Goal: Task Accomplishment & Management: Manage account settings

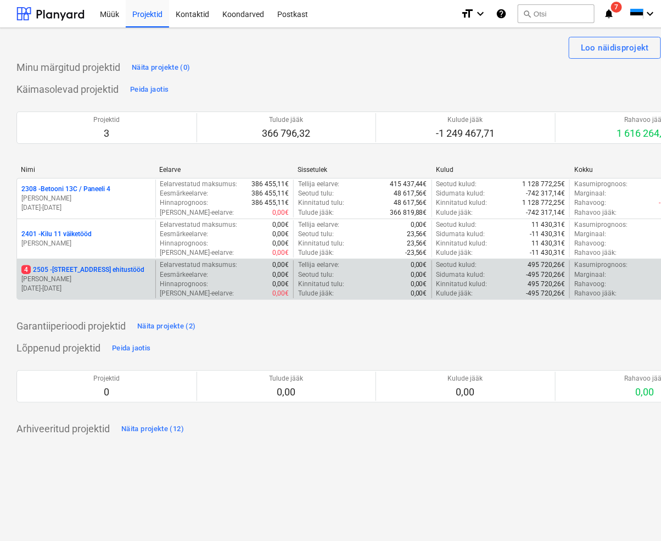
click at [83, 270] on p "[STREET_ADDRESS] ehitustööd" at bounding box center [82, 269] width 123 height 9
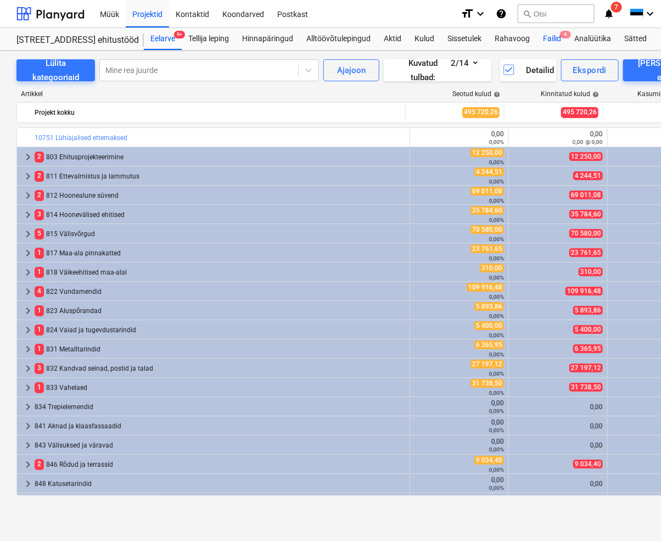
click at [555, 38] on div "Failid 4" at bounding box center [551, 39] width 31 height 22
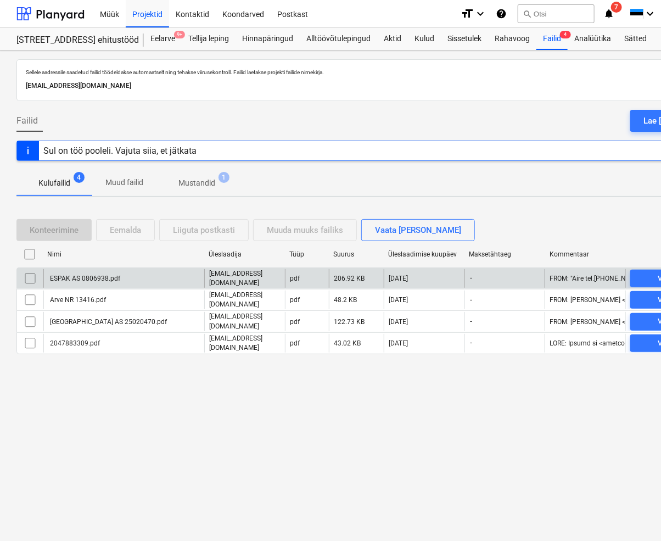
click at [81, 278] on div "ESPAK AS 0806938.pdf" at bounding box center [84, 278] width 72 height 8
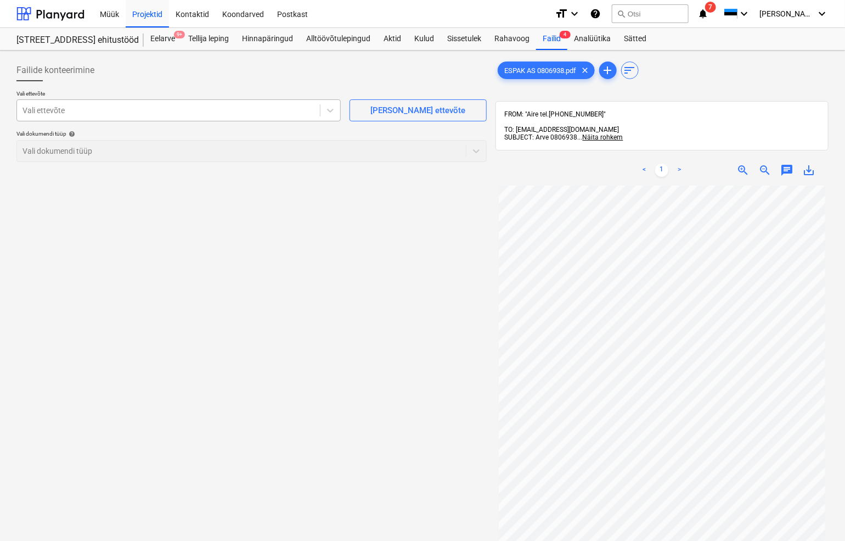
click at [63, 111] on div at bounding box center [169, 110] width 292 height 11
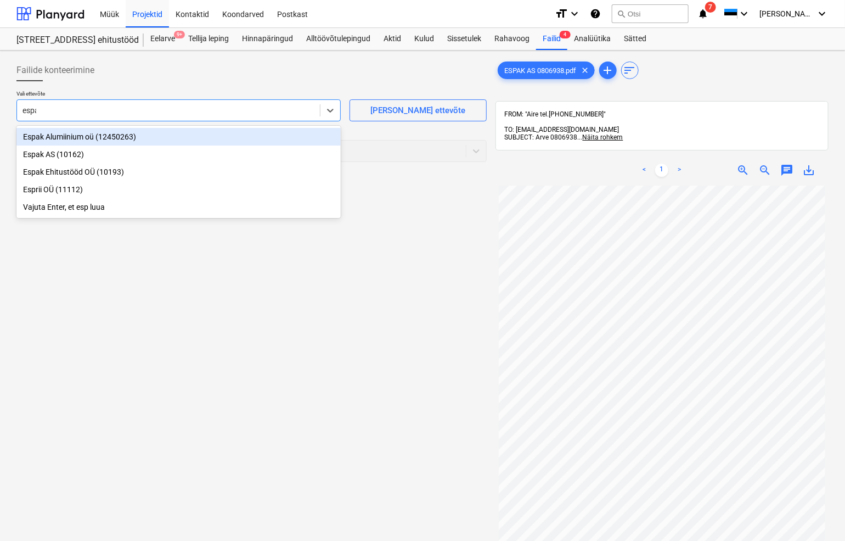
type input "espak"
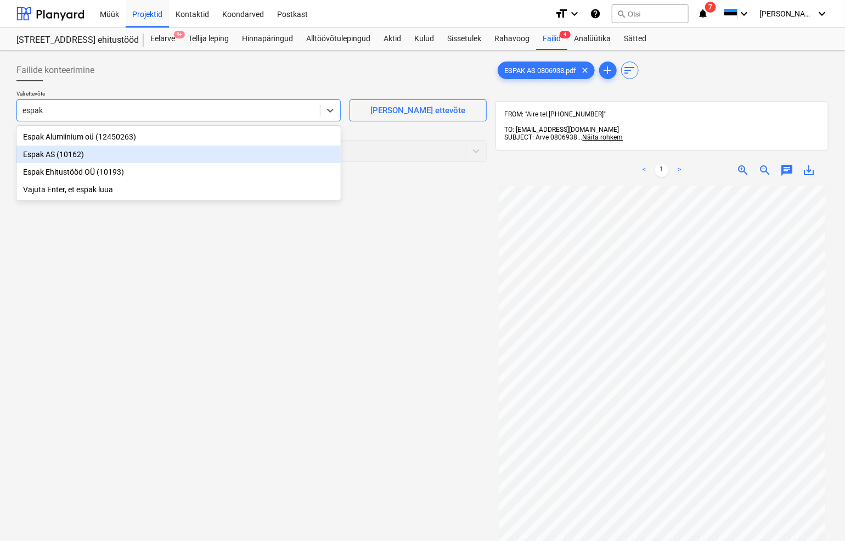
click at [37, 155] on div "Espak AS (10162)" at bounding box center [178, 154] width 324 height 18
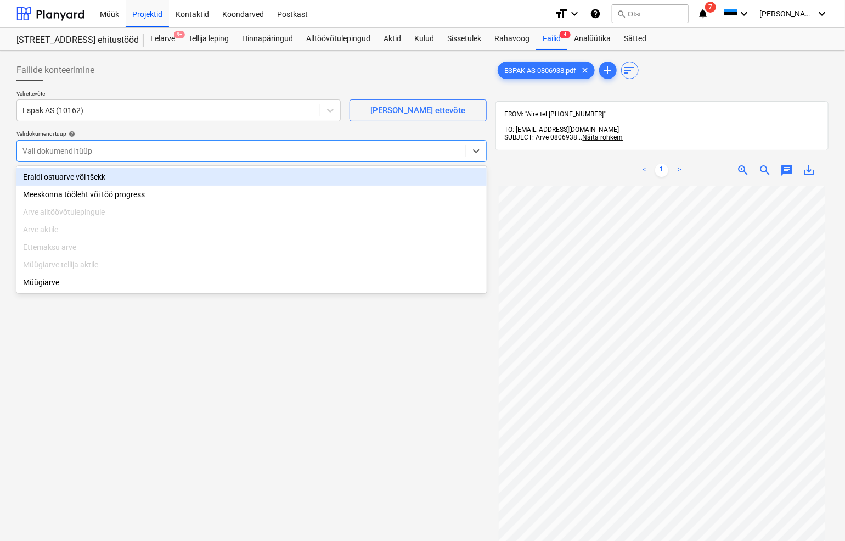
click at [37, 154] on div at bounding box center [242, 150] width 438 height 11
click at [55, 179] on div "Eraldi ostuarve või tšekk" at bounding box center [251, 177] width 470 height 18
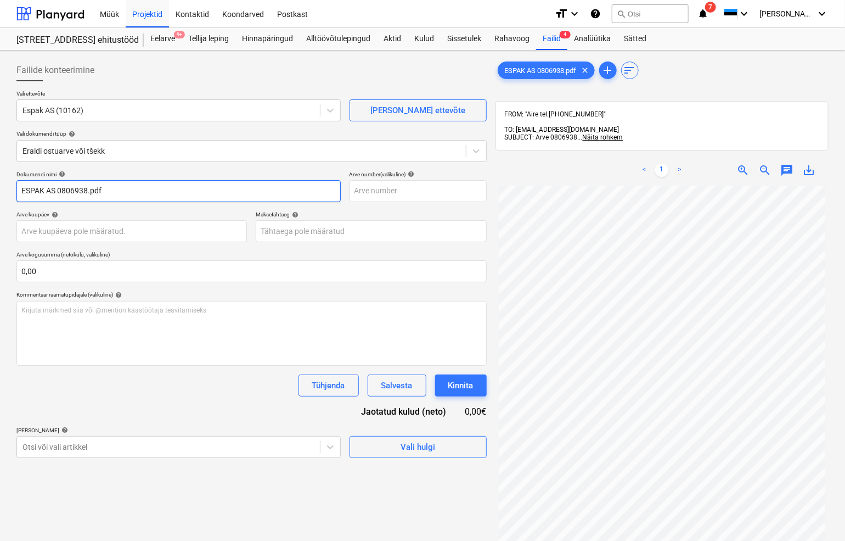
drag, startPoint x: 58, startPoint y: 190, endPoint x: 15, endPoint y: 192, distance: 42.3
click at [15, 192] on div "Failide konteerimine Vali ettevõte Espak AS (10162) [PERSON_NAME] uus ettevõte …" at bounding box center [251, 377] width 479 height 645
drag, startPoint x: 79, startPoint y: 189, endPoint x: 49, endPoint y: 194, distance: 30.1
click at [49, 194] on input "0806938.pdf" at bounding box center [178, 191] width 324 height 22
type input "0806938"
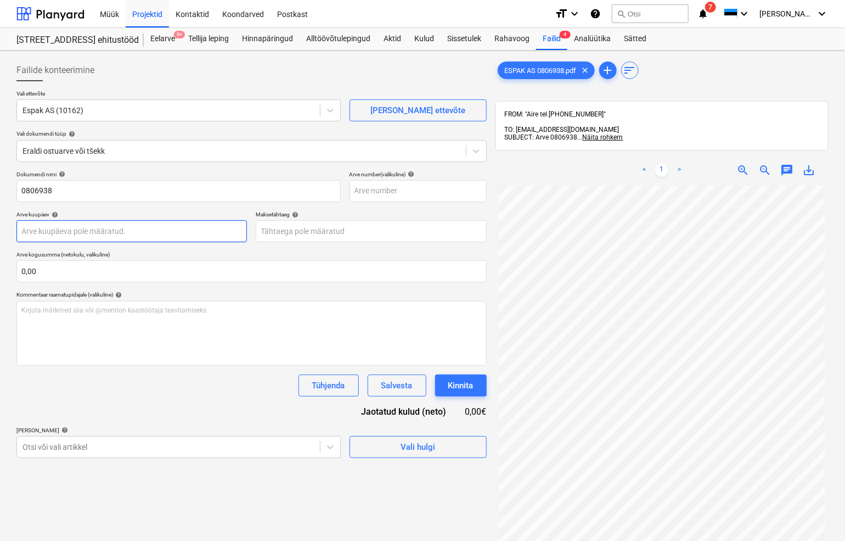
click at [47, 232] on body "Müük Projektid Kontaktid Koondarved Postkast format_size keyboard_arrow_down he…" at bounding box center [422, 270] width 845 height 541
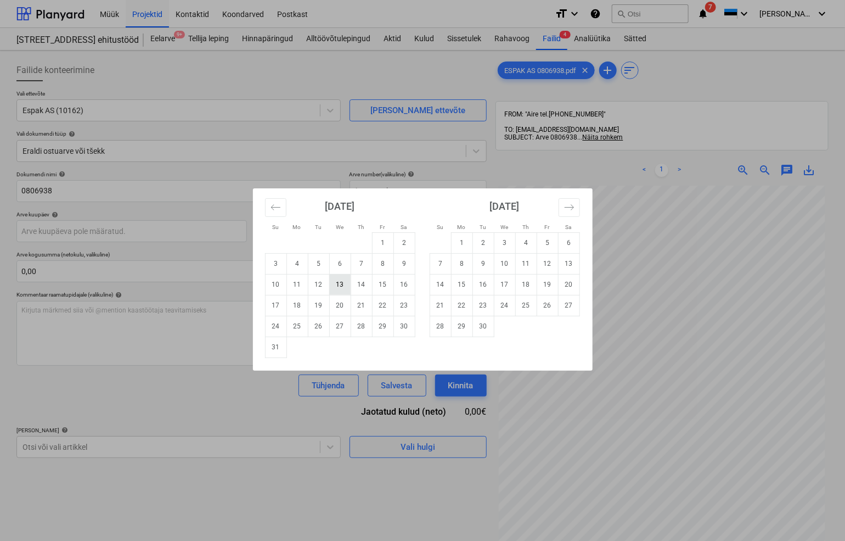
click at [342, 280] on td "13" at bounding box center [339, 284] width 21 height 21
type input "[DATE]"
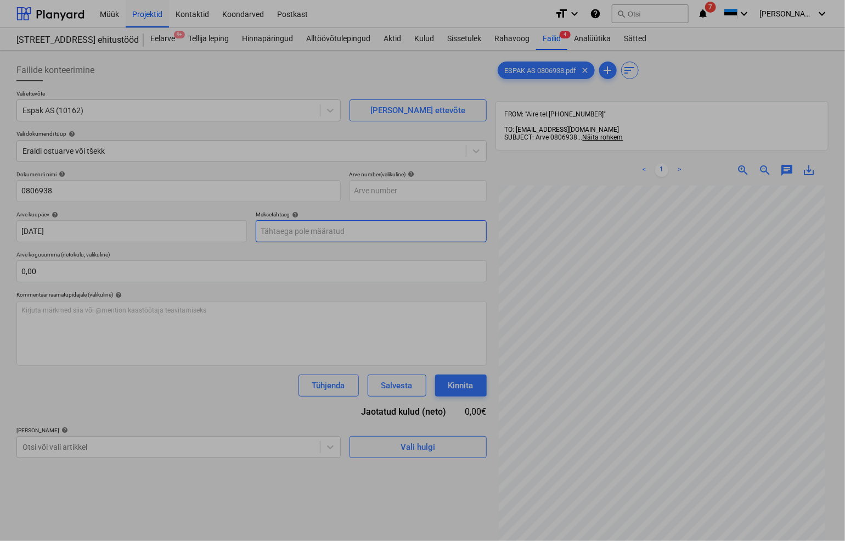
click at [302, 232] on body "Müük Projektid Kontaktid Koondarved Postkast format_size keyboard_arrow_down he…" at bounding box center [422, 270] width 845 height 541
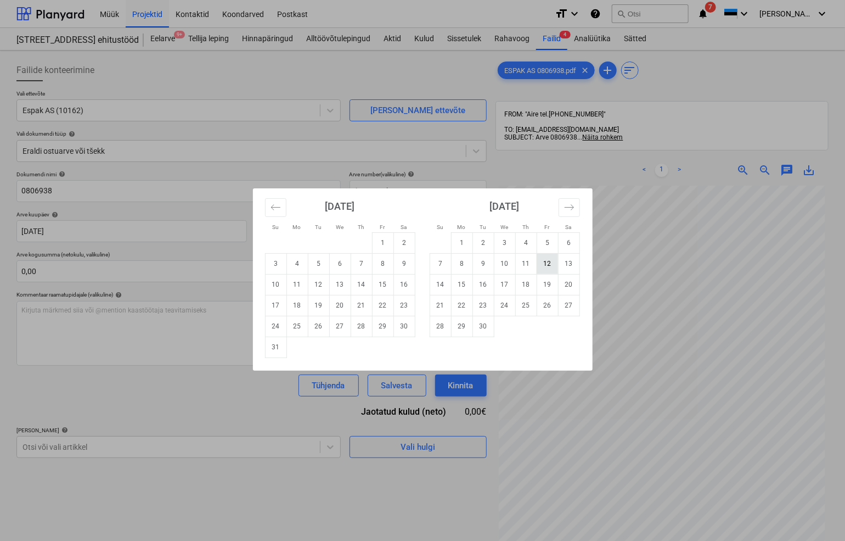
click at [550, 261] on td "12" at bounding box center [547, 263] width 21 height 21
type input "[DATE]"
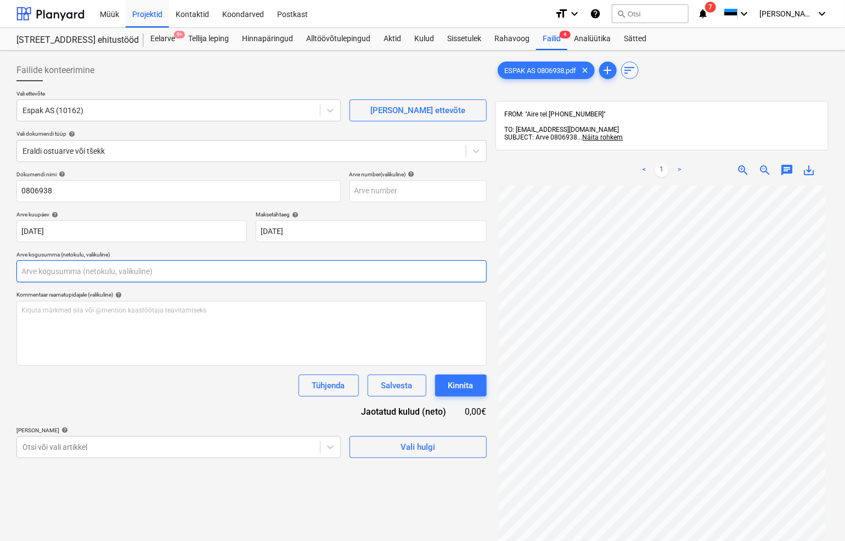
click at [160, 277] on input "text" at bounding box center [251, 271] width 470 height 22
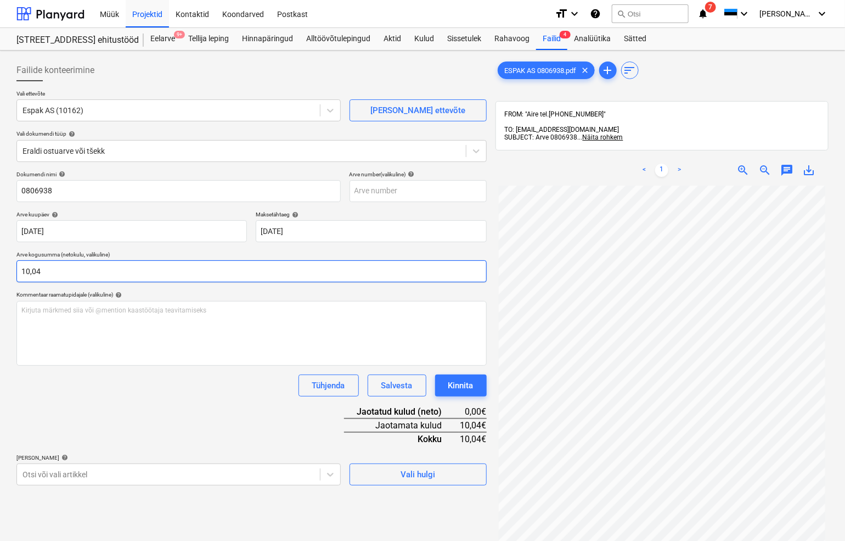
type input "10,04"
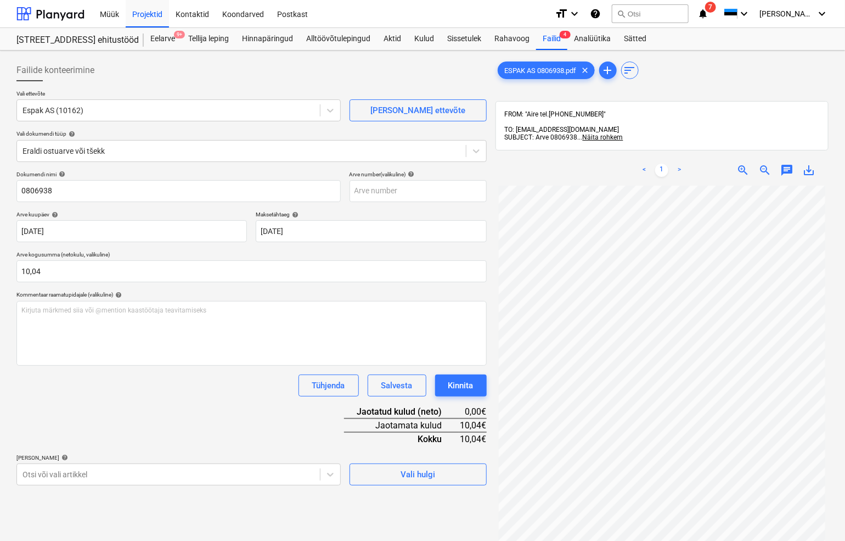
click at [192, 382] on div "Tühjenda Salvesta Kinnita" at bounding box center [251, 385] width 470 height 22
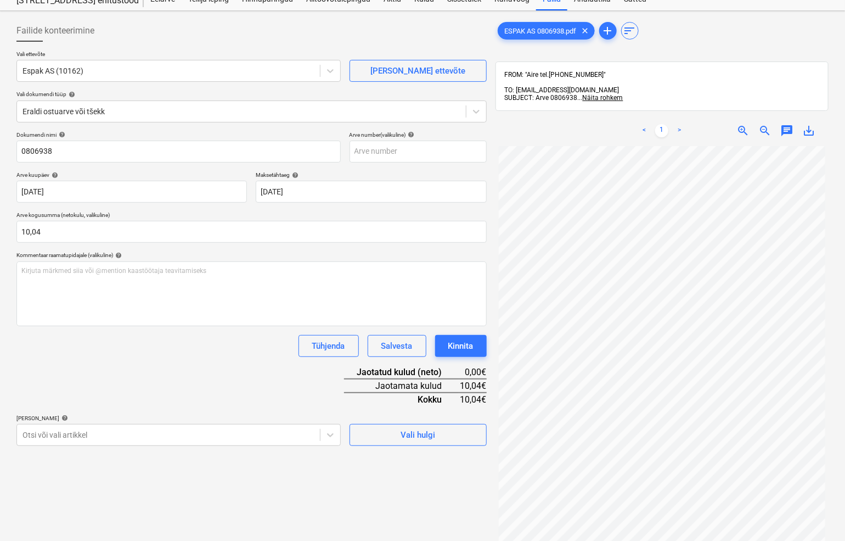
scroll to position [61, 0]
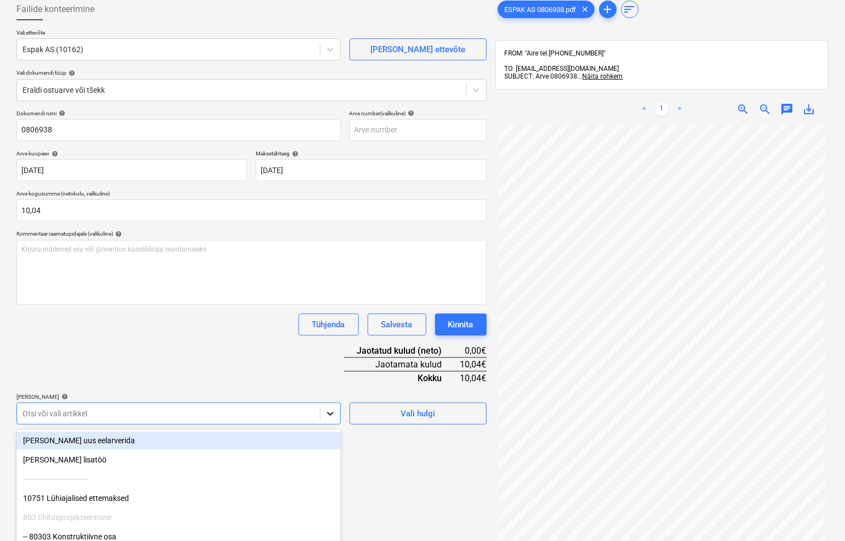
click at [338, 413] on body "Müük Projektid Kontaktid Koondarved Postkast format_size keyboard_arrow_down he…" at bounding box center [422, 209] width 845 height 541
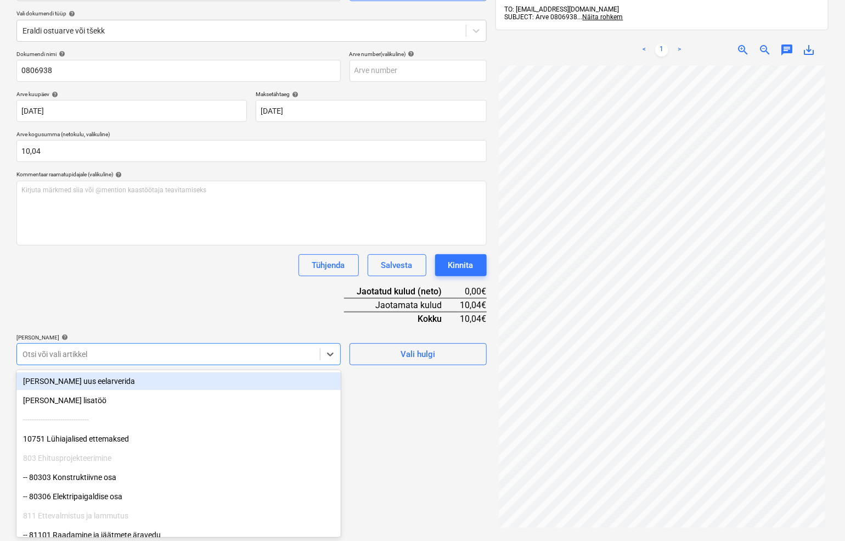
click at [45, 357] on div at bounding box center [169, 354] width 292 height 11
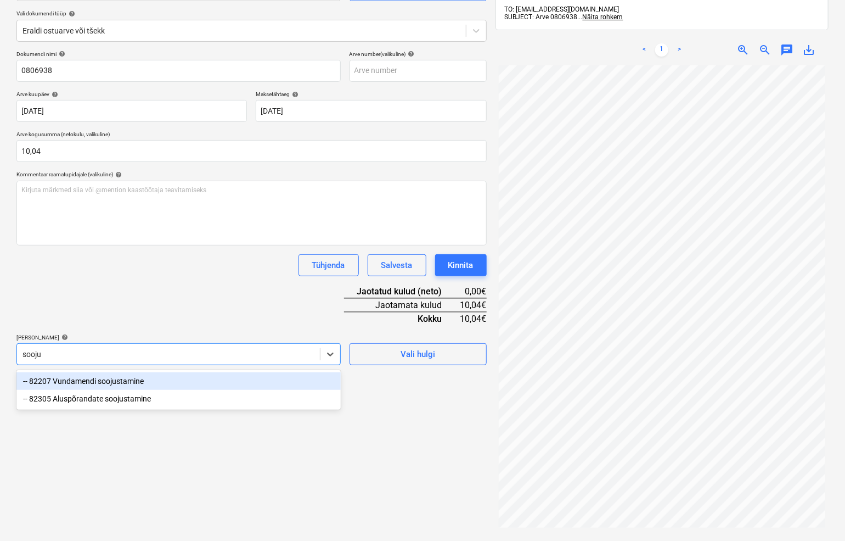
type input "soojus"
click at [113, 379] on div "-- 82207 Vundamendi soojustamine" at bounding box center [178, 381] width 324 height 18
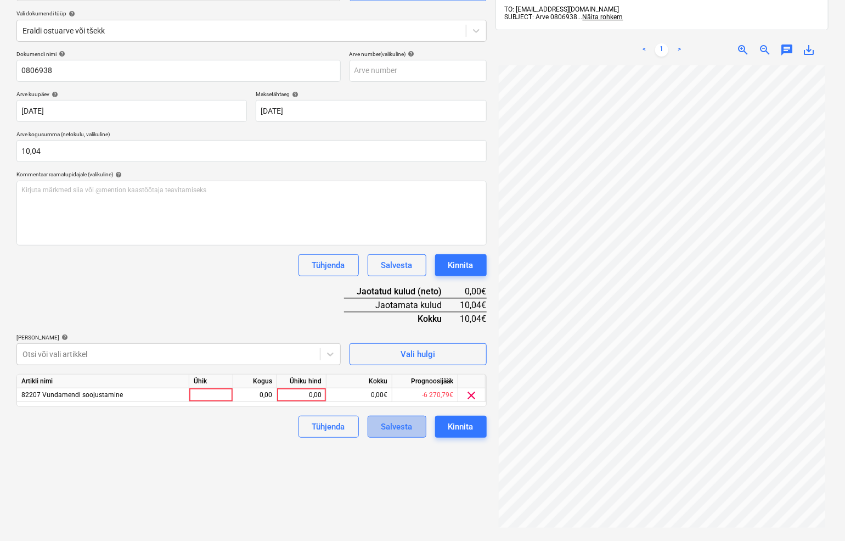
click at [382, 418] on button "Salvesta" at bounding box center [397, 426] width 59 height 22
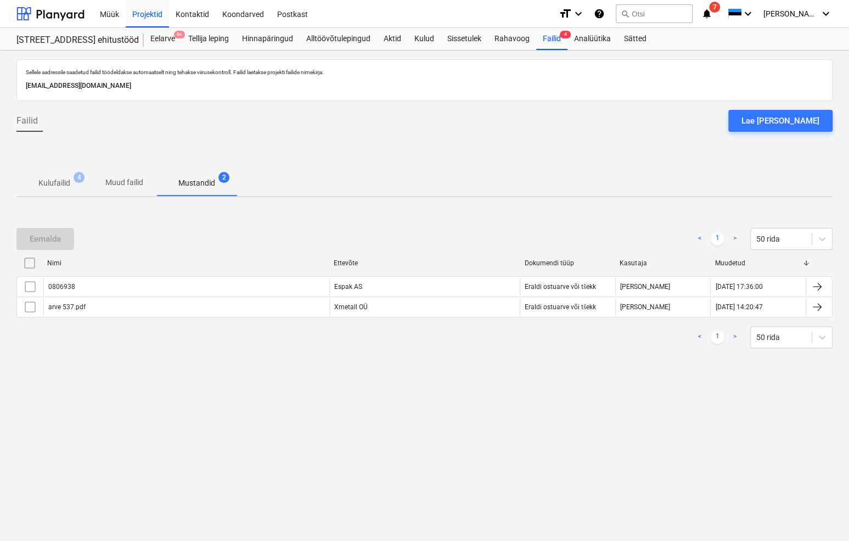
click at [188, 182] on p "Mustandid" at bounding box center [196, 183] width 37 height 12
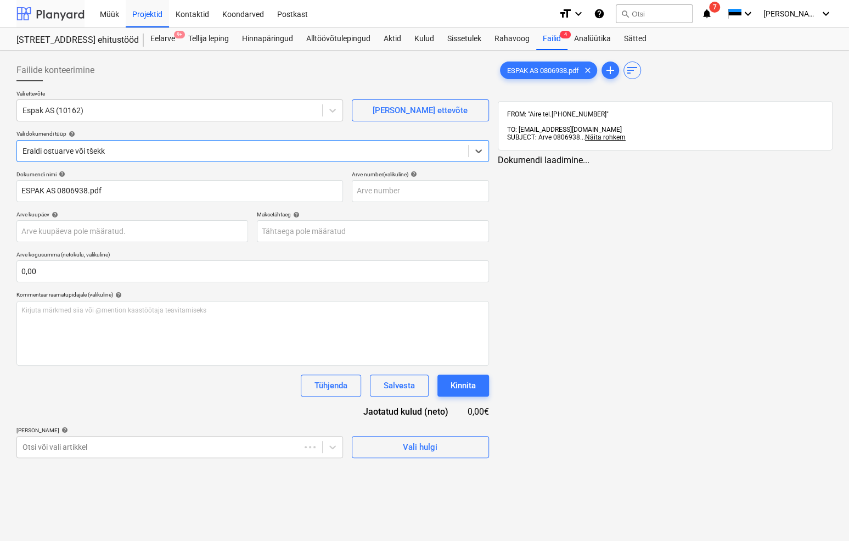
type input "[DATE]"
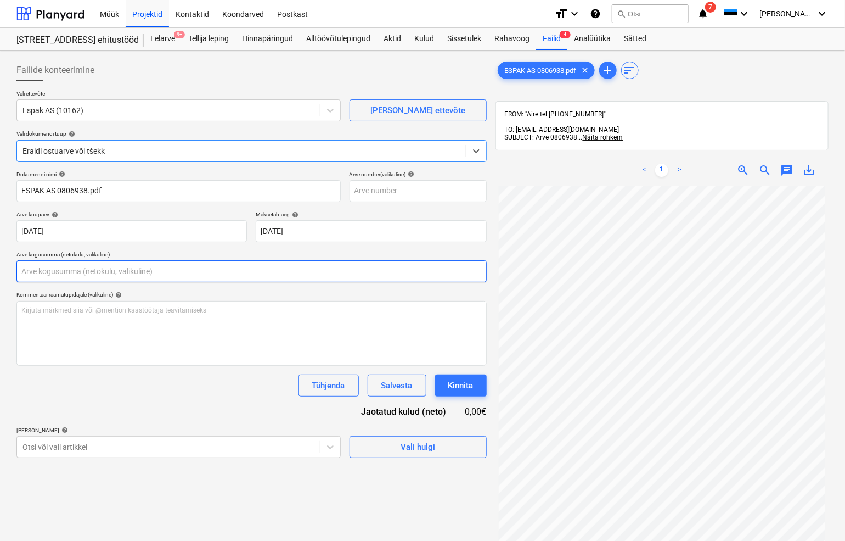
click at [53, 274] on input "text" at bounding box center [251, 271] width 470 height 22
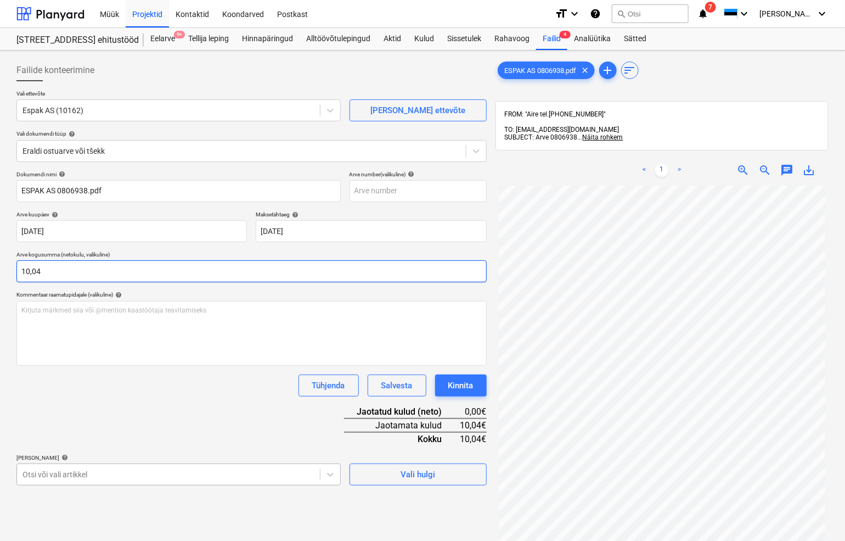
type input "10,04"
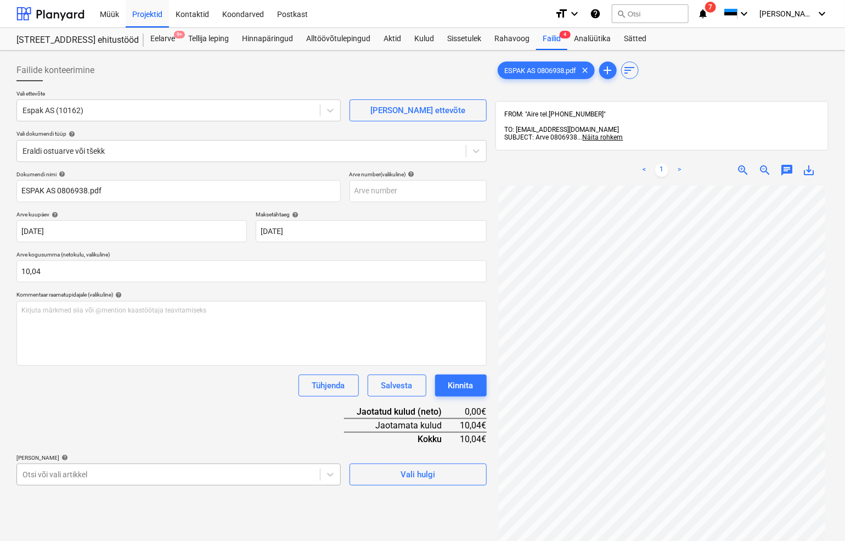
click at [35, 471] on body "Müük Projektid Kontaktid Koondarved Postkast format_size keyboard_arrow_down he…" at bounding box center [422, 270] width 845 height 541
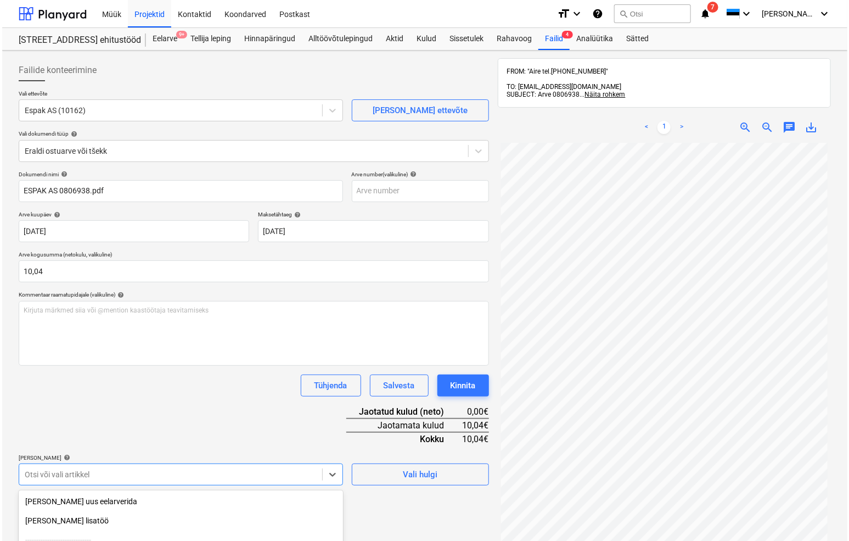
scroll to position [120, 0]
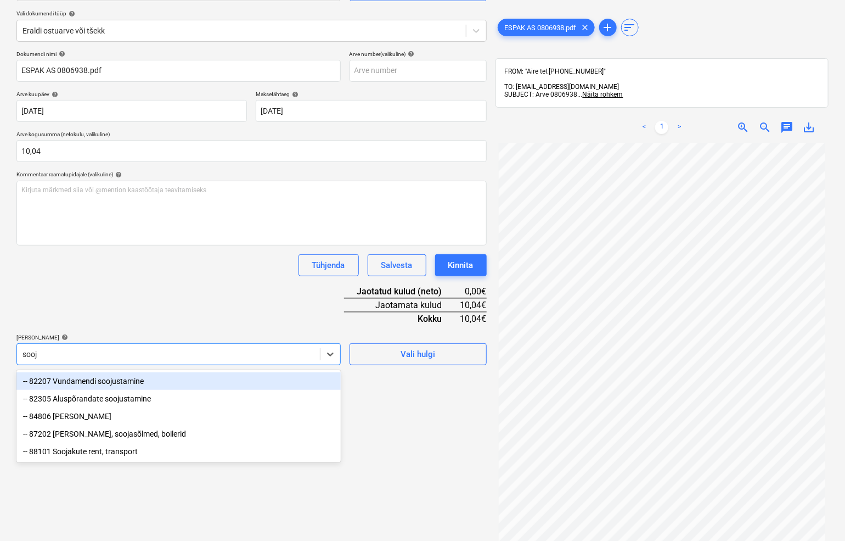
type input "sooju"
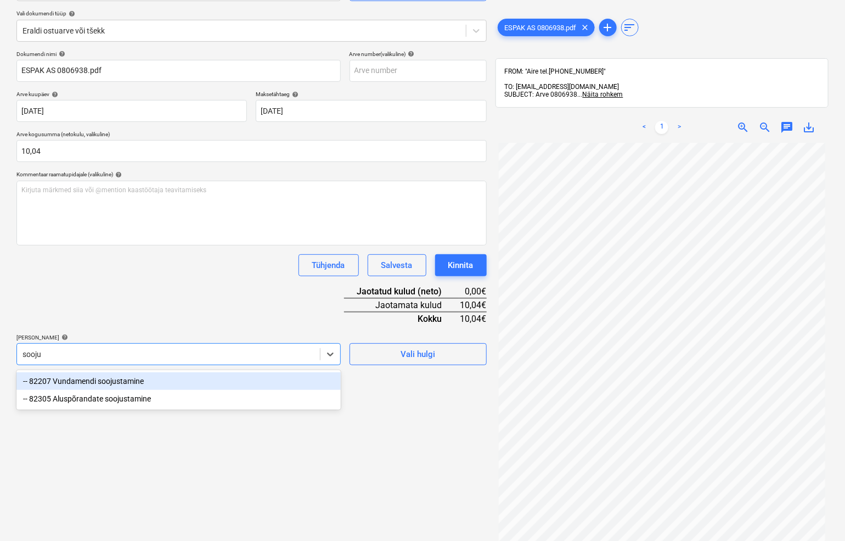
click at [62, 383] on div "-- 82207 Vundamendi soojustamine" at bounding box center [178, 381] width 324 height 18
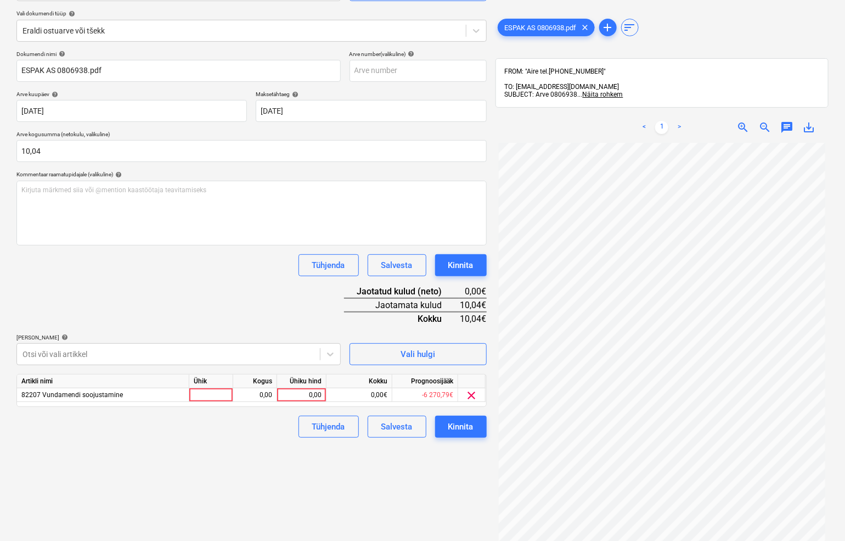
click at [379, 470] on div "Failide konteerimine Vali ettevõte Espak AS (10162) [PERSON_NAME] uus ettevõte …" at bounding box center [251, 253] width 479 height 637
click at [214, 398] on div at bounding box center [211, 395] width 44 height 14
type input "tk"
click at [251, 395] on div "0,00" at bounding box center [255, 395] width 35 height 14
type input "1"
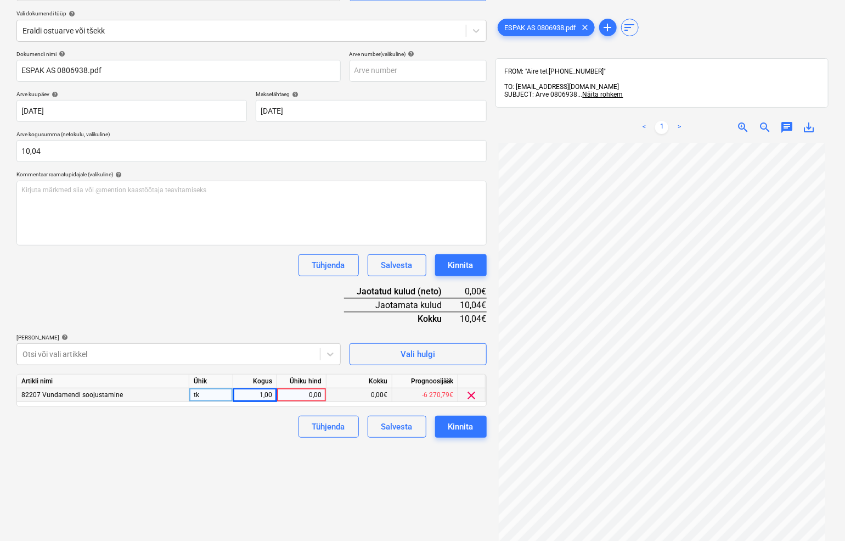
click at [299, 394] on div "0,00" at bounding box center [302, 395] width 40 height 14
type input "10,04"
click at [265, 445] on div "Failide konteerimine Vali ettevõte Espak AS (10162) [PERSON_NAME] uus ettevõte …" at bounding box center [251, 253] width 479 height 637
click at [462, 426] on div "Kinnita" at bounding box center [460, 426] width 25 height 14
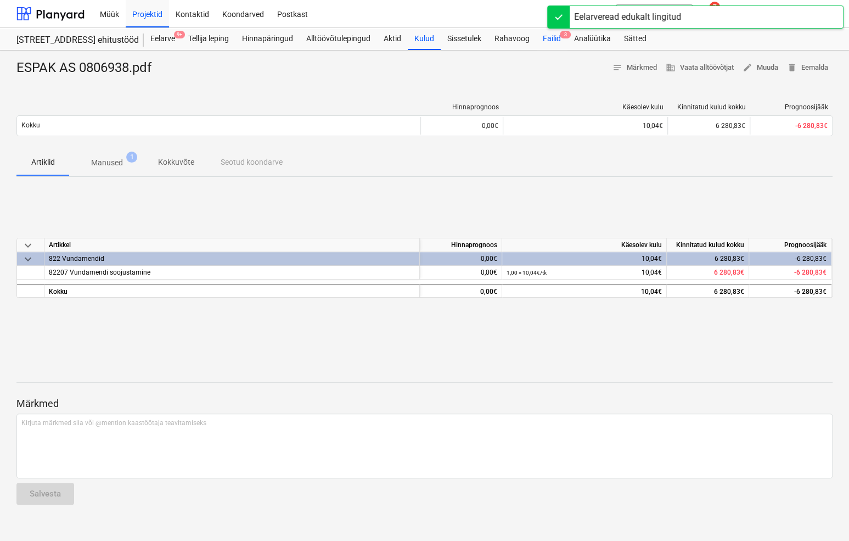
click at [552, 38] on div "Failid 3" at bounding box center [551, 39] width 31 height 22
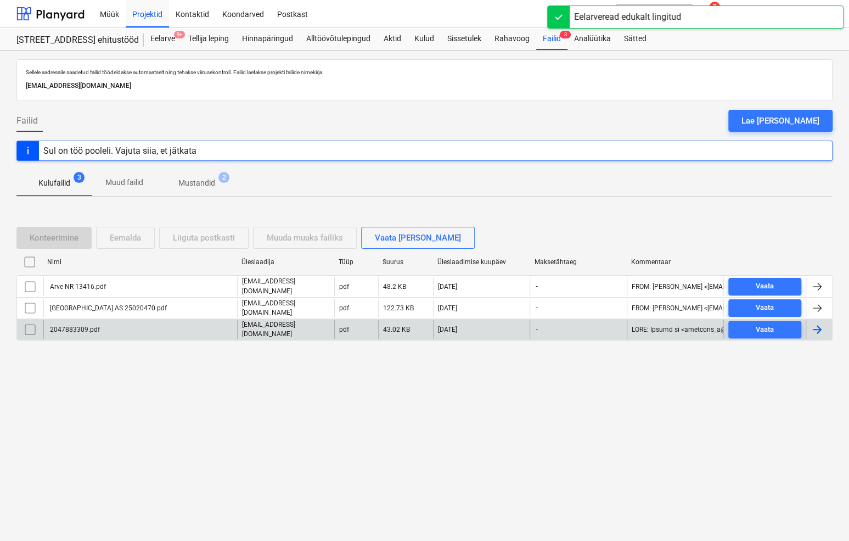
click at [93, 328] on div "2047883309.pdf" at bounding box center [74, 329] width 52 height 8
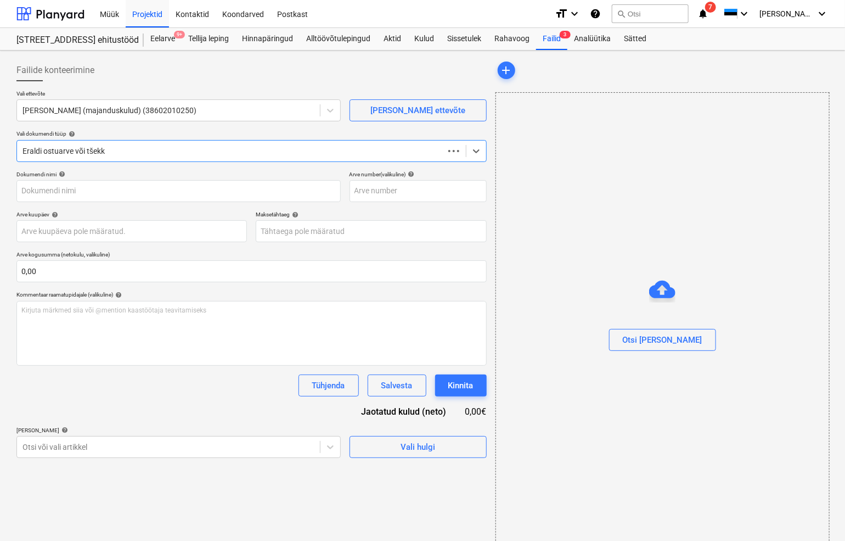
type input "2047883309.pdf"
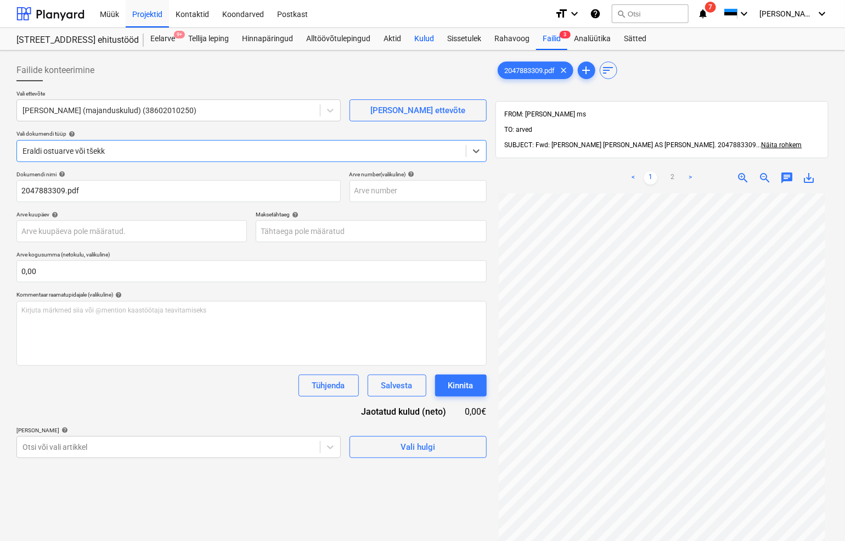
click at [418, 37] on div "Kulud" at bounding box center [424, 39] width 33 height 22
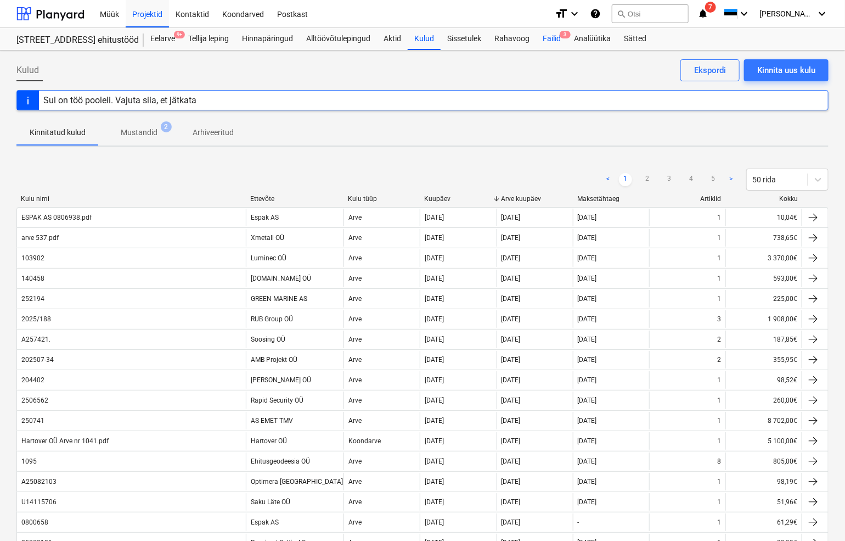
click at [553, 38] on div "Failid 3" at bounding box center [551, 39] width 31 height 22
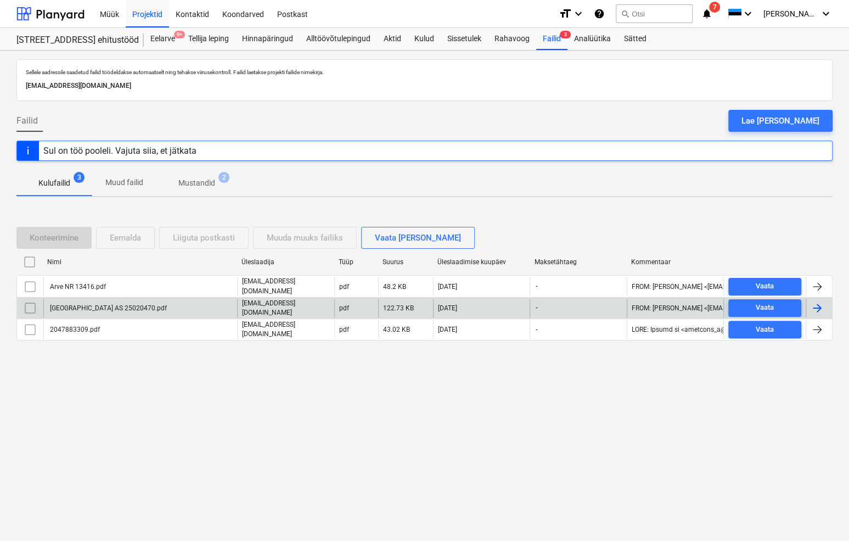
click at [81, 301] on div "[GEOGRAPHIC_DATA] AS 25020470.pdf" at bounding box center [140, 308] width 194 height 19
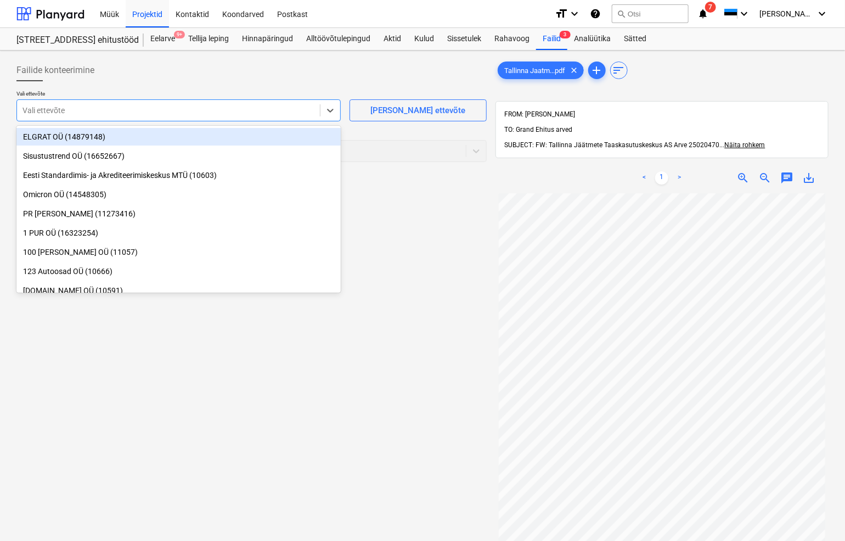
click at [88, 113] on div at bounding box center [169, 110] width 292 height 11
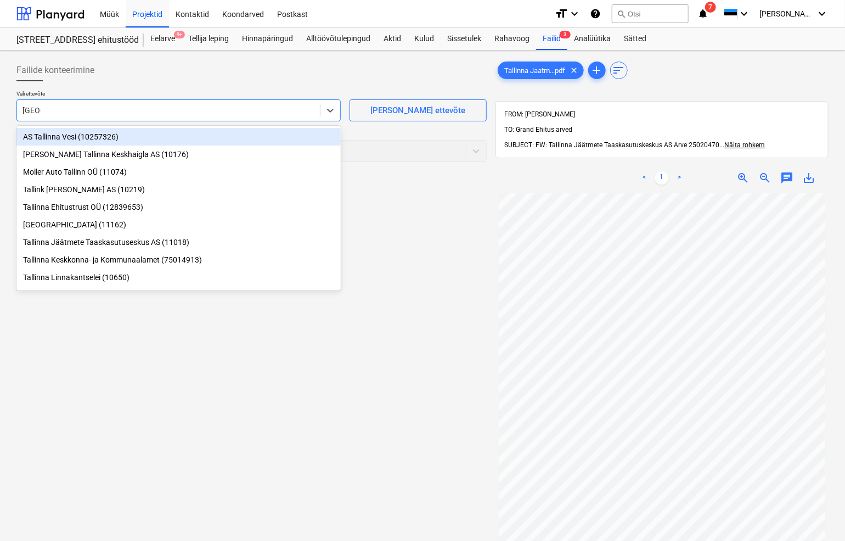
type input "[GEOGRAPHIC_DATA]"
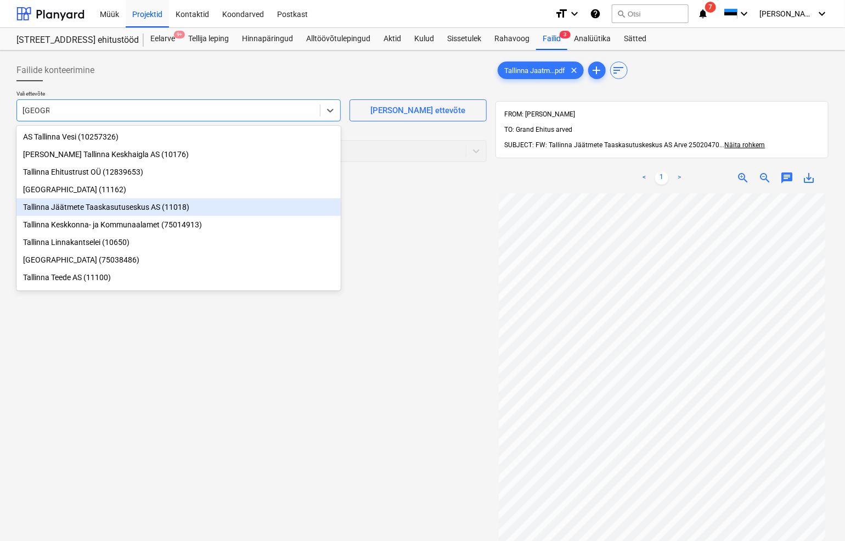
click at [135, 208] on div "Tallinna Jäätmete Taaskasutuseskus AS (11018)" at bounding box center [178, 207] width 324 height 18
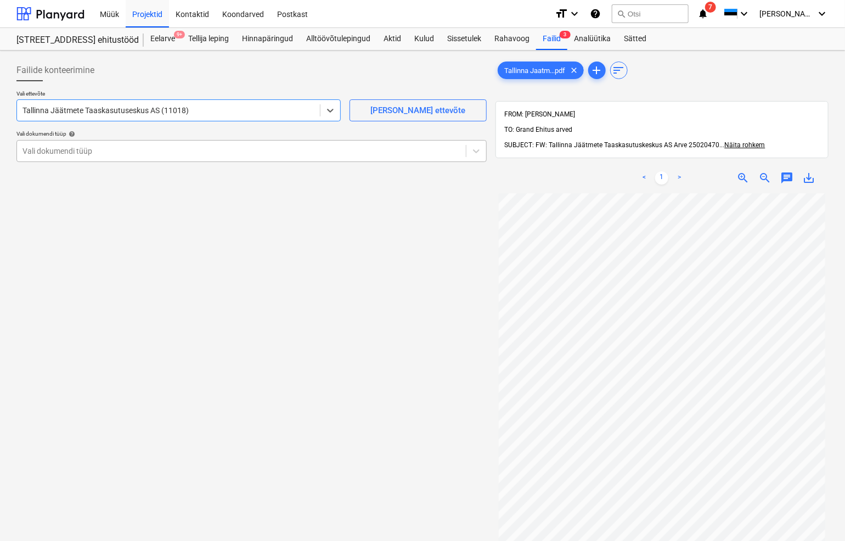
click at [89, 152] on div at bounding box center [242, 150] width 438 height 11
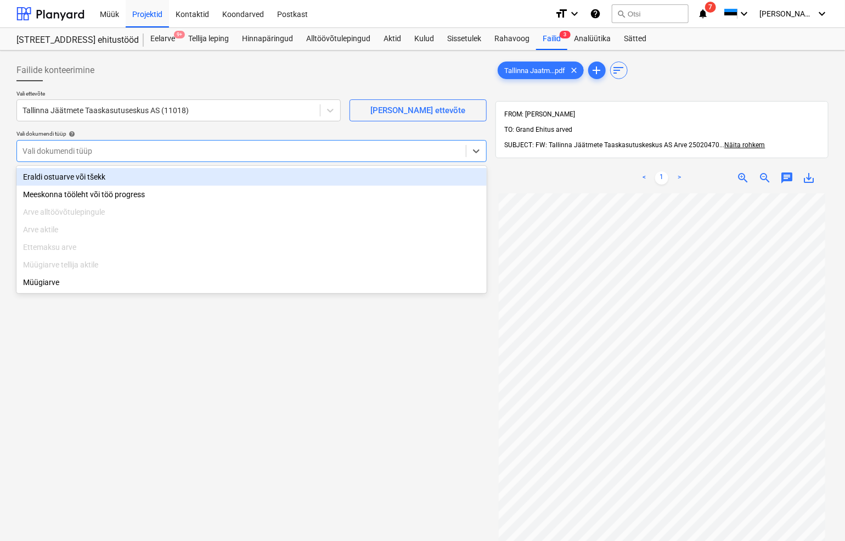
click at [87, 176] on div "Eraldi ostuarve või tšekk" at bounding box center [251, 177] width 470 height 18
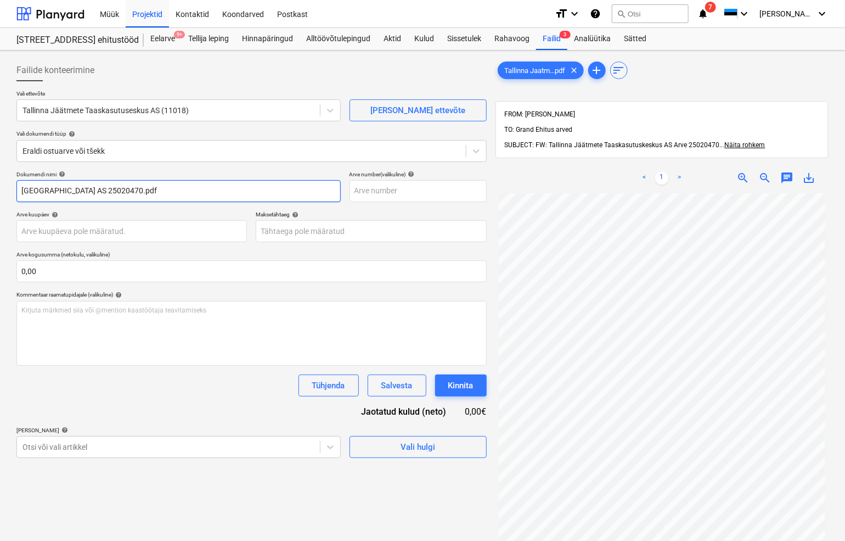
drag, startPoint x: 164, startPoint y: 190, endPoint x: 24, endPoint y: 193, distance: 140.0
click at [22, 194] on input "[GEOGRAPHIC_DATA] AS 25020470.pdf" at bounding box center [178, 191] width 324 height 22
drag, startPoint x: 79, startPoint y: 194, endPoint x: 58, endPoint y: 192, distance: 21.5
click at [58, 192] on input "25020470.pdf" at bounding box center [178, 191] width 324 height 22
type input "25020470"
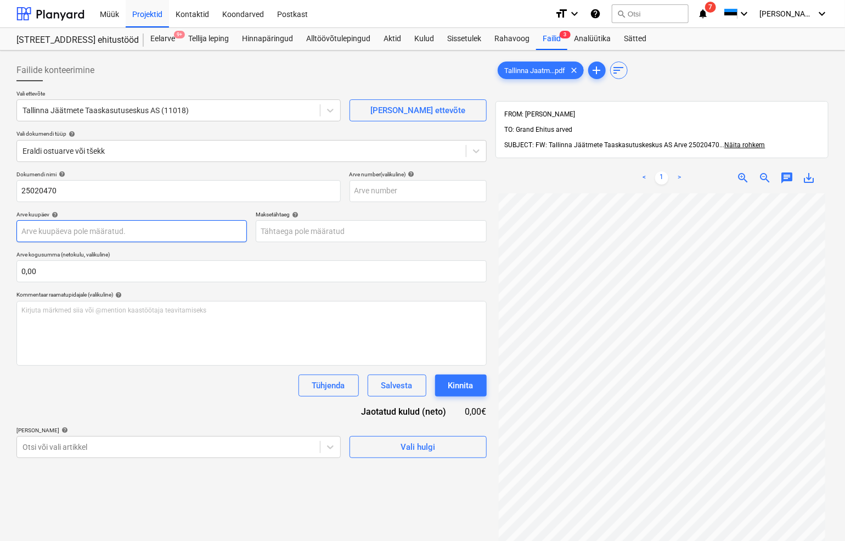
click at [36, 228] on body "Müük Projektid Kontaktid Koondarved Postkast format_size keyboard_arrow_down he…" at bounding box center [422, 270] width 845 height 541
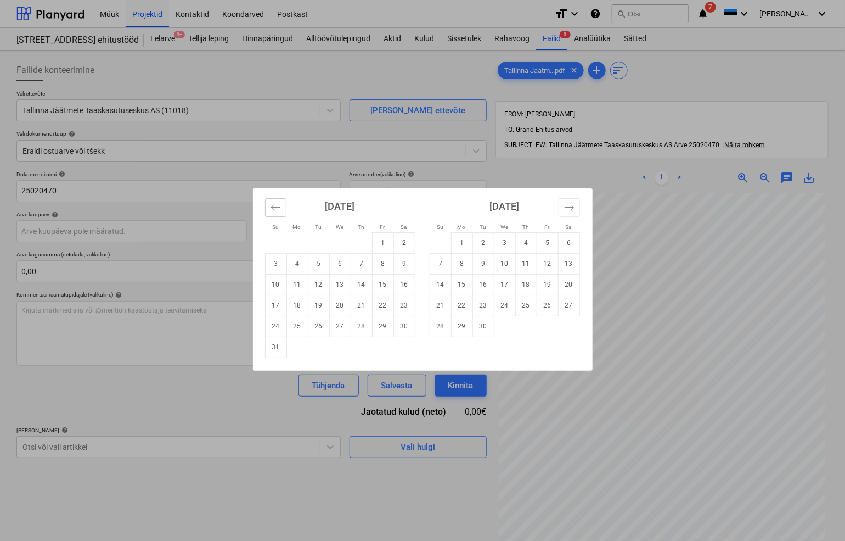
click at [275, 205] on icon "Move backward to switch to the previous month." at bounding box center [276, 207] width 10 height 10
click at [361, 327] on td "31" at bounding box center [361, 326] width 21 height 21
type input "[DATE]"
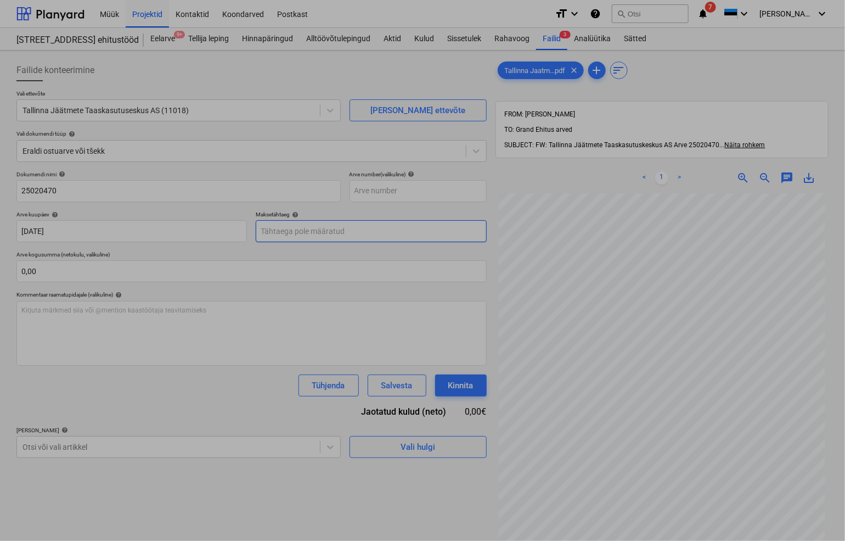
click at [340, 236] on body "Müük Projektid Kontaktid Koondarved Postkast format_size keyboard_arrow_down he…" at bounding box center [422, 270] width 845 height 541
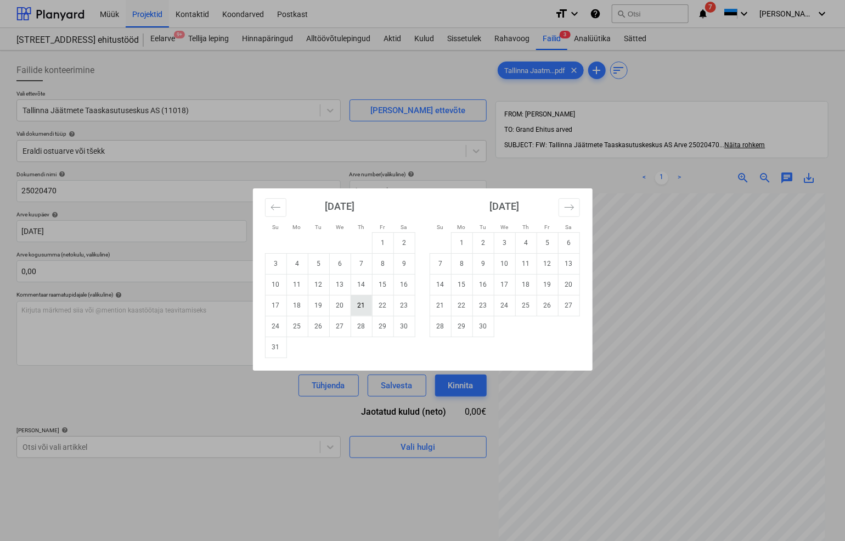
click at [361, 306] on td "21" at bounding box center [361, 305] width 21 height 21
type input "[DATE]"
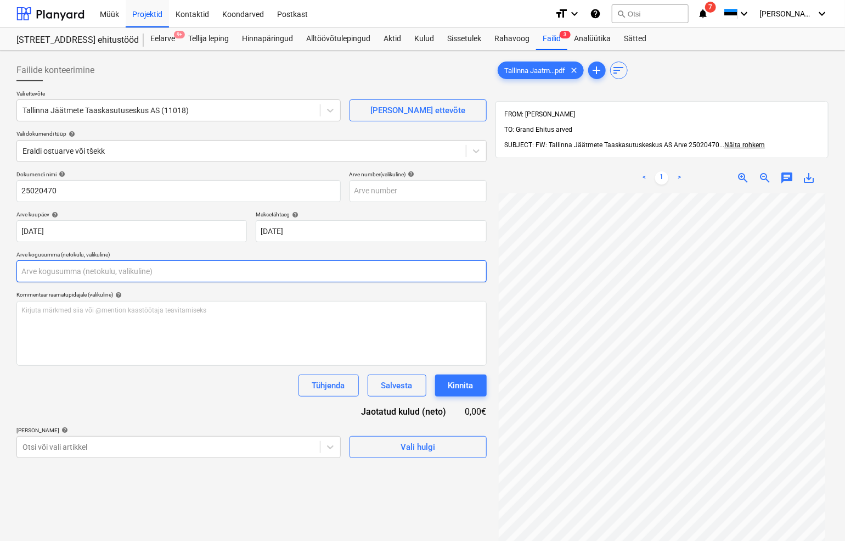
click at [87, 268] on input "text" at bounding box center [251, 271] width 470 height 22
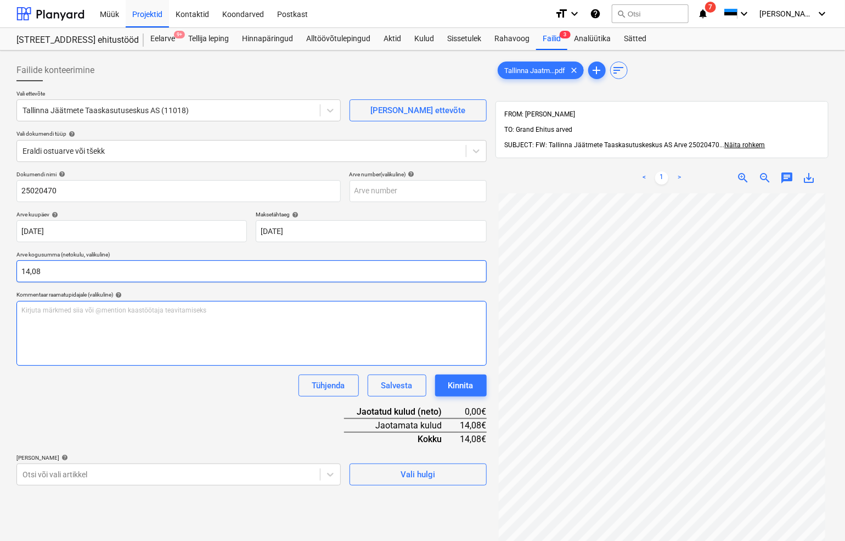
type input "14,08"
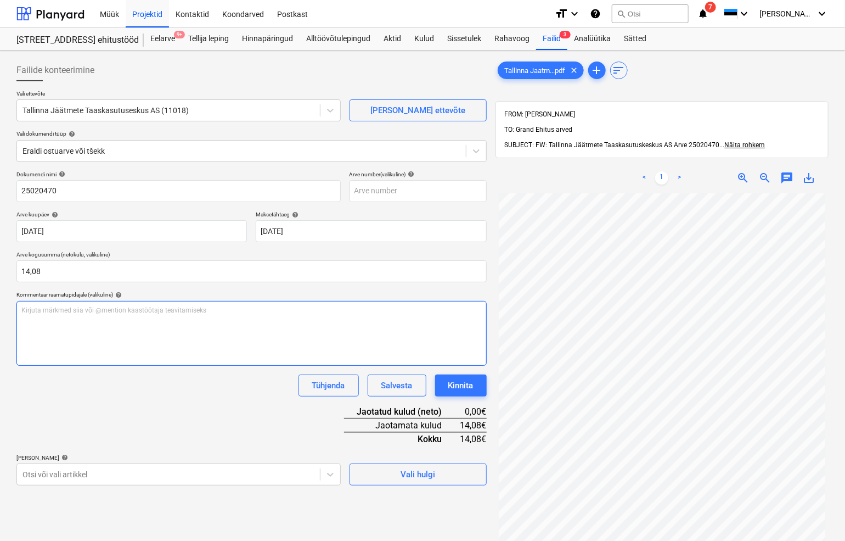
click at [145, 361] on div "Dokumendi nimi help 25020470 Arve number (valikuline) help Arve kuupäev help [D…" at bounding box center [251, 328] width 470 height 314
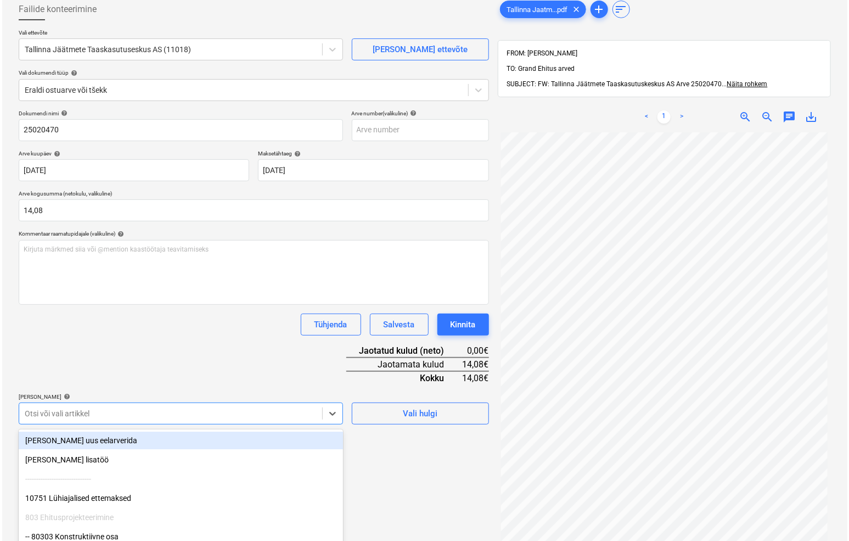
scroll to position [120, 0]
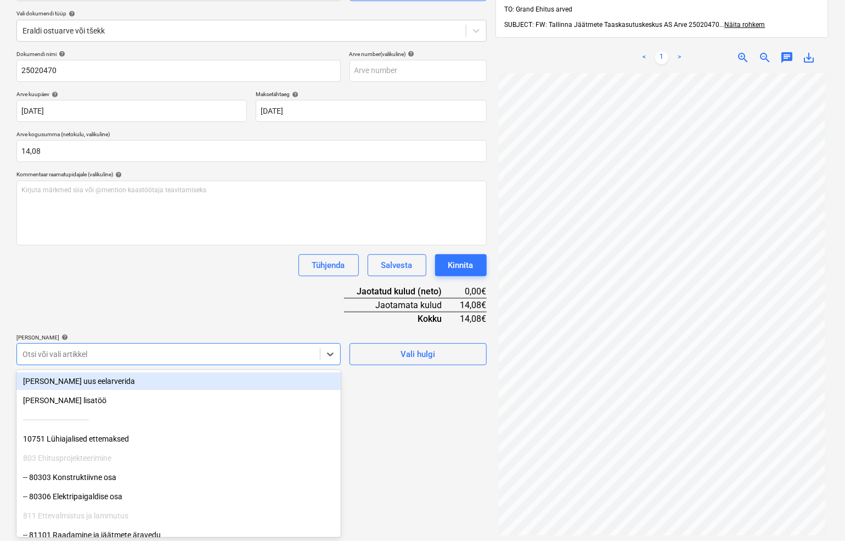
click at [110, 411] on body "Müük Projektid Kontaktid Koondarved Postkast format_size keyboard_arrow_down he…" at bounding box center [422, 150] width 845 height 541
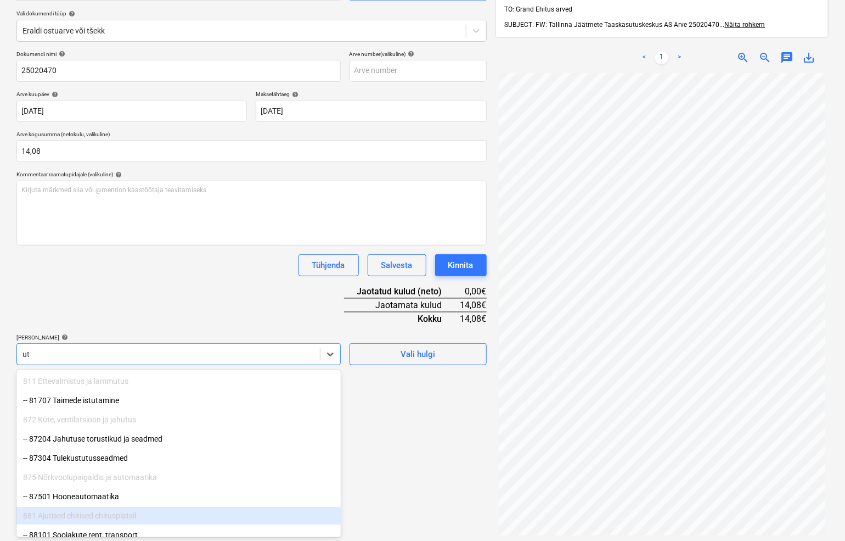
type input "u"
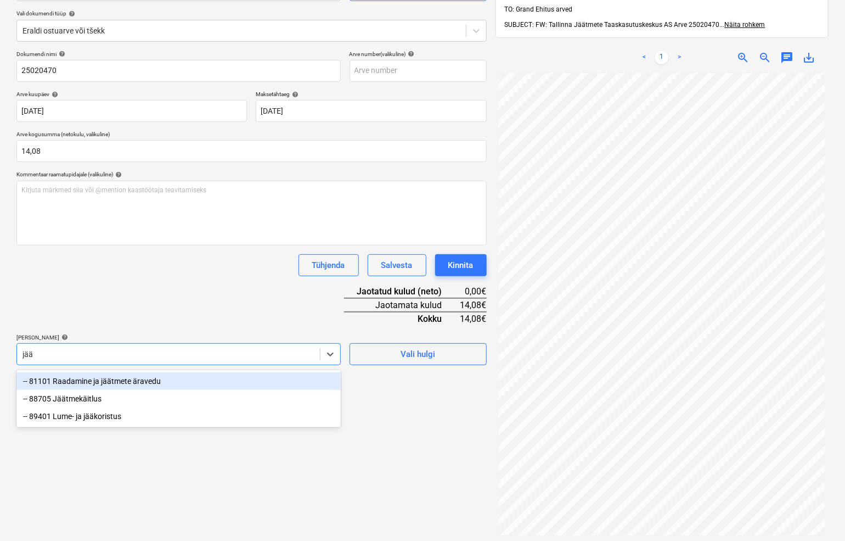
type input "jäät"
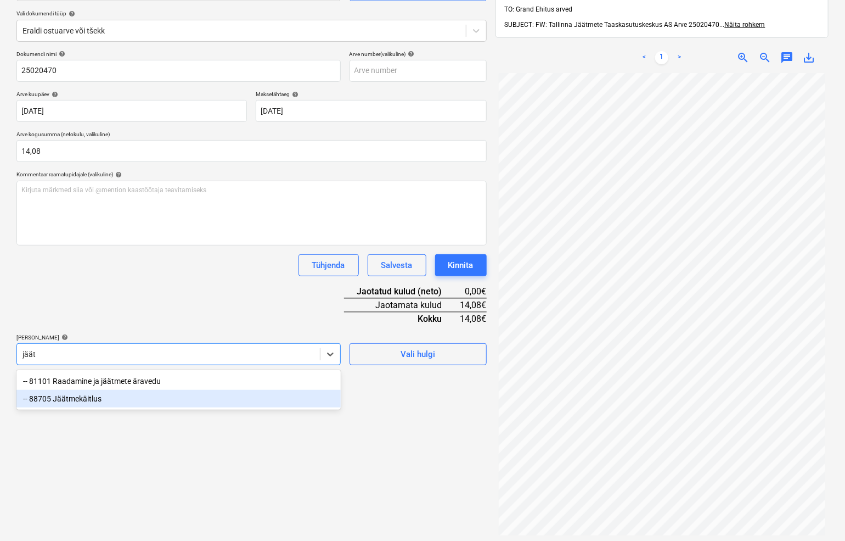
click at [87, 399] on div "-- 88705 Jäätmekäitlus" at bounding box center [178, 399] width 324 height 18
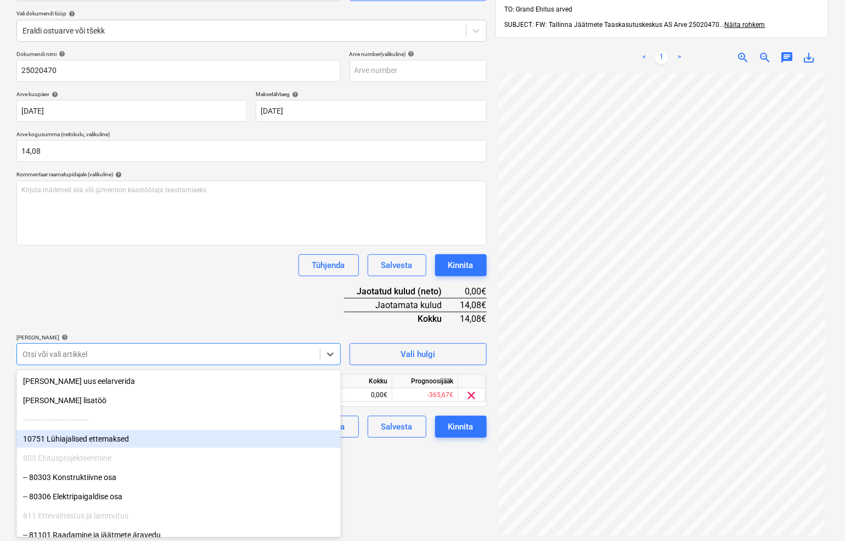
click at [391, 471] on div "Failide konteerimine Vali ettevõte Tallinna Jäätmete Taaskasutuseskus AS (11018…" at bounding box center [251, 261] width 479 height 653
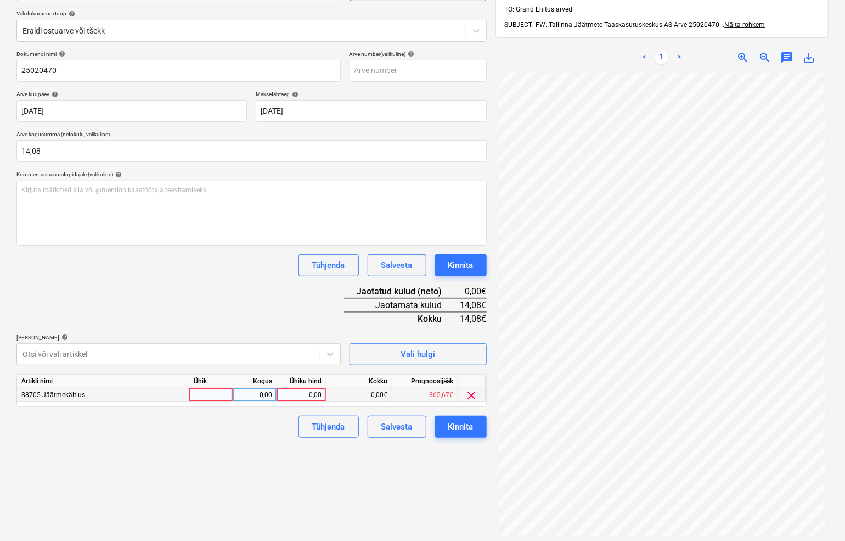
click at [215, 395] on div at bounding box center [211, 395] width 44 height 14
type input "tk"
click at [244, 394] on div "0,00" at bounding box center [255, 395] width 35 height 14
type input "1"
click at [300, 395] on div "0,00" at bounding box center [302, 395] width 40 height 14
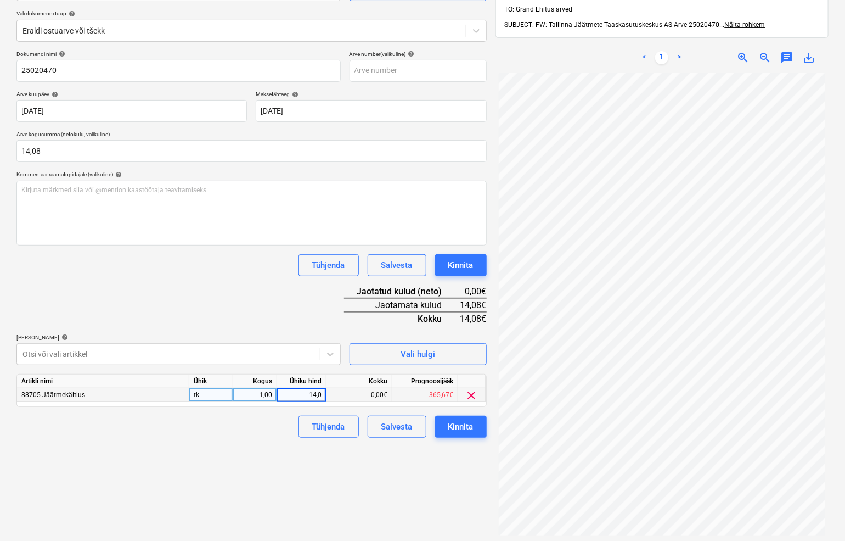
type input "14,08"
click at [242, 450] on div "Failide konteerimine Vali ettevõte Tallinna Jäätmete Taaskasutuseskus AS (11018…" at bounding box center [251, 261] width 479 height 653
click at [463, 428] on div "Kinnita" at bounding box center [460, 426] width 25 height 14
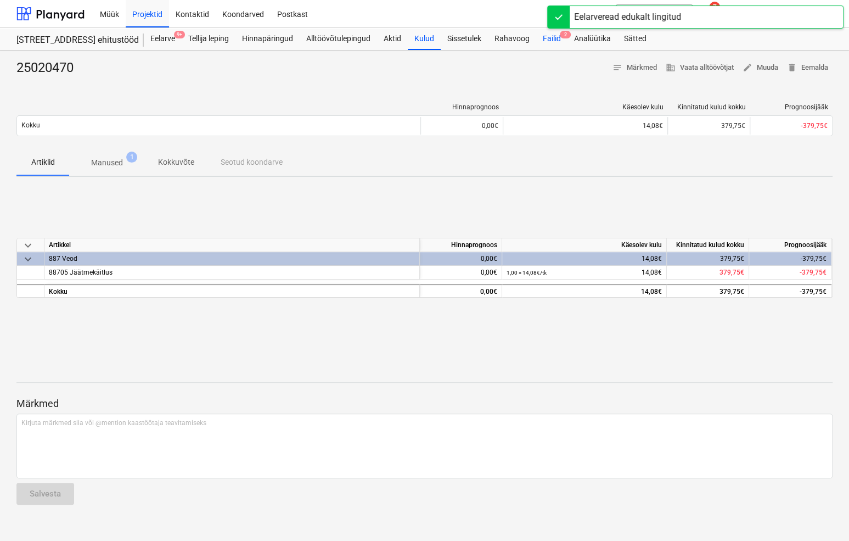
click at [554, 39] on div "Failid 2" at bounding box center [551, 39] width 31 height 22
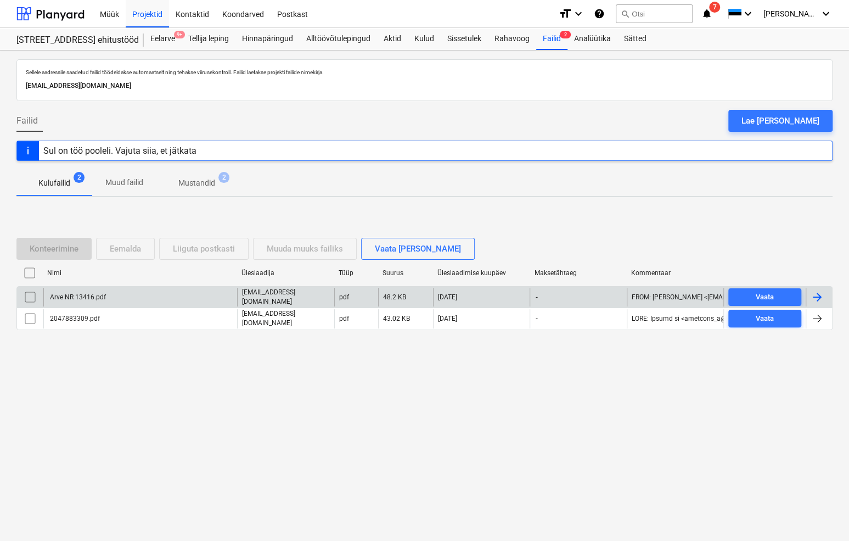
click at [64, 297] on div "Arve NR 13416.pdf" at bounding box center [77, 297] width 58 height 8
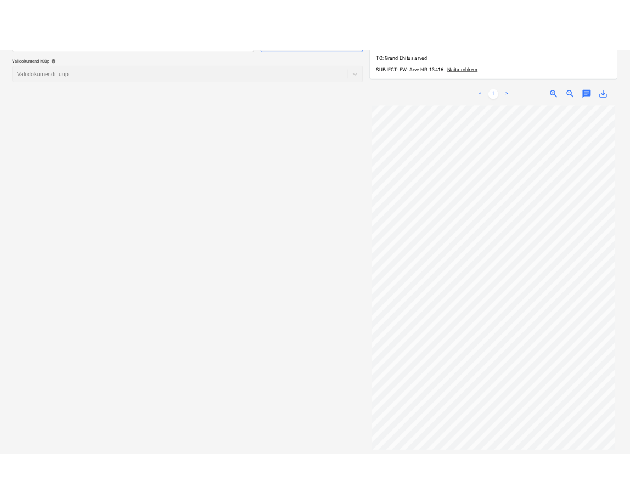
scroll to position [122, 0]
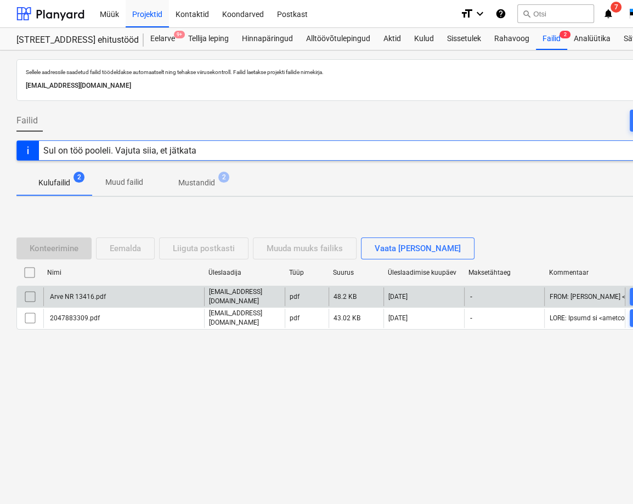
click at [79, 299] on div "Arve NR 13416.pdf" at bounding box center [77, 297] width 58 height 8
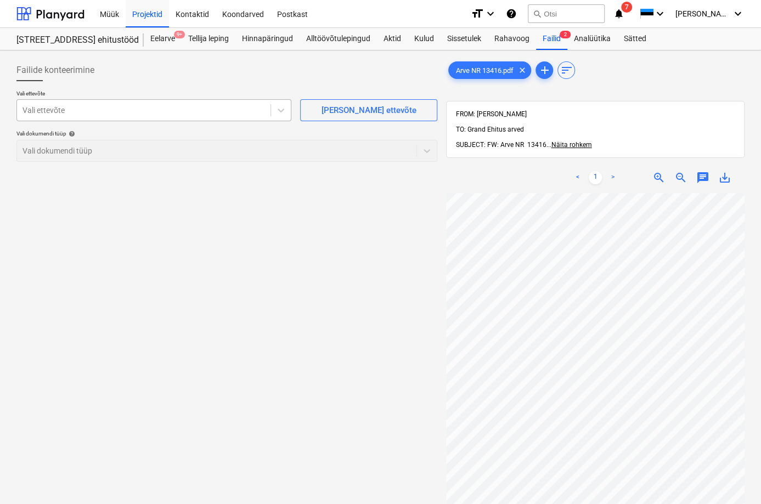
click at [41, 111] on div at bounding box center [144, 110] width 243 height 11
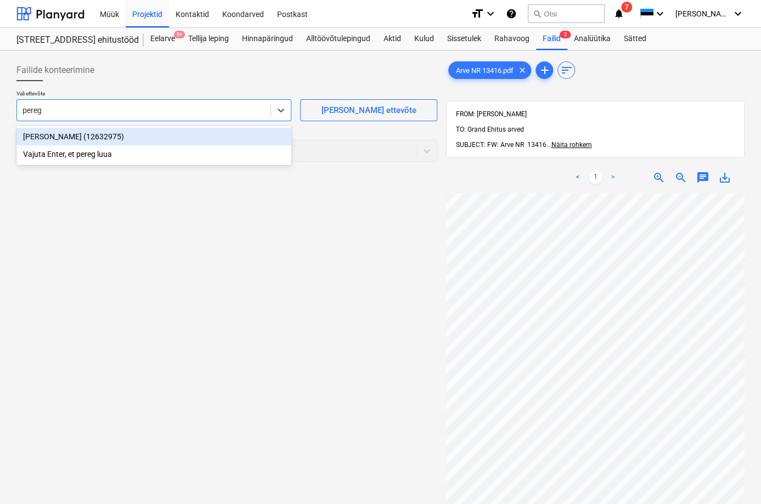
type input "peregr"
click at [29, 136] on div "[PERSON_NAME] (12632975)" at bounding box center [153, 137] width 275 height 18
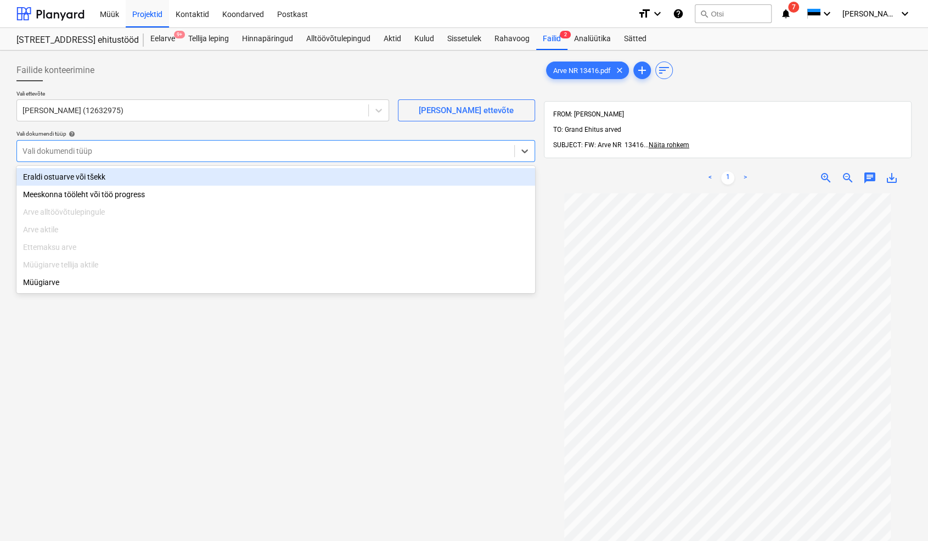
click at [53, 150] on div at bounding box center [266, 150] width 486 height 11
click at [76, 176] on div "Eraldi ostuarve või tšekk" at bounding box center [275, 177] width 519 height 18
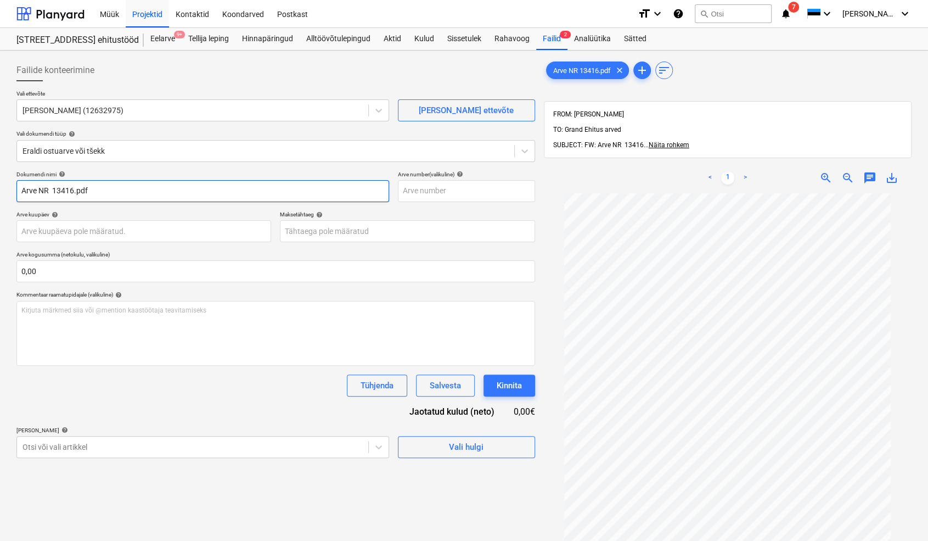
drag, startPoint x: 54, startPoint y: 190, endPoint x: 8, endPoint y: 198, distance: 46.7
click at [8, 198] on div "Failide konteerimine Vali ettevõte Peregrine OÜ (12632975) [PERSON_NAME] uus et…" at bounding box center [464, 380] width 928 height 661
drag, startPoint x: 70, startPoint y: 190, endPoint x: 43, endPoint y: 193, distance: 26.5
click at [43, 193] on input "13416.pdf" at bounding box center [202, 191] width 373 height 22
type input "13416"
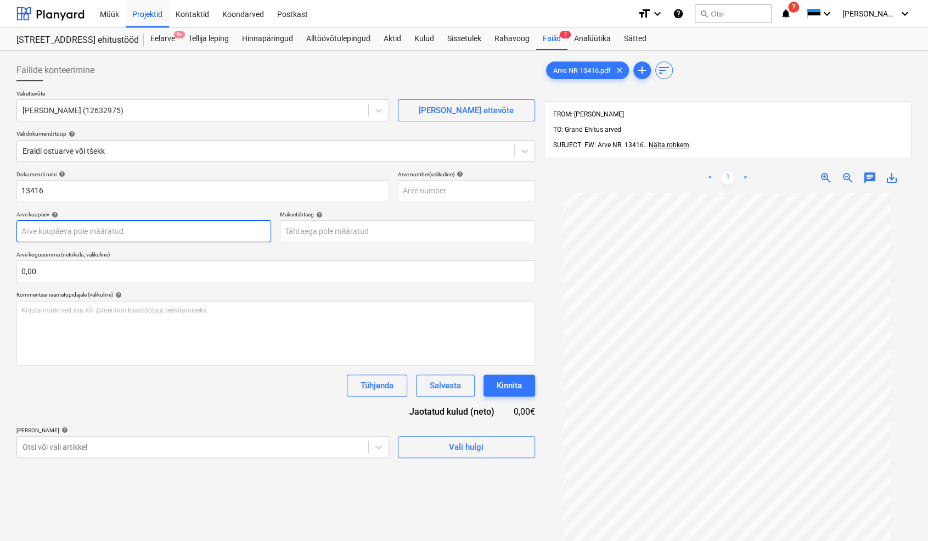
click at [40, 235] on body "Müük Projektid Kontaktid Koondarved Postkast format_size keyboard_arrow_down he…" at bounding box center [464, 270] width 928 height 541
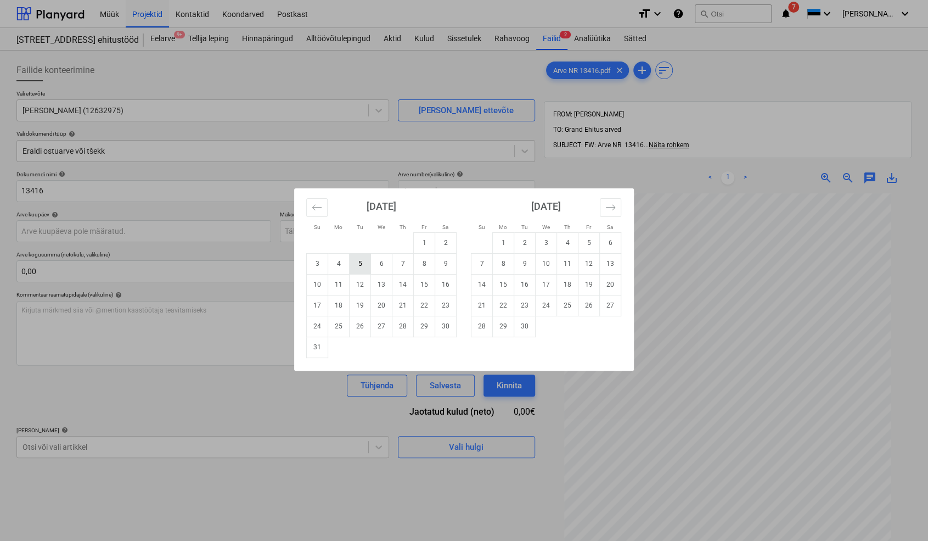
click at [358, 267] on td "5" at bounding box center [360, 263] width 21 height 21
type input "[DATE]"
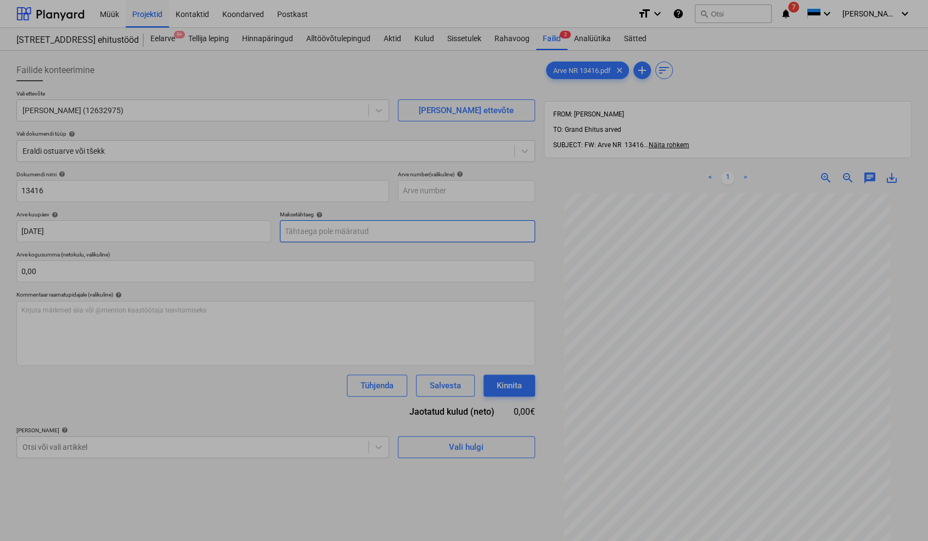
click at [323, 233] on body "Müük Projektid Kontaktid Koondarved Postkast format_size keyboard_arrow_down he…" at bounding box center [464, 270] width 928 height 541
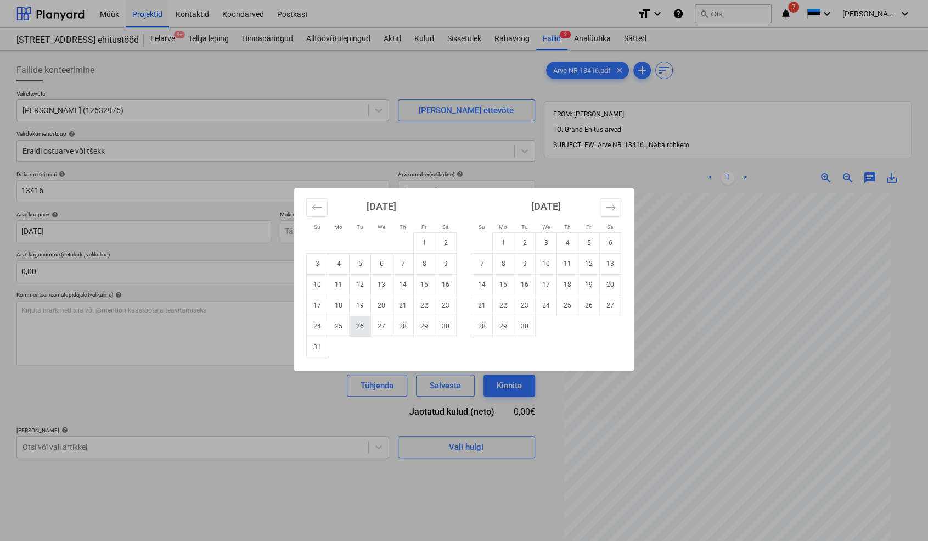
click at [359, 324] on td "26" at bounding box center [360, 326] width 21 height 21
type input "[DATE]"
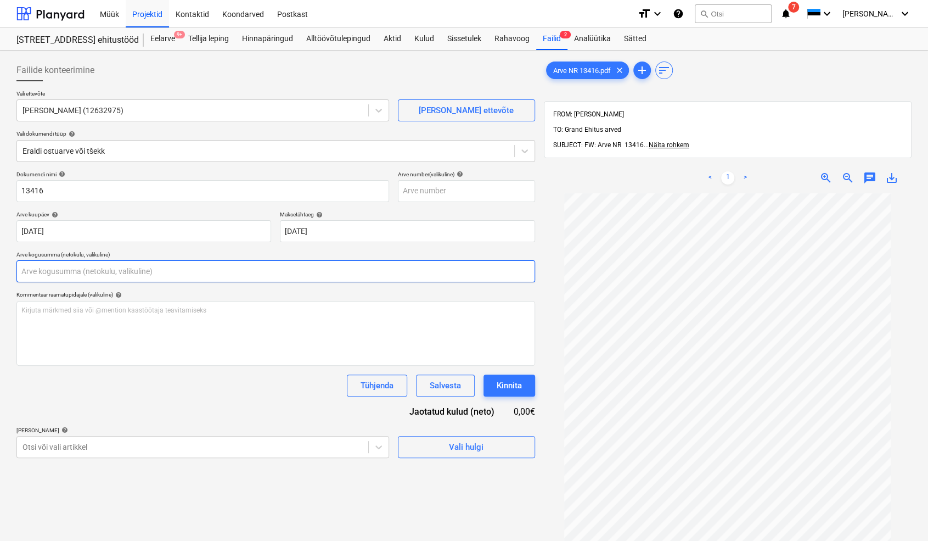
click at [85, 277] on input "text" at bounding box center [275, 271] width 519 height 22
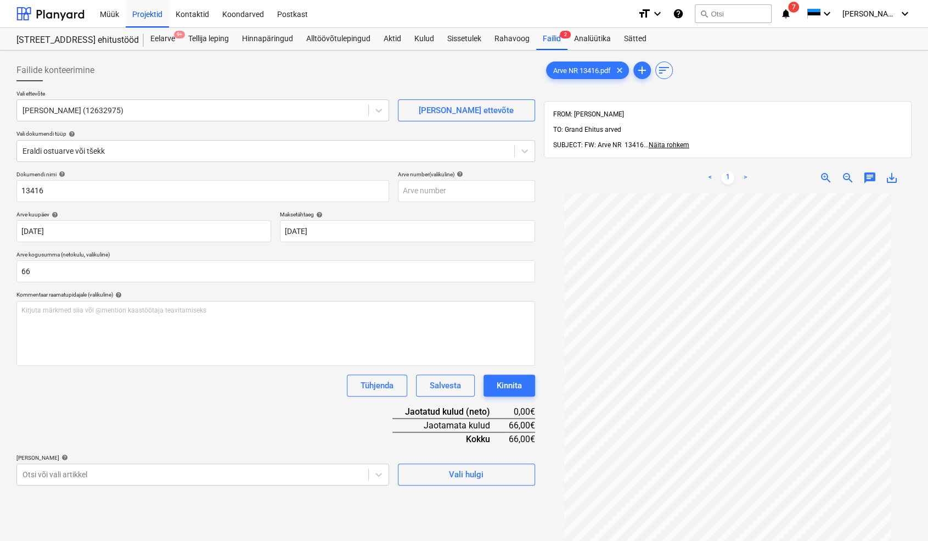
type input "66,00"
click at [166, 407] on div "Dokumendi nimi help 13416 Arve number (valikuline) help [PERSON_NAME] kuupäev h…" at bounding box center [275, 328] width 519 height 314
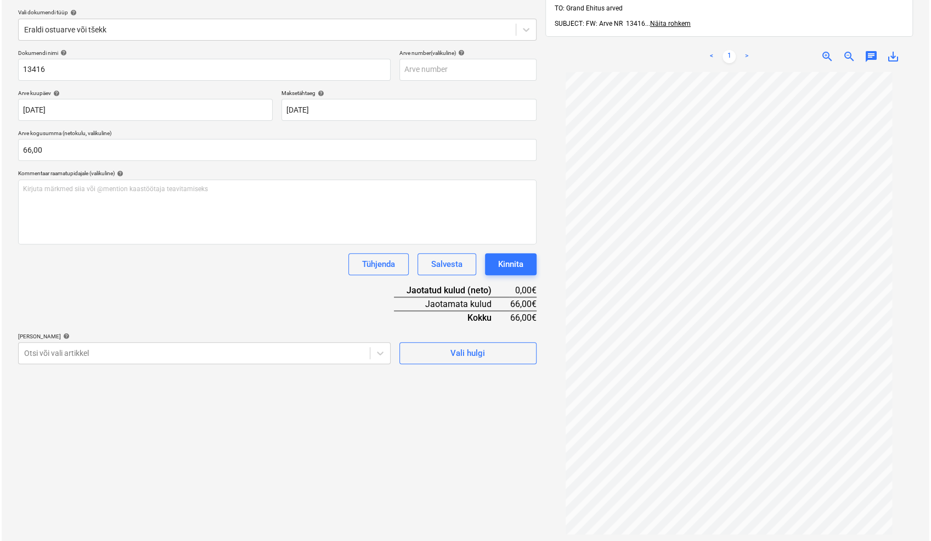
scroll to position [122, 0]
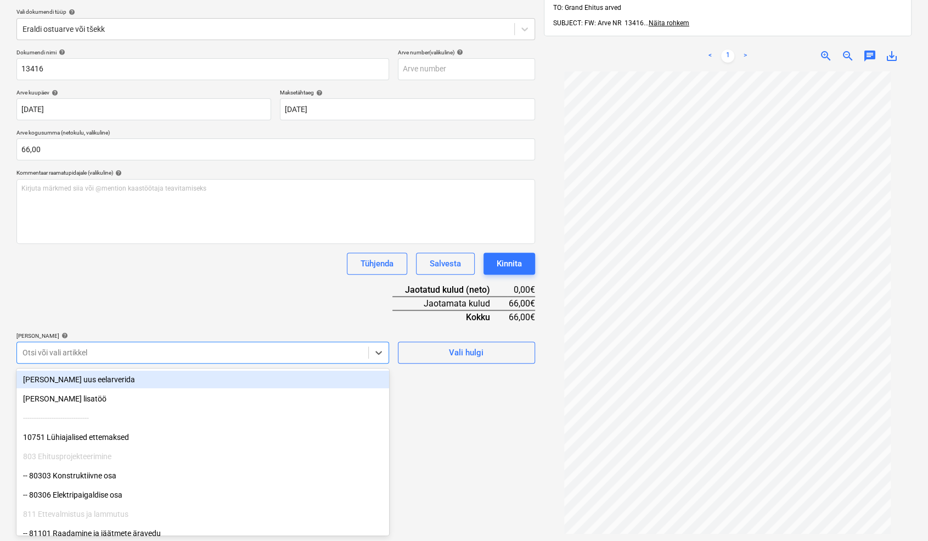
click at [66, 356] on div at bounding box center [193, 352] width 340 height 11
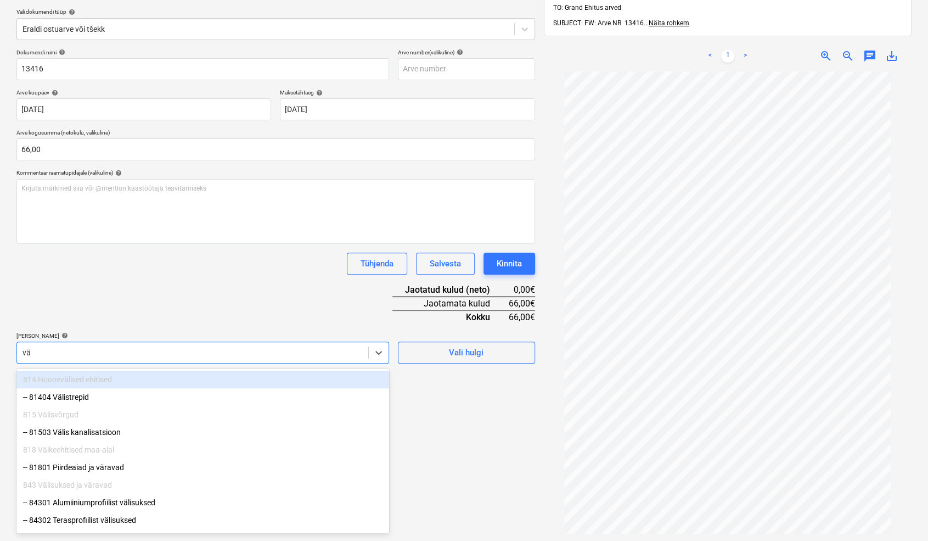
type input "v"
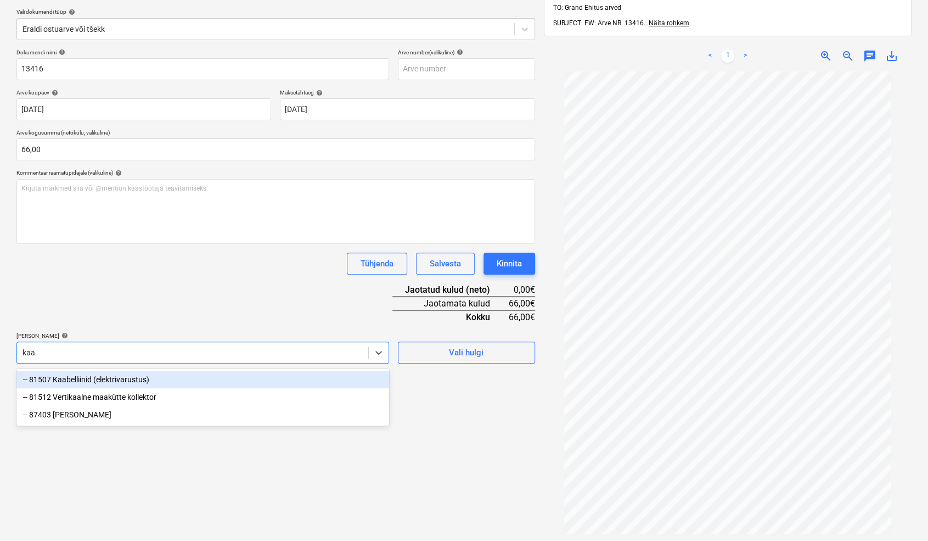
type input "kaab"
click at [84, 380] on div "-- 81507 Kaabelliinid (elektrivarustus)" at bounding box center [202, 379] width 373 height 18
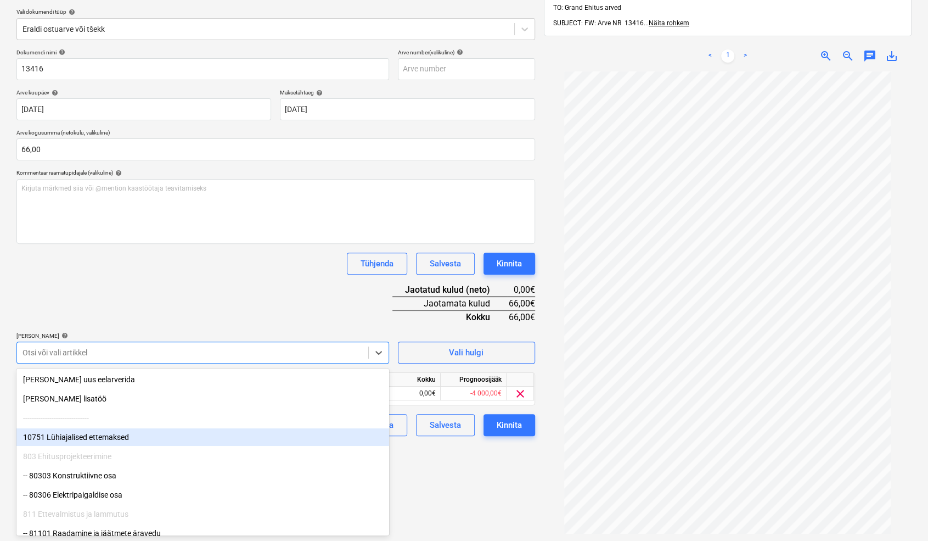
click at [415, 472] on div "Failide konteerimine Vali ettevõte Peregrine OÜ (12632975) [PERSON_NAME] uus et…" at bounding box center [275, 259] width 527 height 653
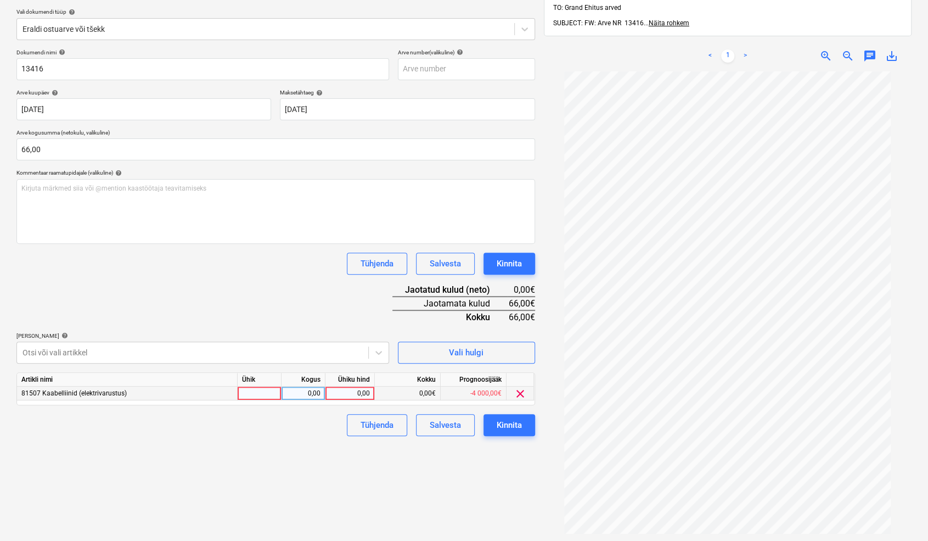
click at [259, 391] on div at bounding box center [260, 393] width 44 height 14
type input "tk"
click at [306, 390] on div "0,00" at bounding box center [303, 393] width 35 height 14
type input "1"
click at [345, 391] on div "0,00" at bounding box center [350, 393] width 40 height 14
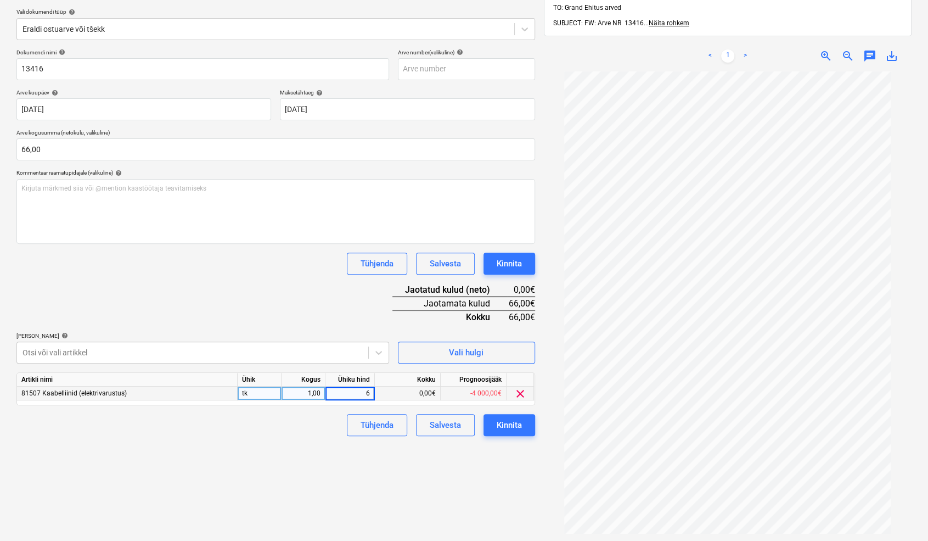
type input "66"
click at [327, 453] on div "Failide konteerimine Vali ettevõte Peregrine OÜ (12632975) [PERSON_NAME] uus et…" at bounding box center [275, 259] width 527 height 653
click at [505, 424] on div "Kinnita" at bounding box center [509, 425] width 25 height 14
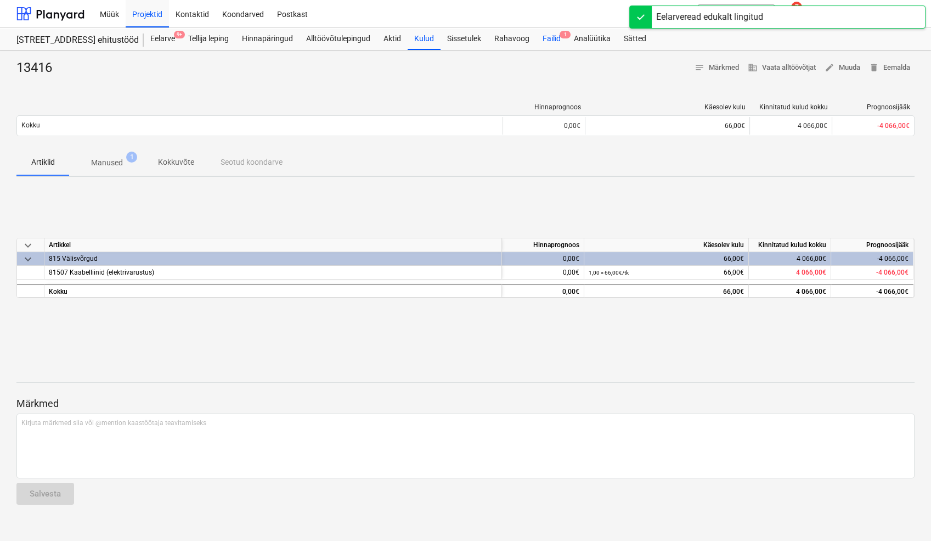
click at [552, 37] on div "Failid 1" at bounding box center [551, 39] width 31 height 22
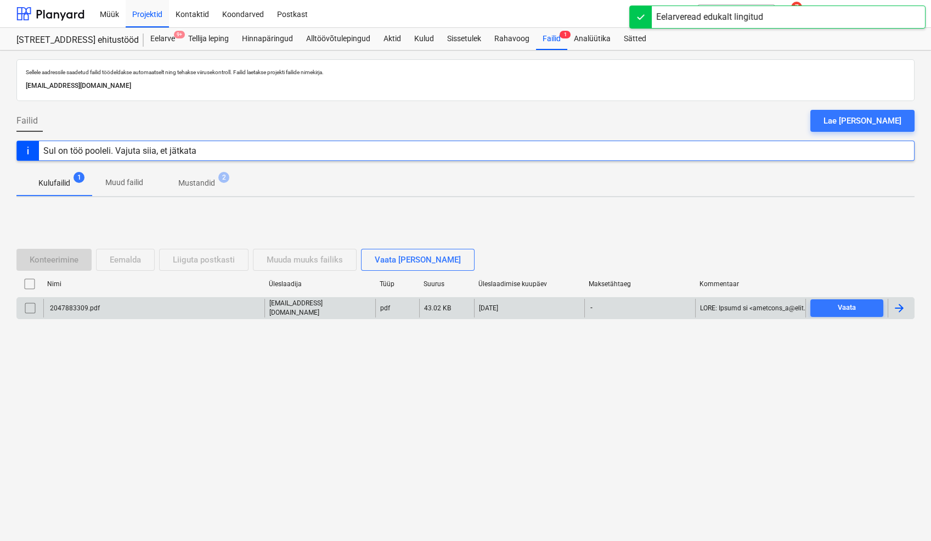
click at [98, 305] on div "2047883309.pdf" at bounding box center [153, 308] width 221 height 19
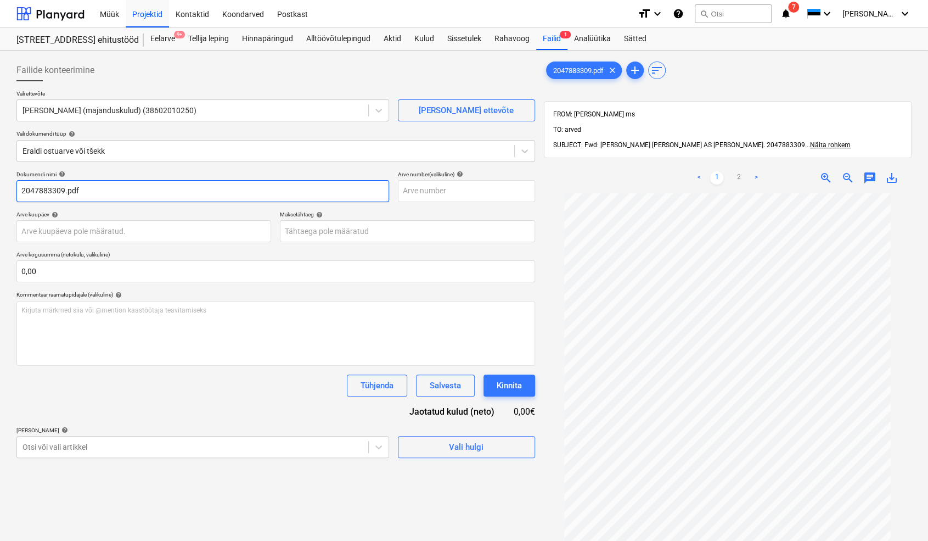
drag, startPoint x: 85, startPoint y: 192, endPoint x: 67, endPoint y: 195, distance: 17.8
click at [65, 193] on input "2047883309.pdf" at bounding box center [202, 191] width 373 height 22
type input "2047883309"
click at [50, 227] on body "Müük Projektid Kontaktid Koondarved Postkast format_size keyboard_arrow_down he…" at bounding box center [464, 270] width 928 height 541
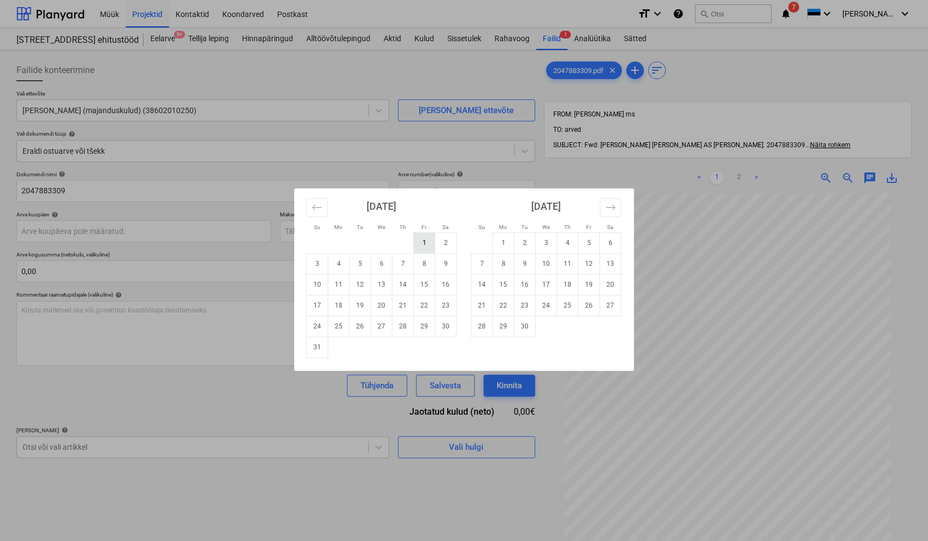
click at [424, 244] on td "1" at bounding box center [424, 242] width 21 height 21
type input "[DATE]"
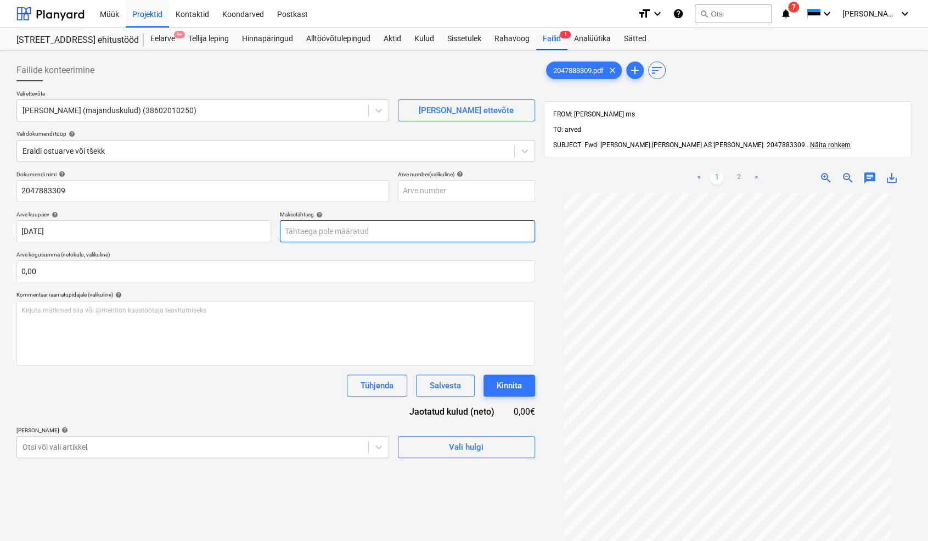
click at [401, 230] on body "Müük Projektid Kontaktid Koondarved Postkast format_size keyboard_arrow_down he…" at bounding box center [464, 270] width 928 height 541
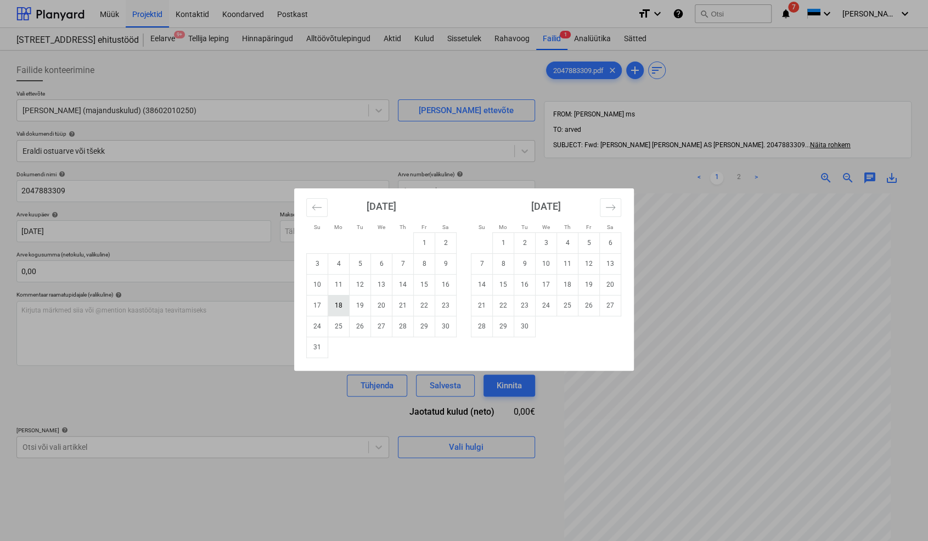
click at [340, 306] on td "18" at bounding box center [338, 305] width 21 height 21
type input "[DATE]"
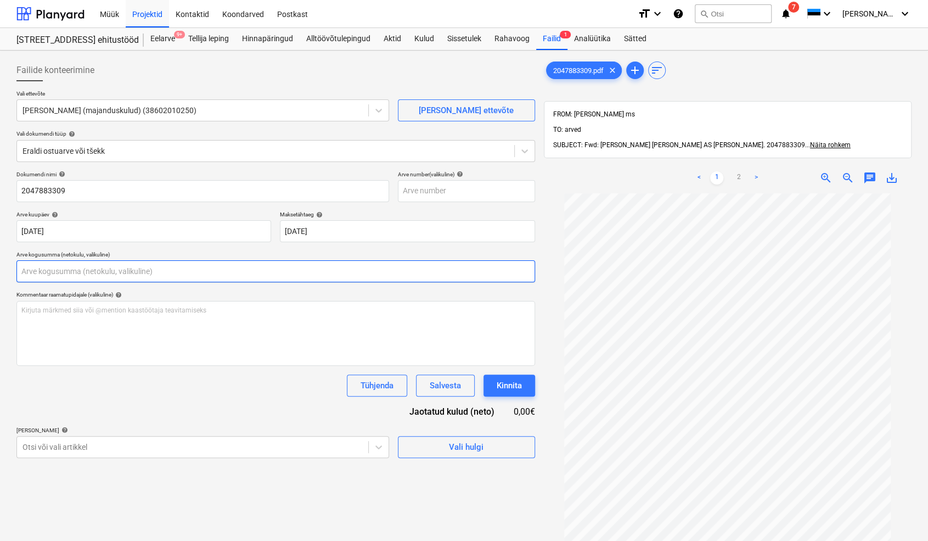
click at [61, 272] on input "text" at bounding box center [275, 271] width 519 height 22
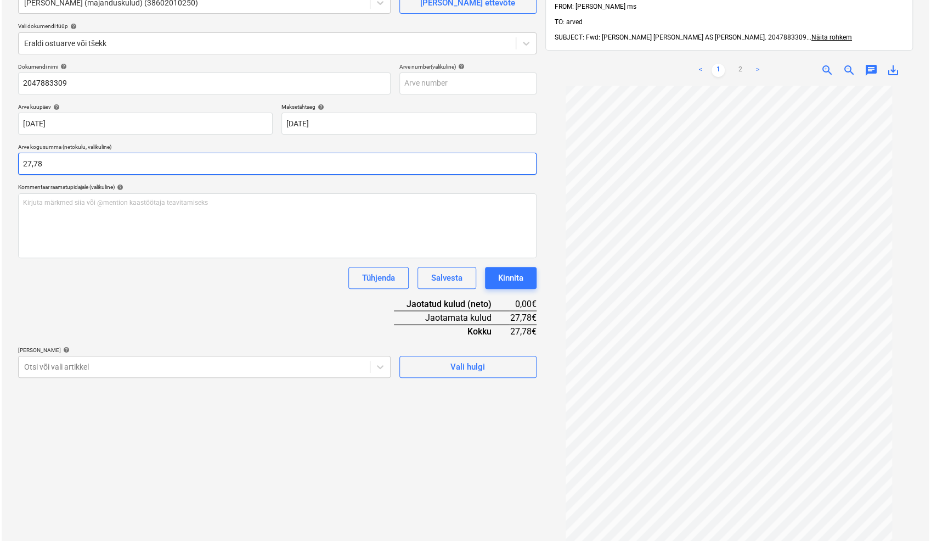
scroll to position [122, 0]
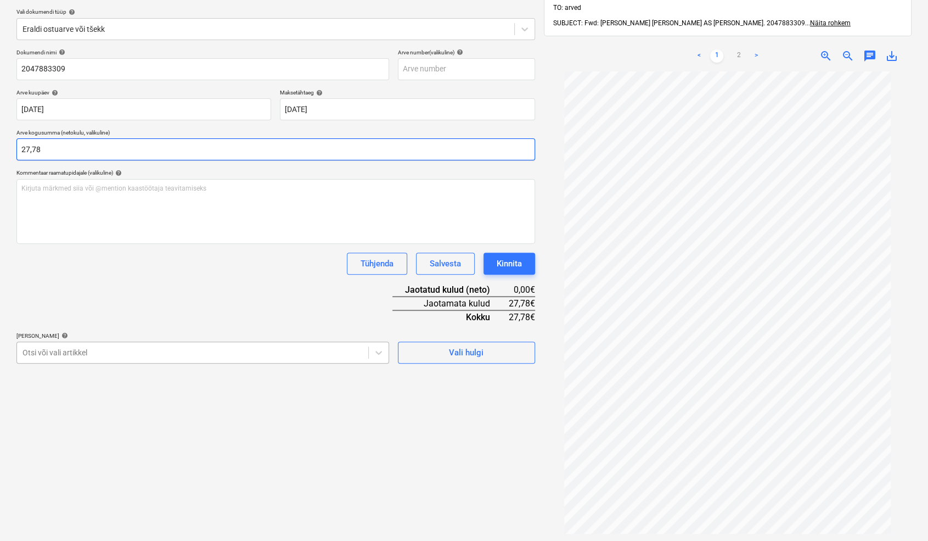
type input "27,78"
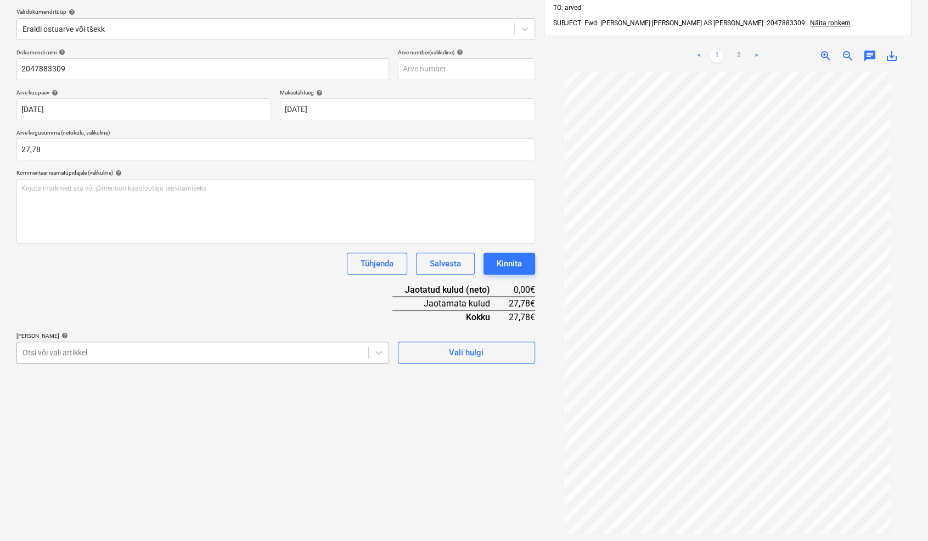
click at [56, 348] on div at bounding box center [193, 352] width 340 height 11
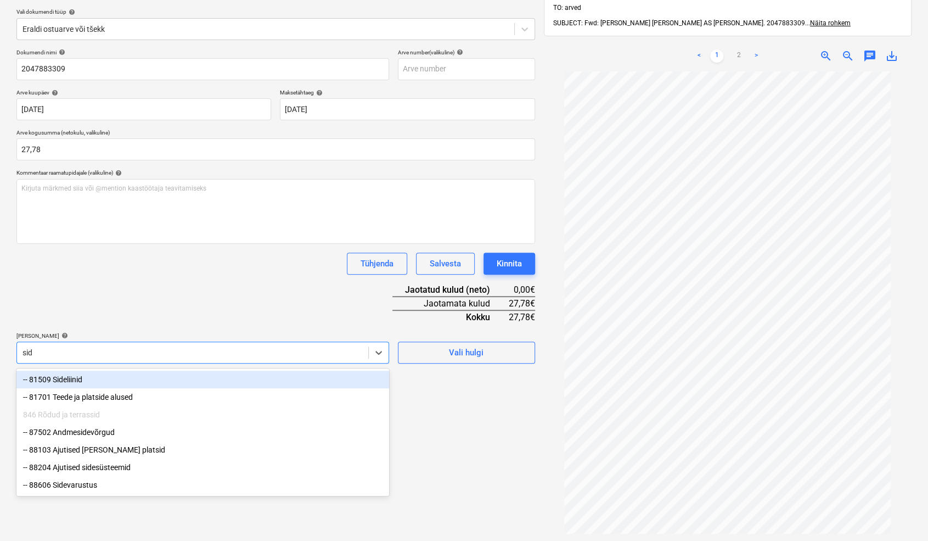
type input "side"
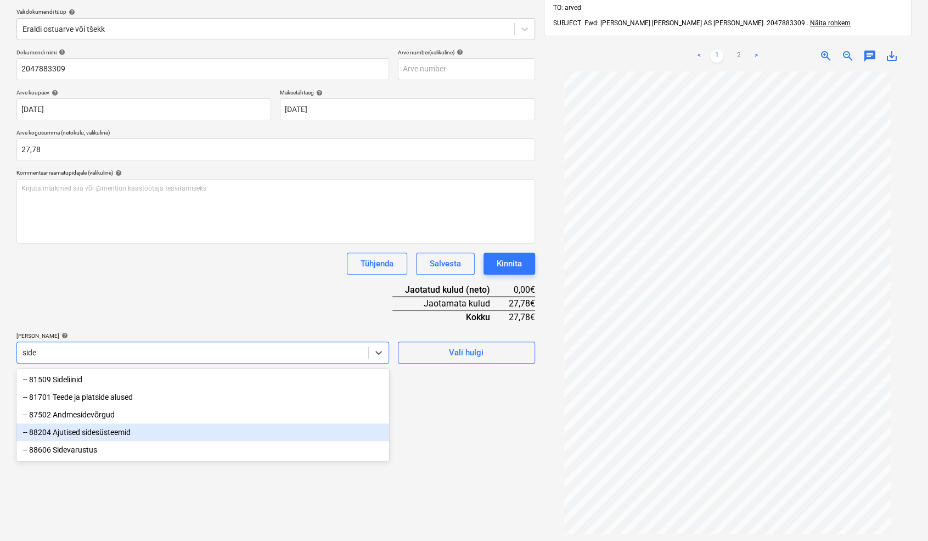
click at [103, 436] on div "-- 88204 Ajutised sidesüsteemid" at bounding box center [202, 432] width 373 height 18
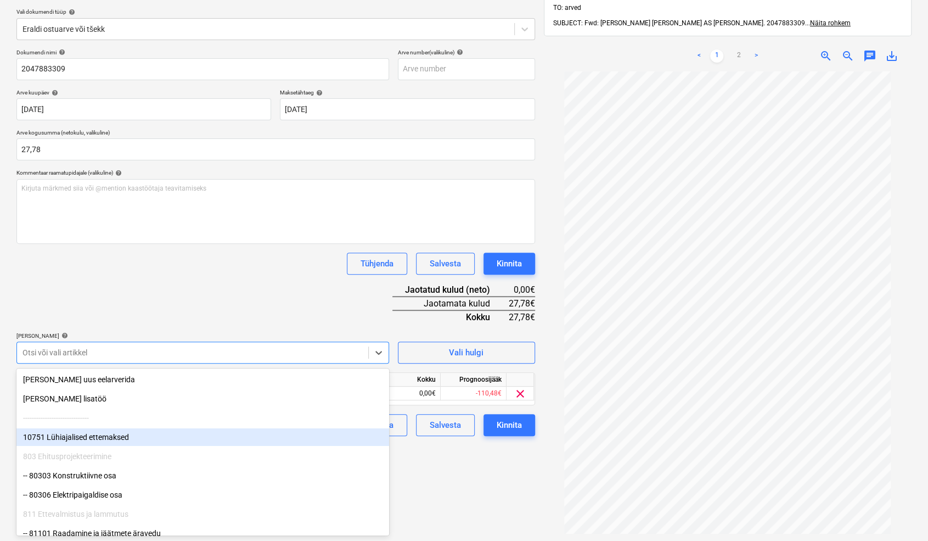
drag, startPoint x: 434, startPoint y: 473, endPoint x: 411, endPoint y: 458, distance: 28.2
click at [432, 470] on div "Failide konteerimine Vali ettevõte [PERSON_NAME] (majanduskulud) (38602010250) …" at bounding box center [275, 259] width 527 height 653
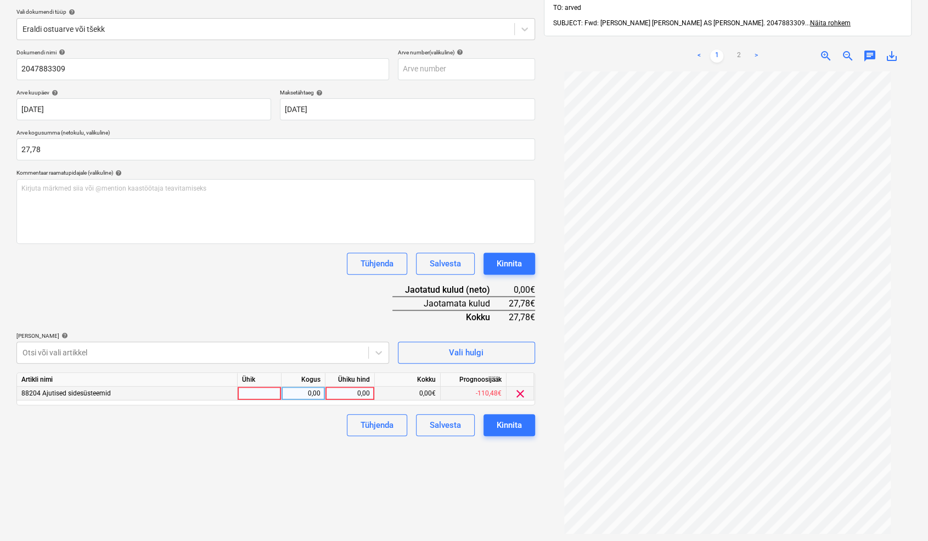
click at [252, 393] on div at bounding box center [260, 393] width 44 height 14
type input "tk"
click at [304, 388] on div "0,00" at bounding box center [303, 393] width 35 height 14
type input "1"
click at [352, 390] on div "0,00" at bounding box center [350, 393] width 40 height 14
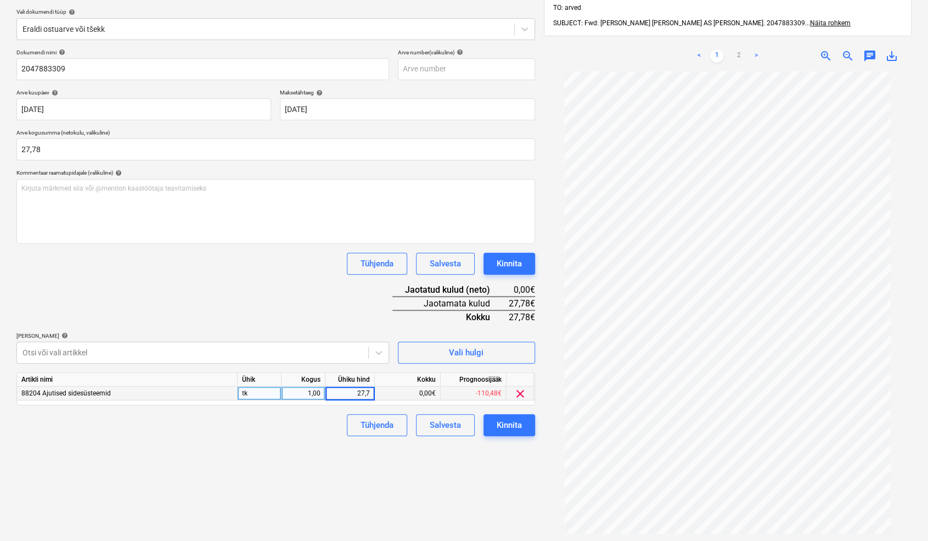
type input "27,78"
drag, startPoint x: 278, startPoint y: 441, endPoint x: 364, endPoint y: 442, distance: 86.7
click at [285, 441] on div "Failide konteerimine Vali ettevõte [PERSON_NAME] (majanduskulud) (38602010250) …" at bounding box center [275, 259] width 527 height 653
click at [515, 423] on div "Kinnita" at bounding box center [509, 425] width 25 height 14
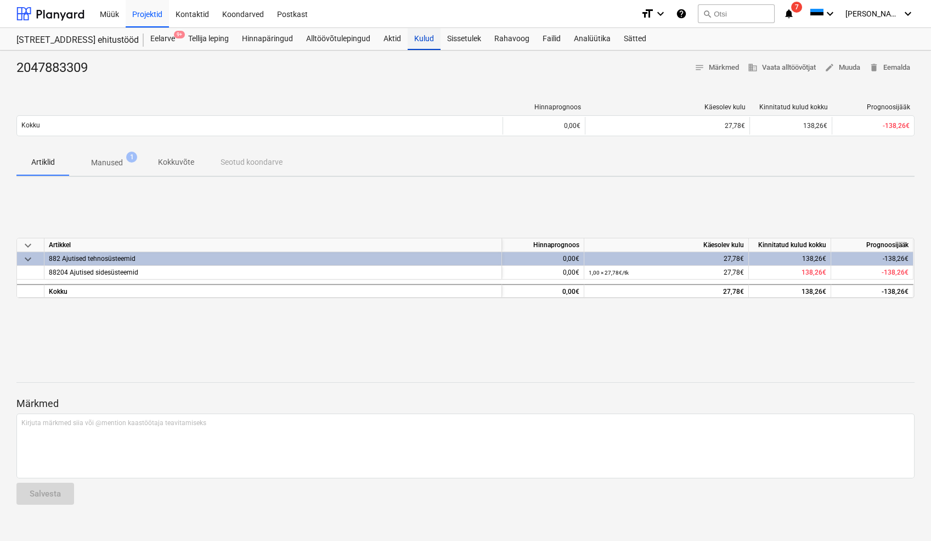
click at [424, 41] on div "Kulud" at bounding box center [424, 39] width 33 height 22
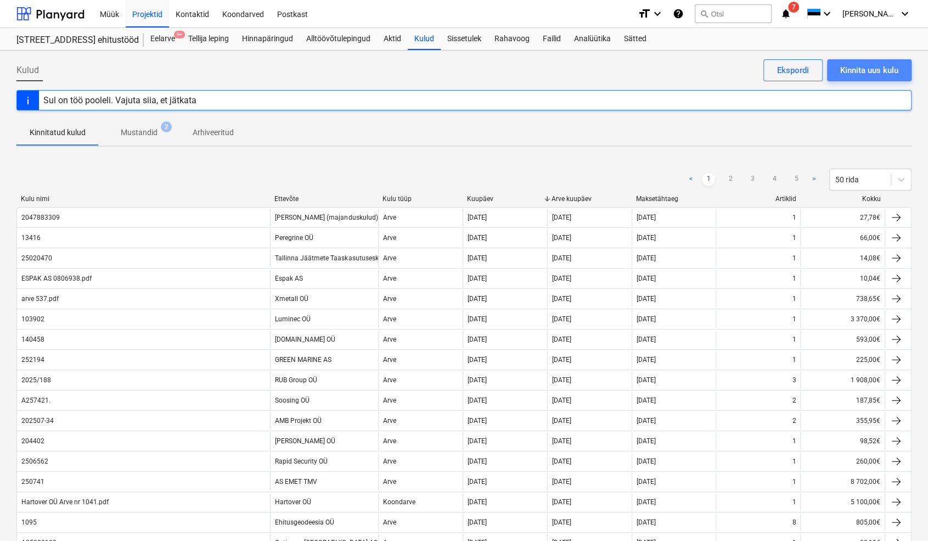
click at [660, 72] on div "Kinnita uus kulu" at bounding box center [869, 70] width 58 height 14
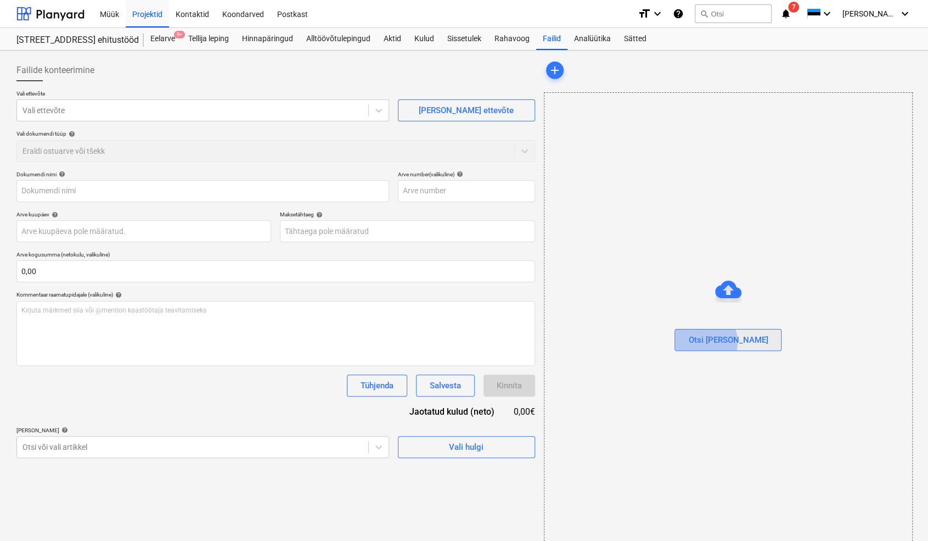
click at [660, 341] on div "Otsi [PERSON_NAME]" at bounding box center [728, 340] width 80 height 14
type input "Arve nr. MT23160.pdf"
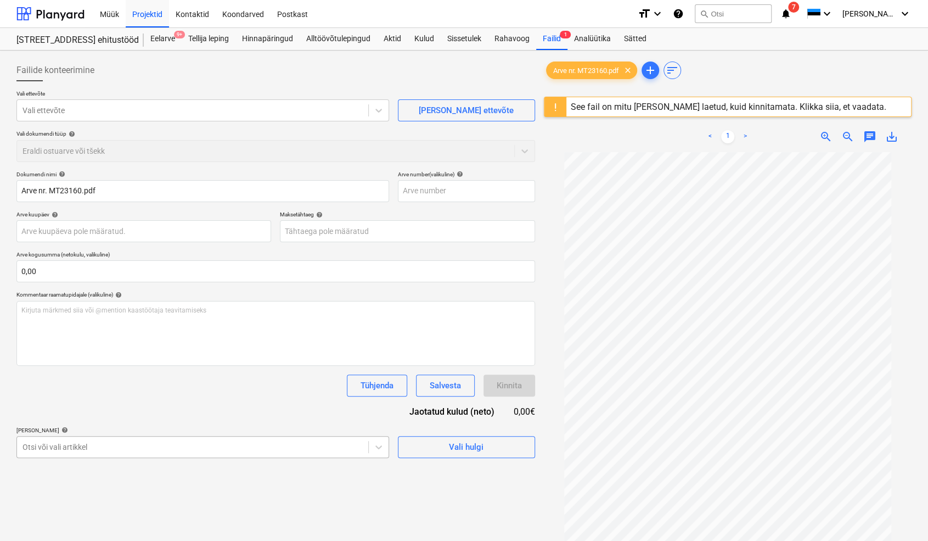
click at [35, 447] on body "Müük Projektid Kontaktid Koondarved Postkast format_size keyboard_arrow_down he…" at bounding box center [464, 270] width 928 height 541
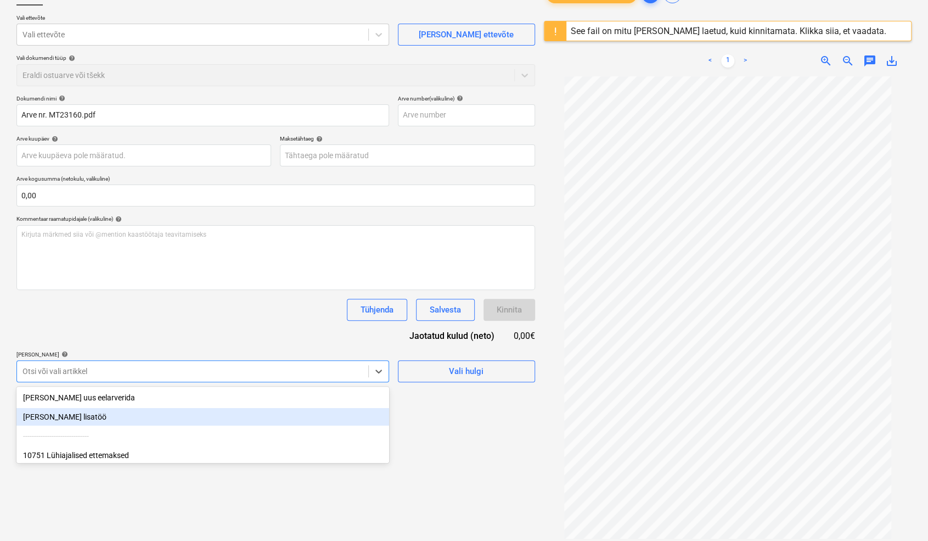
scroll to position [92, 0]
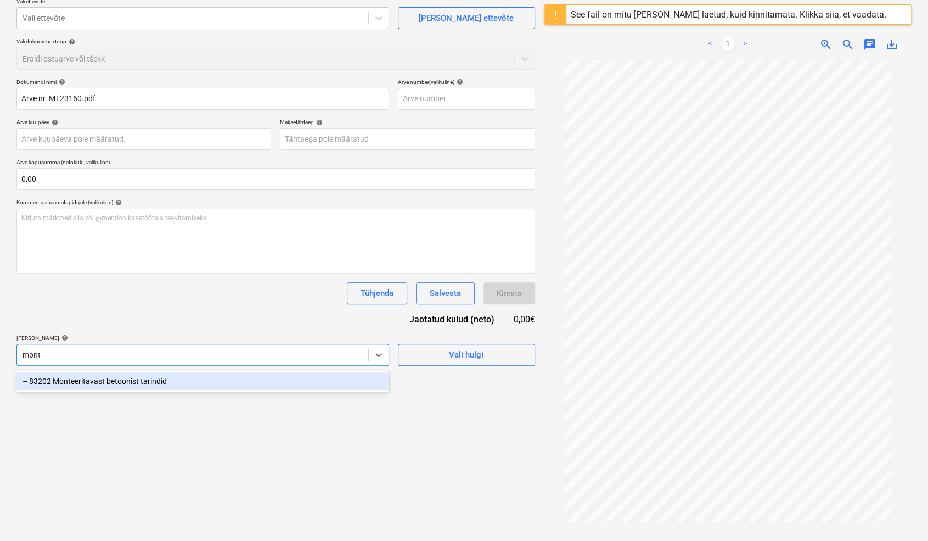
type input "mont"
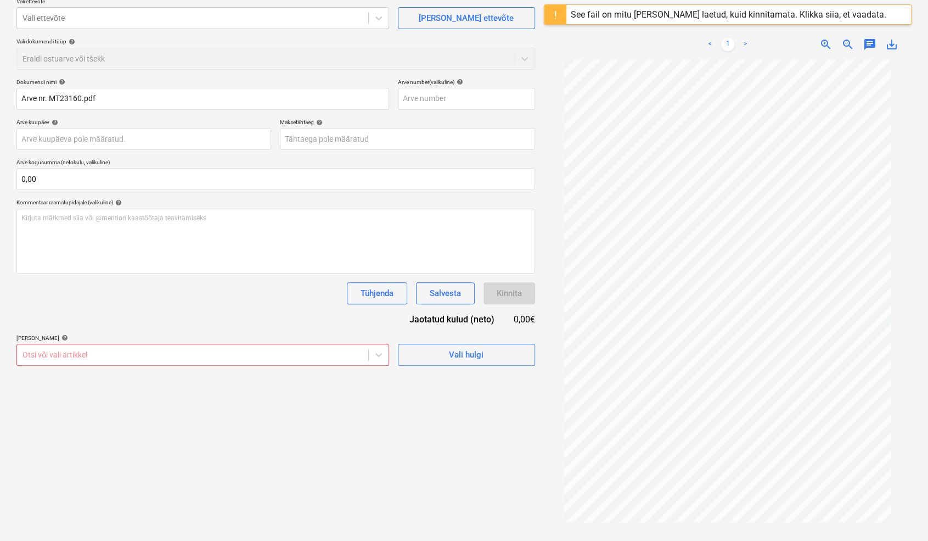
click at [38, 352] on div at bounding box center [193, 354] width 340 height 11
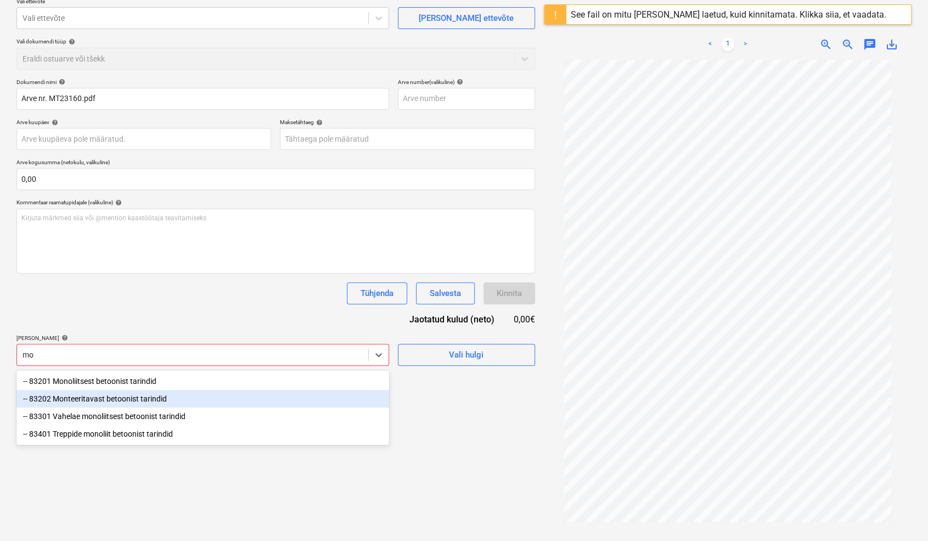
type input "m"
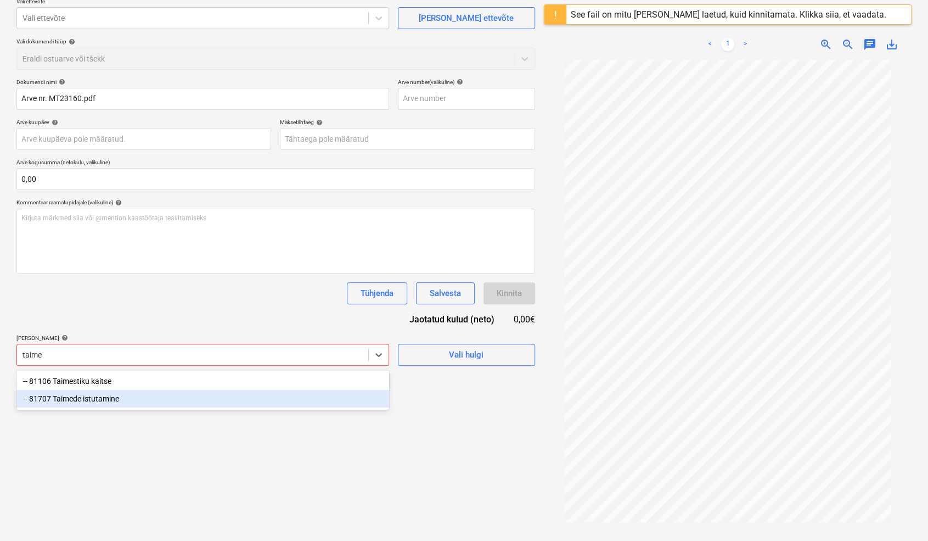
type input "taime"
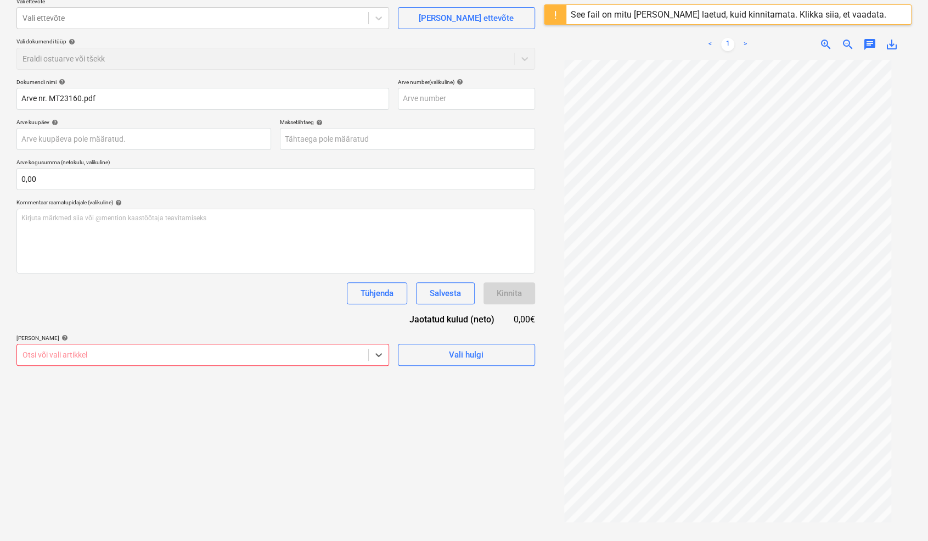
click at [46, 350] on div at bounding box center [193, 354] width 340 height 11
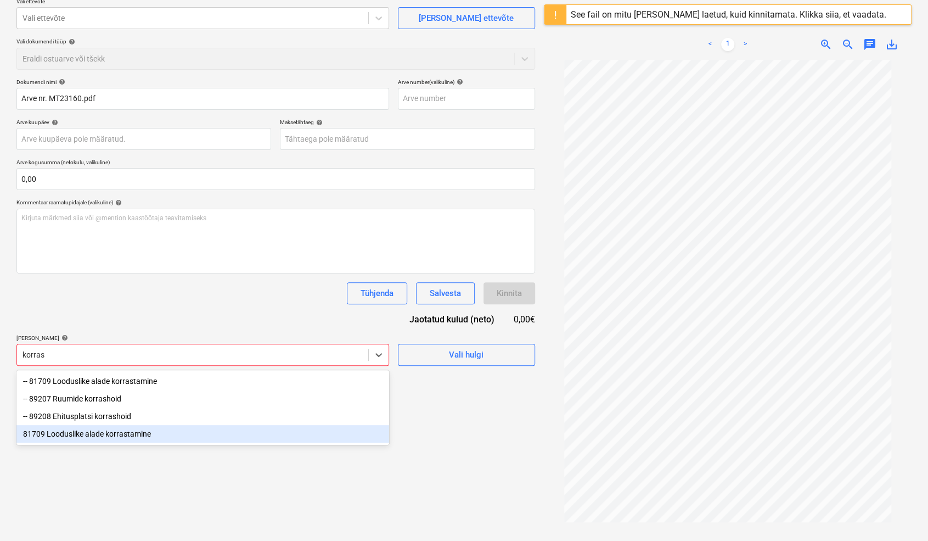
type input "korras"
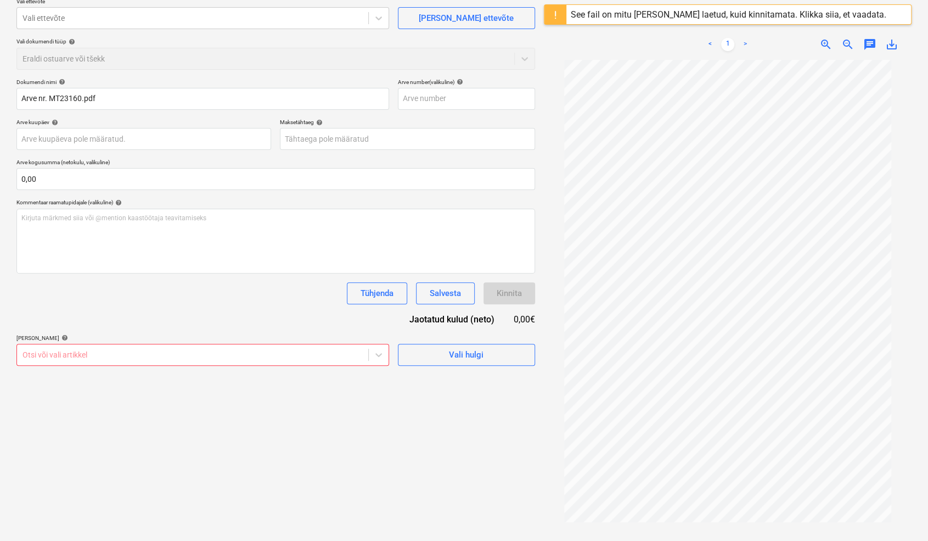
click at [31, 354] on div at bounding box center [193, 354] width 340 height 11
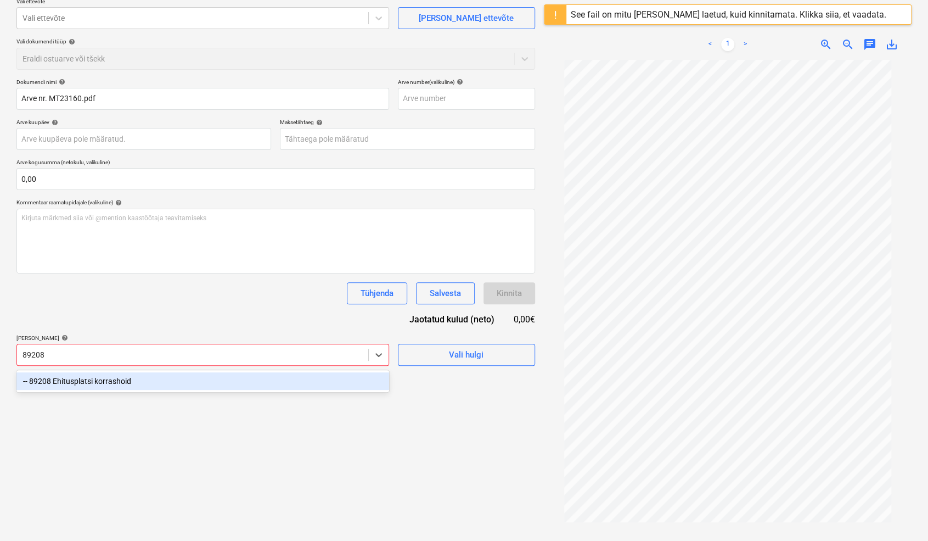
type input "89208"
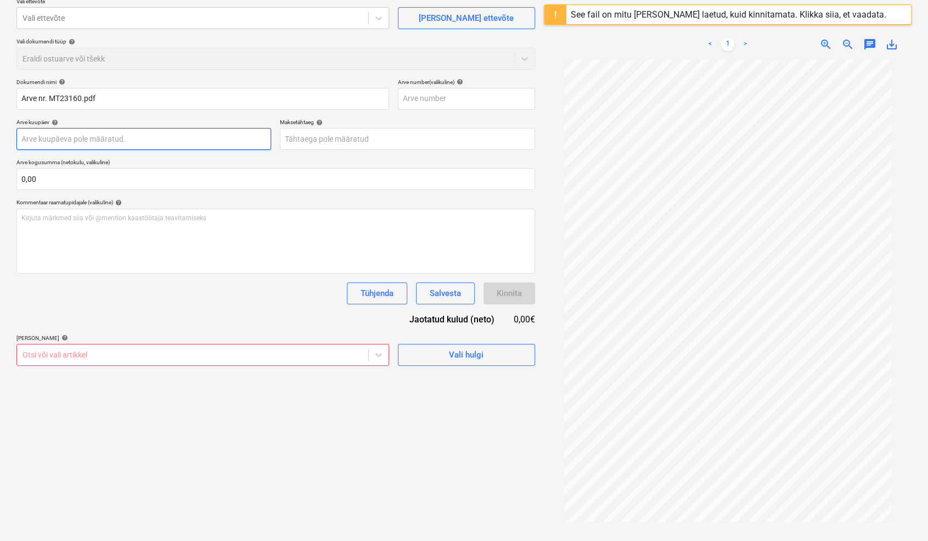
click at [66, 137] on body "Müük Projektid Kontaktid Koondarved Postkast format_size keyboard_arrow_down he…" at bounding box center [464, 178] width 928 height 541
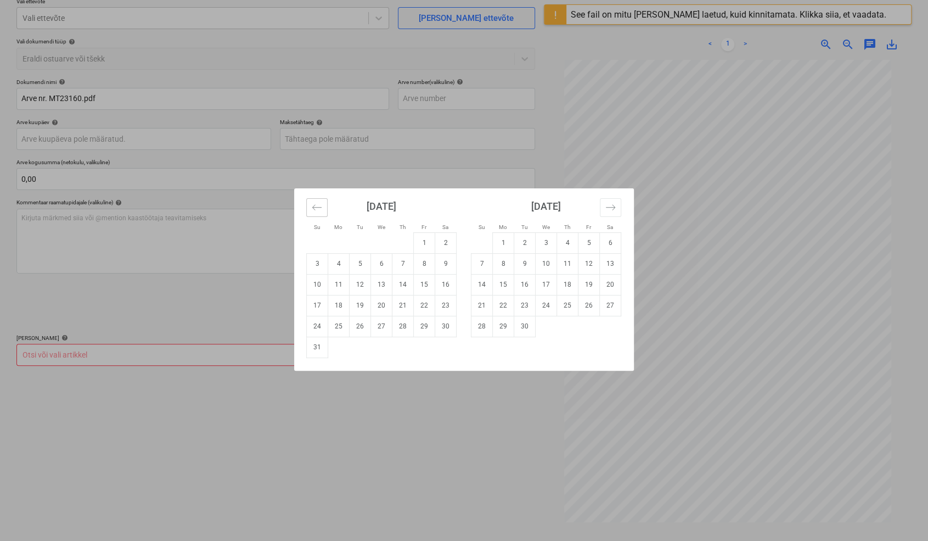
click at [316, 210] on icon "Move backward to switch to the previous month." at bounding box center [317, 207] width 10 height 10
click at [405, 329] on td "31" at bounding box center [402, 326] width 21 height 21
type input "[DATE]"
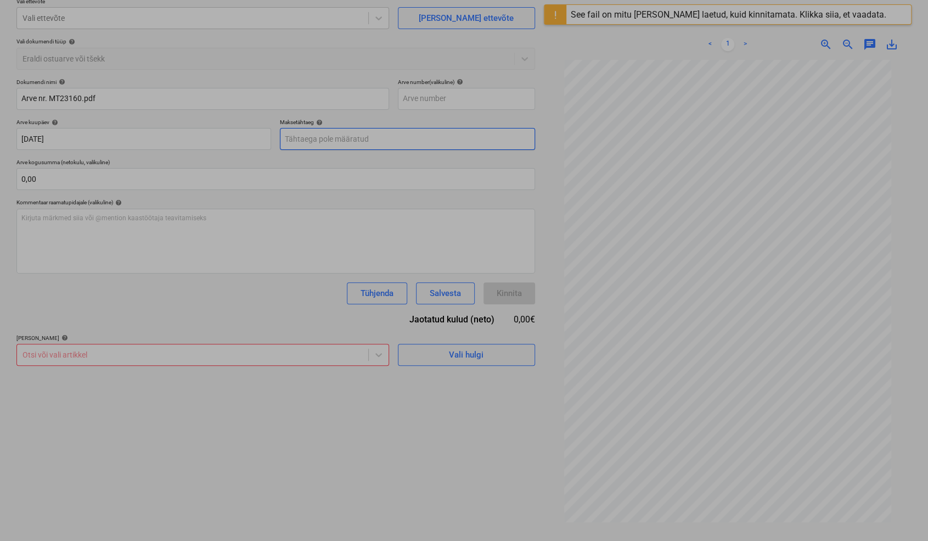
click at [327, 143] on body "Müük Projektid Kontaktid Koondarved Postkast format_size keyboard_arrow_down he…" at bounding box center [464, 178] width 928 height 541
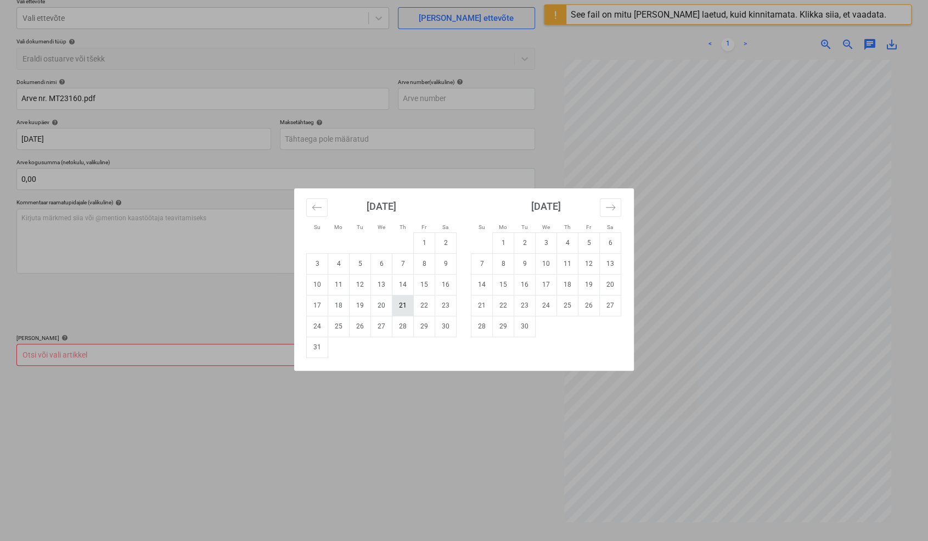
click at [406, 305] on td "21" at bounding box center [402, 305] width 21 height 21
type input "[DATE]"
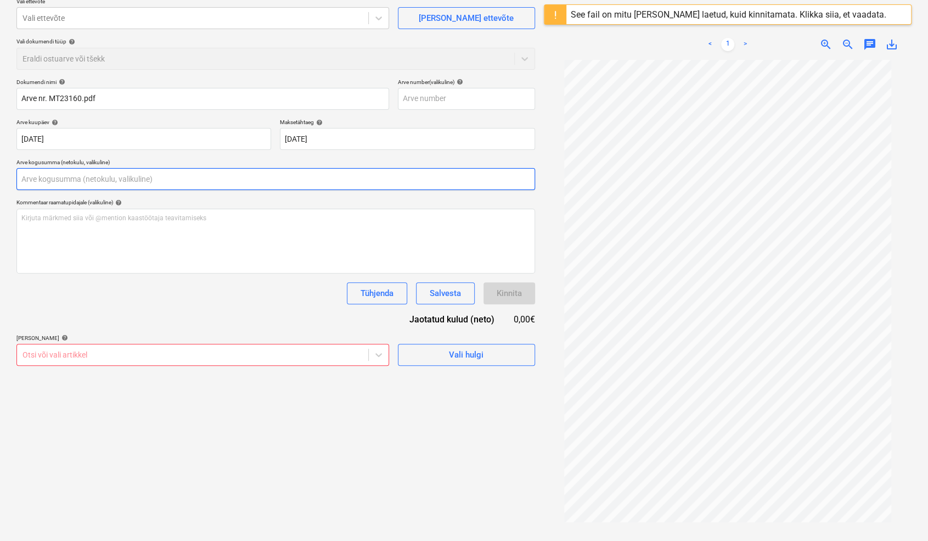
click at [26, 182] on input "text" at bounding box center [275, 179] width 519 height 22
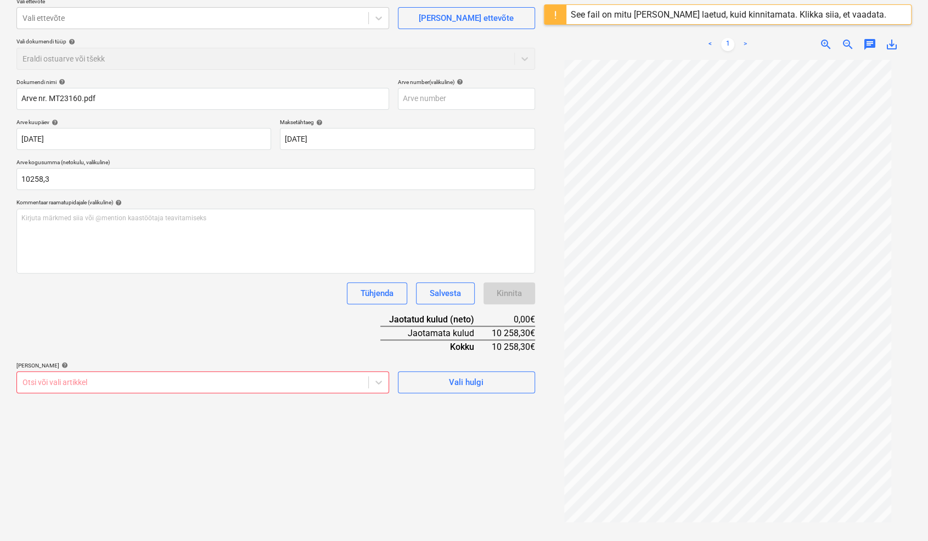
type input "10 258,30"
click at [102, 435] on div "Failide konteerimine Vali ettevõte Vali ettevõte [PERSON_NAME] uus ettevõte Val…" at bounding box center [275, 268] width 527 height 611
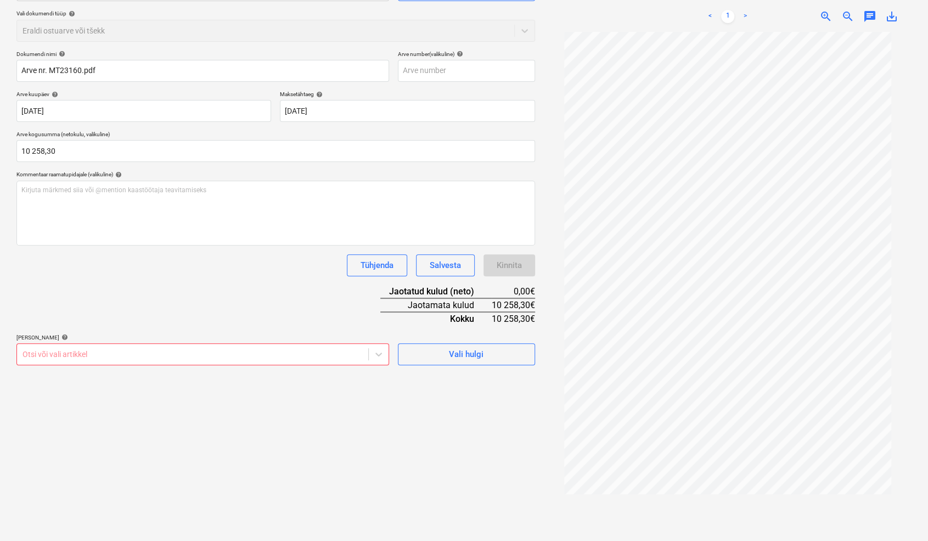
click at [35, 384] on body "Müük Projektid Kontaktid Koondarved Postkast format_size keyboard_arrow_down he…" at bounding box center [464, 150] width 928 height 541
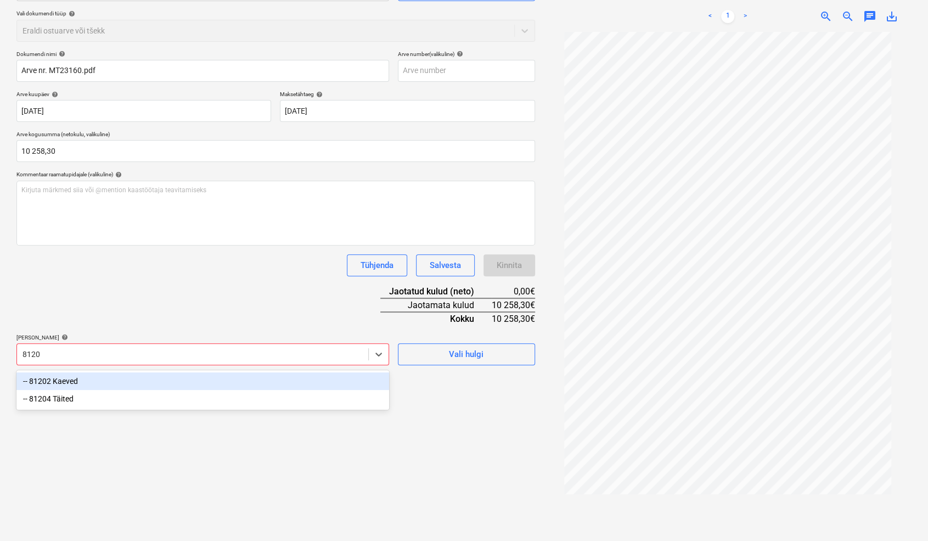
type input "81204"
click at [62, 383] on div "-- 81204 Täited" at bounding box center [202, 381] width 373 height 18
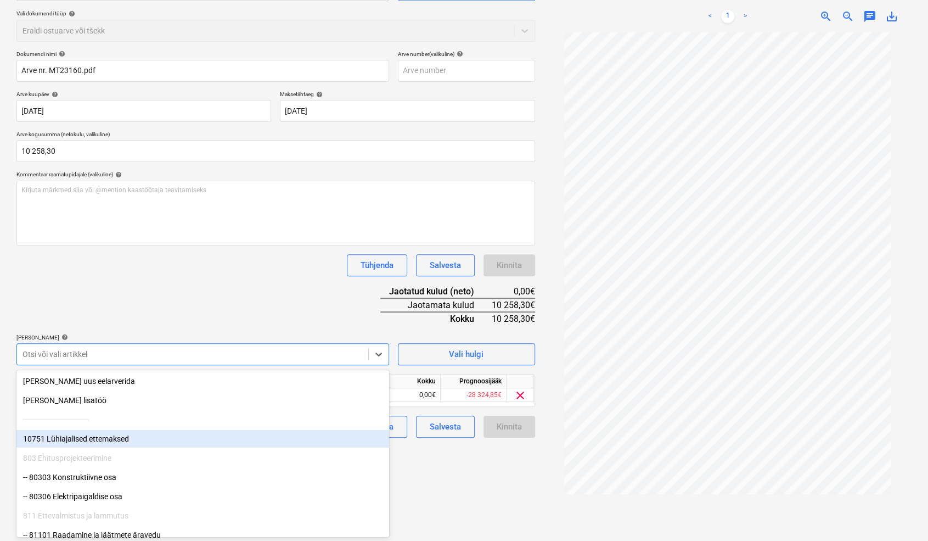
drag, startPoint x: 474, startPoint y: 483, endPoint x: 409, endPoint y: 436, distance: 80.6
click at [470, 479] on div "Failide konteerimine Vali ettevõte Vali ettevõte [PERSON_NAME] uus ettevõte Val…" at bounding box center [275, 240] width 527 height 611
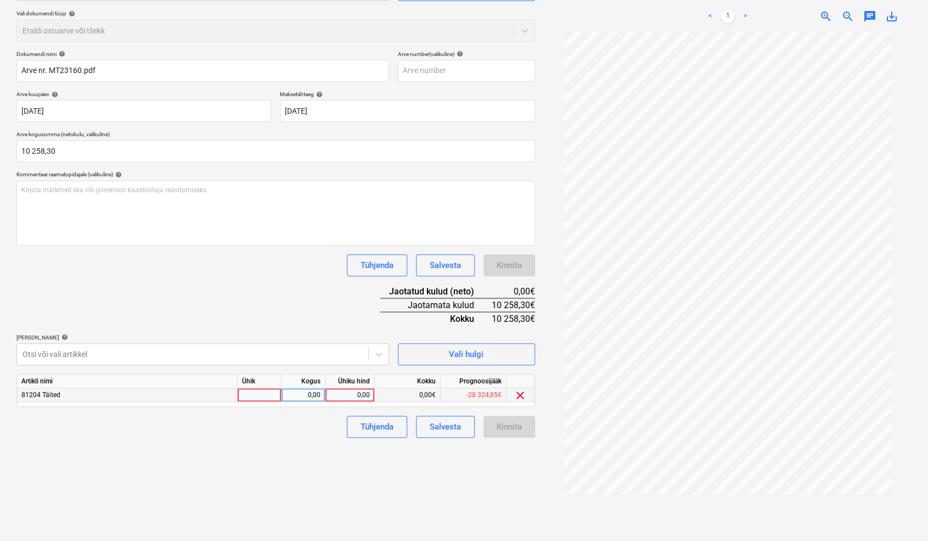
click at [252, 394] on div at bounding box center [260, 395] width 44 height 14
type input "tk"
click at [305, 395] on div "0,00" at bounding box center [303, 395] width 35 height 14
type input "1"
click at [337, 396] on div "0,00" at bounding box center [350, 395] width 40 height 14
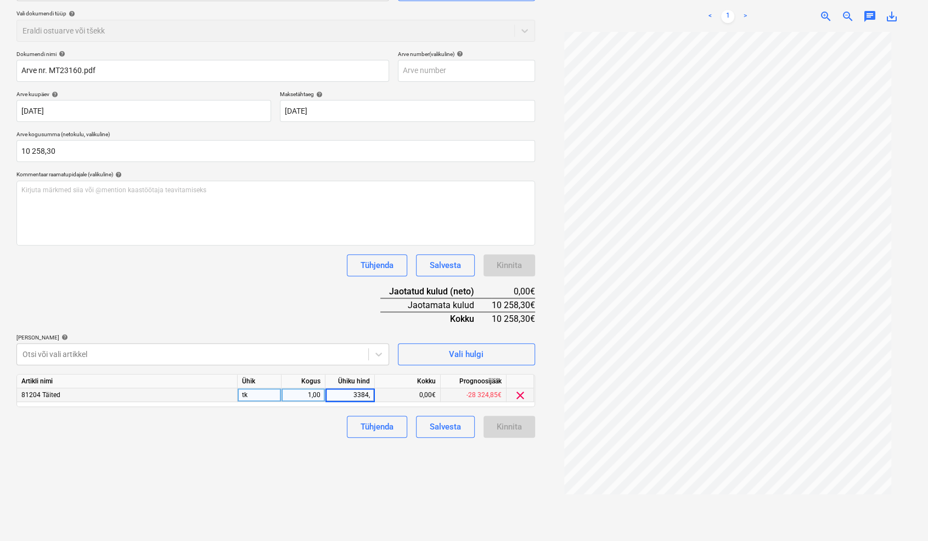
type input "3384,7"
click at [202, 478] on div "Failide konteerimine Vali ettevõte Vali ettevõte [PERSON_NAME] uus ettevõte Val…" at bounding box center [275, 240] width 527 height 611
click at [83, 350] on div at bounding box center [193, 354] width 340 height 11
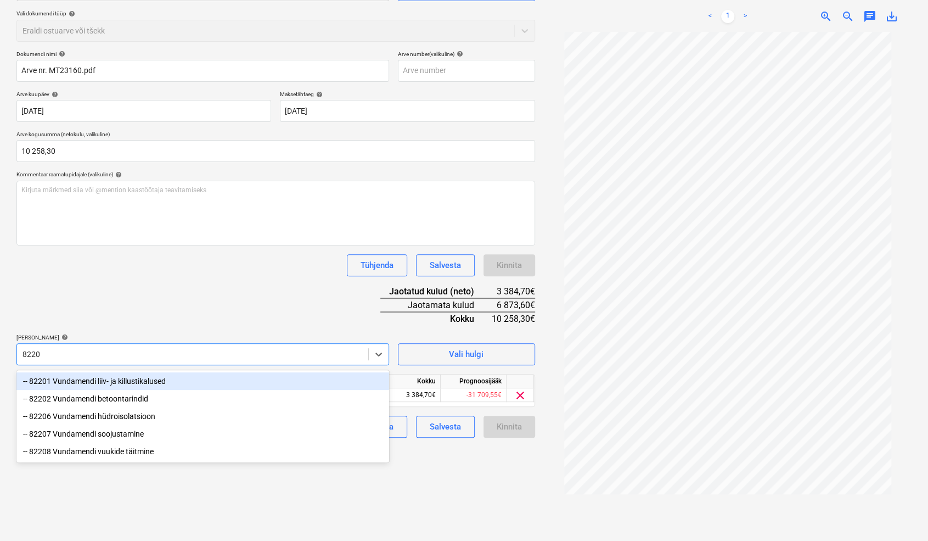
type input "82201"
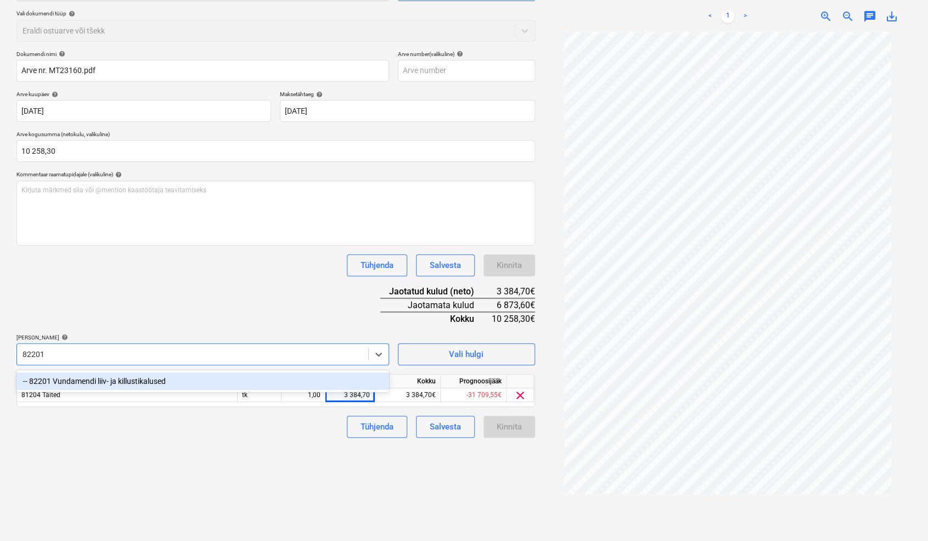
click at [60, 375] on div "-- 82201 Vundamendi liiv- ja killustikalused" at bounding box center [202, 381] width 373 height 18
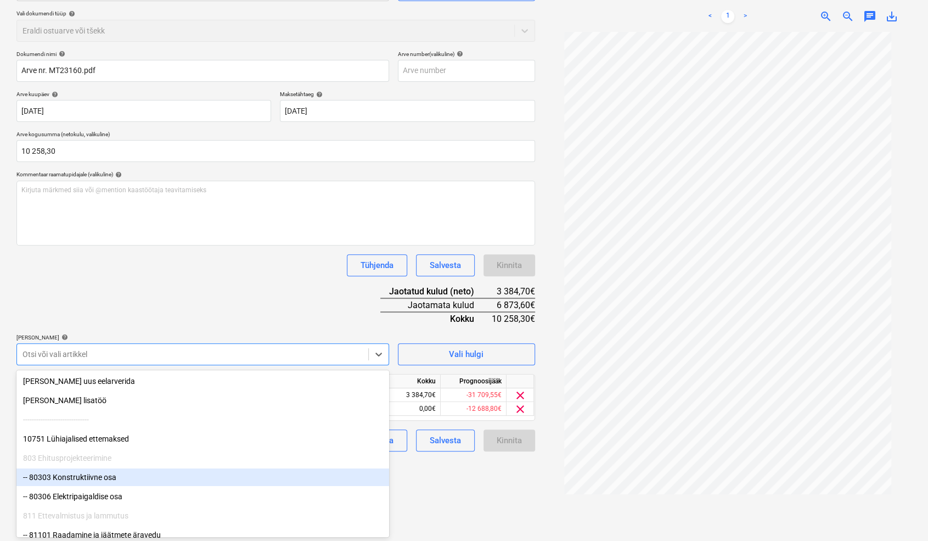
click at [440, 468] on div "Failide konteerimine Vali ettevõte Vali ettevõte [PERSON_NAME] uus ettevõte Val…" at bounding box center [275, 240] width 527 height 611
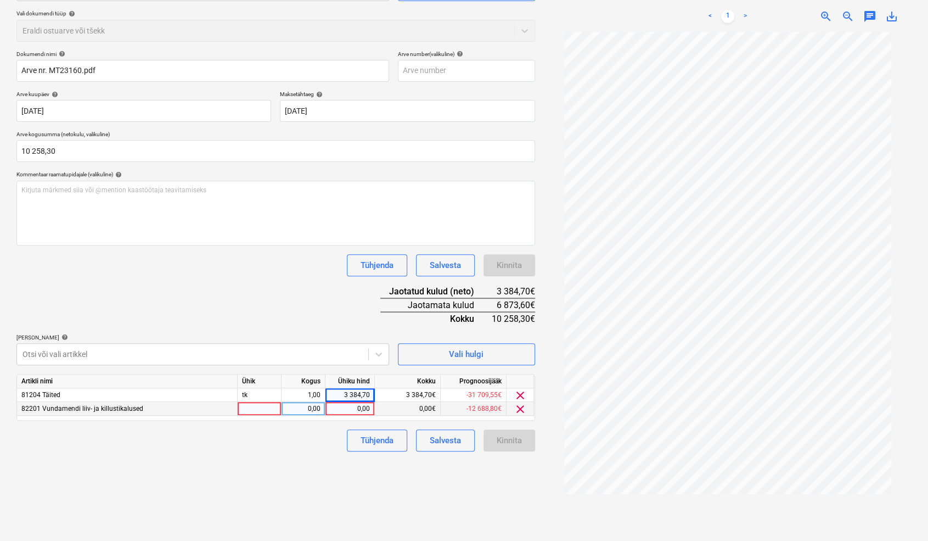
click at [263, 412] on div at bounding box center [260, 409] width 44 height 14
type input "tk"
click at [317, 405] on div "0,00" at bounding box center [303, 409] width 35 height 14
type input "1"
click at [342, 408] on div "0,00" at bounding box center [350, 409] width 40 height 14
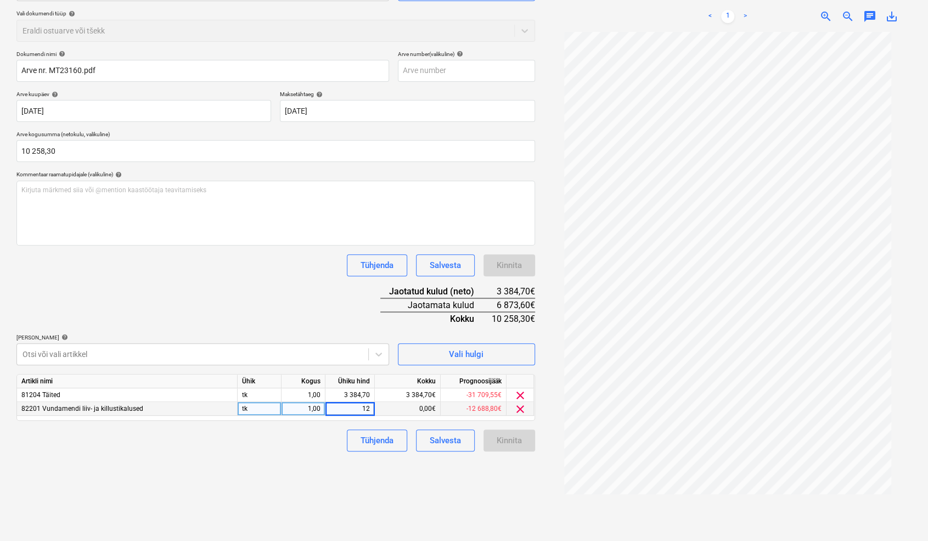
type input "124"
click at [320, 448] on div "Tühjenda Salvesta Kinnita" at bounding box center [275, 440] width 519 height 22
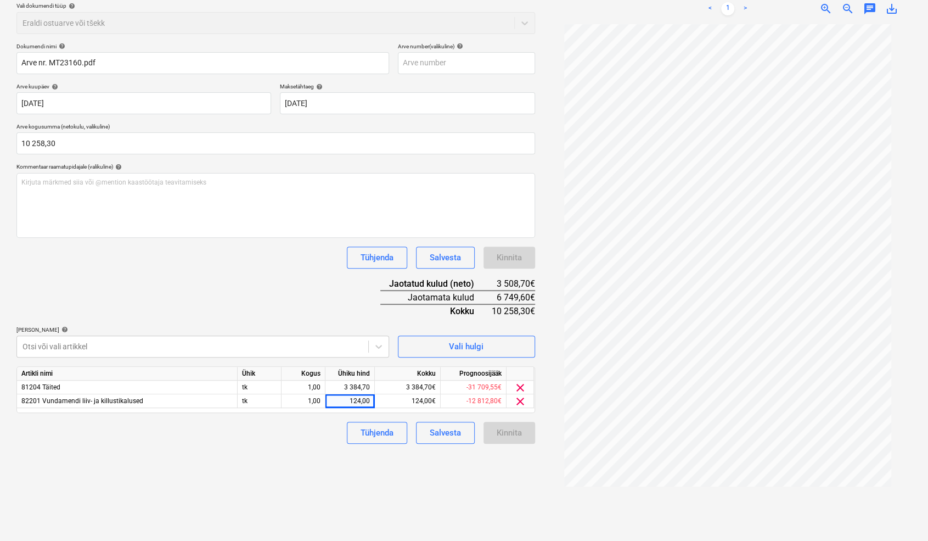
scroll to position [130, 0]
click at [132, 349] on div at bounding box center [193, 344] width 340 height 11
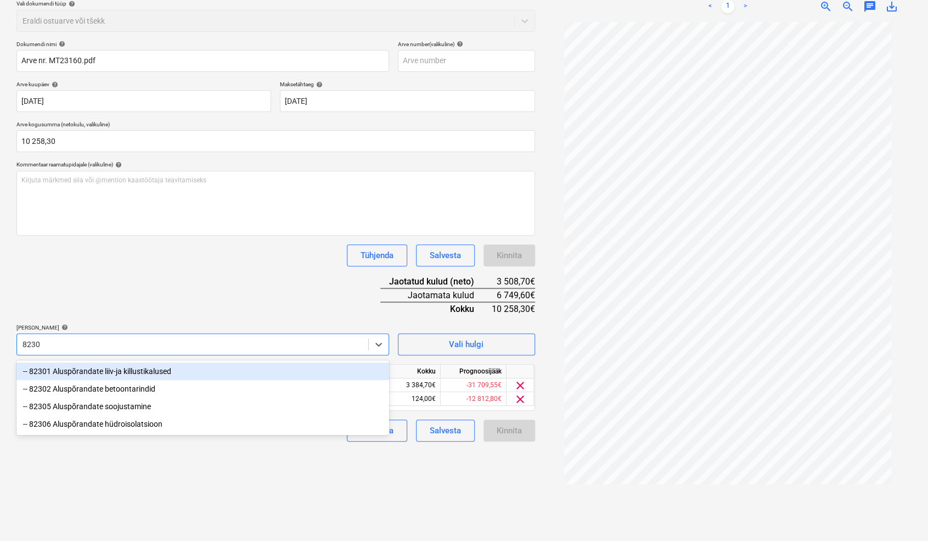
type input "82301"
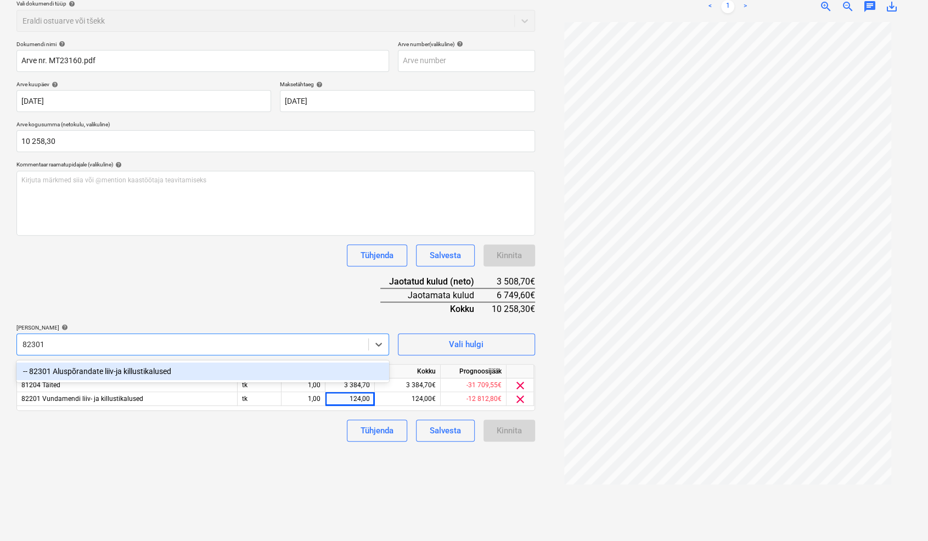
click at [110, 368] on div "-- 82301 Aluspõrandate liiv-ja killustikalused" at bounding box center [202, 371] width 373 height 18
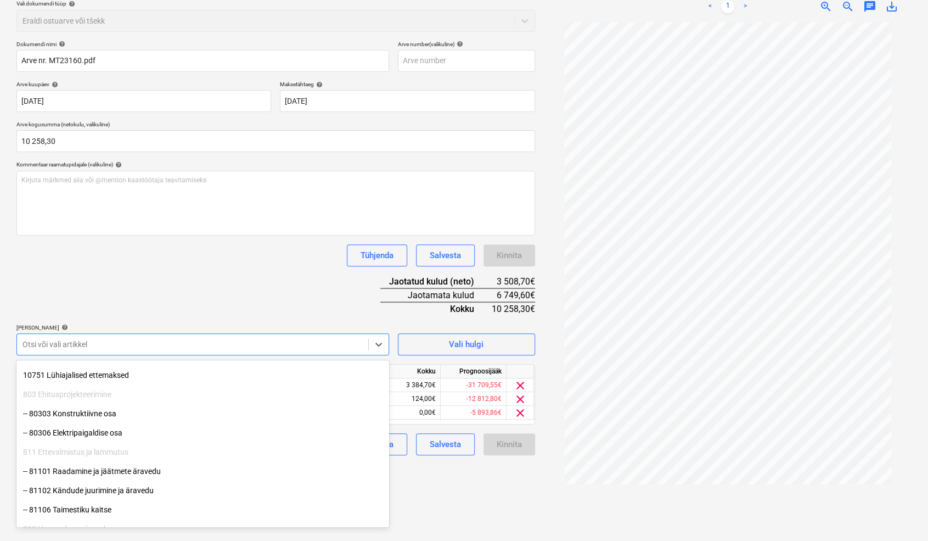
scroll to position [122, 0]
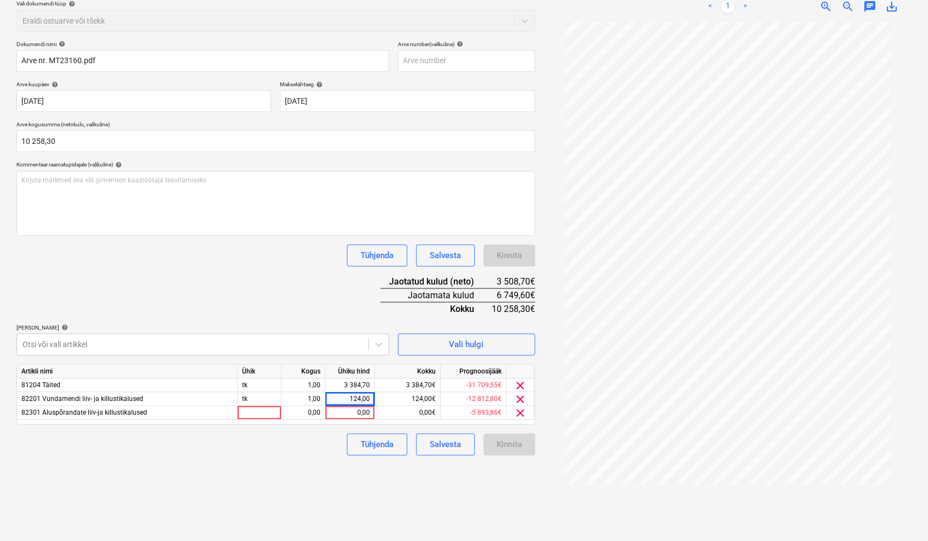
click at [439, 474] on div "Failide konteerimine Vali ettevõte Vali ettevõte [PERSON_NAME] uus ettevõte Val…" at bounding box center [275, 230] width 527 height 611
click at [259, 411] on div at bounding box center [260, 413] width 44 height 14
type input "tk"
click at [300, 413] on div "0,00" at bounding box center [303, 413] width 35 height 14
type input "1"
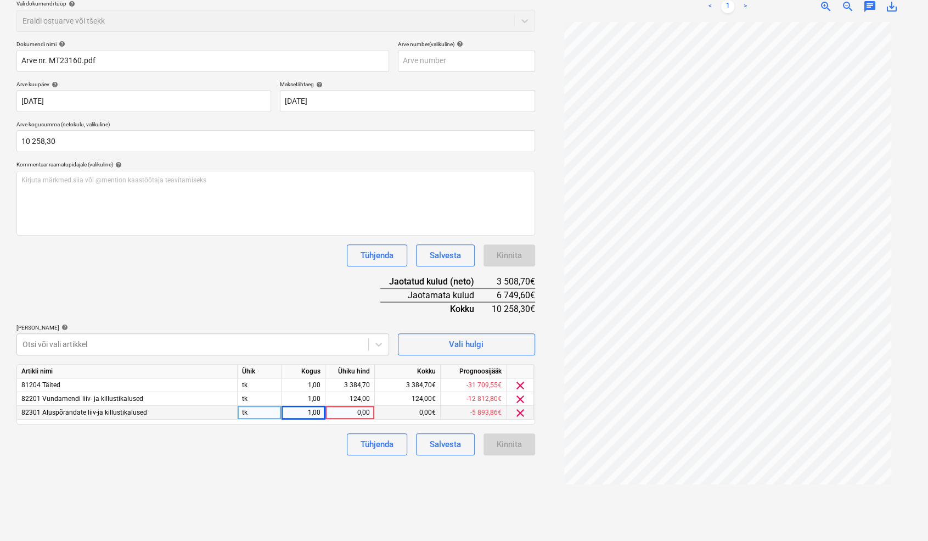
click at [347, 412] on div "0,00" at bounding box center [350, 413] width 40 height 14
type input "5572,6"
click at [269, 460] on div "Failide konteerimine Vali ettevõte Vali ettevõte [PERSON_NAME] uus ettevõte Val…" at bounding box center [275, 230] width 527 height 611
click at [44, 342] on div at bounding box center [193, 344] width 340 height 11
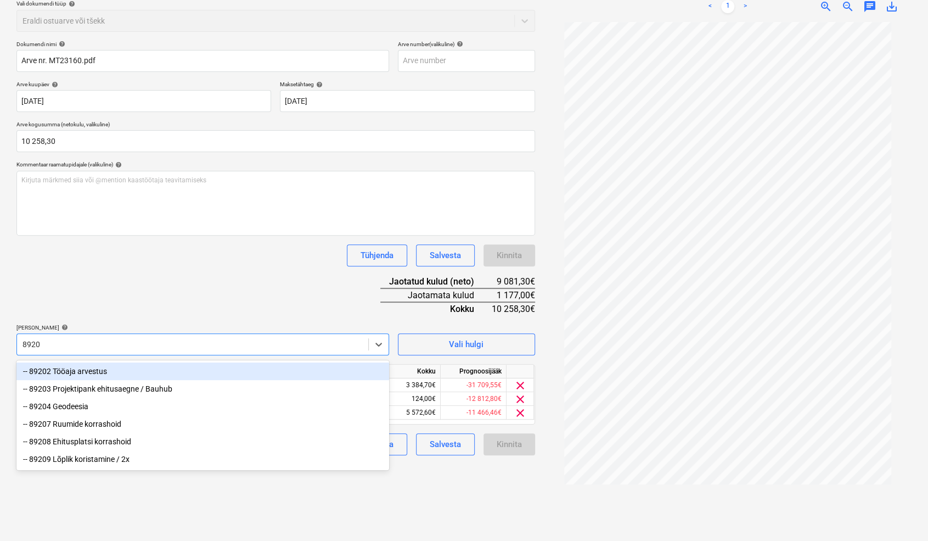
type input "89208"
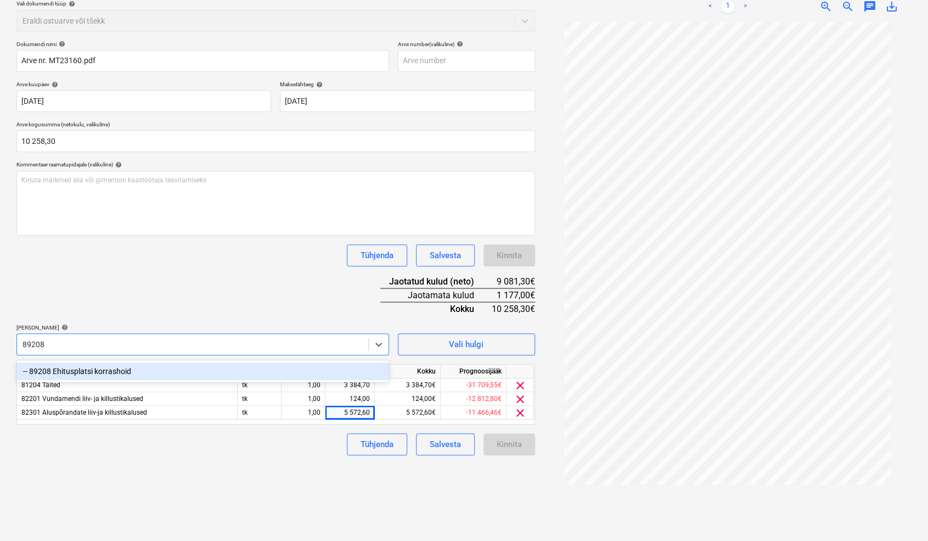
click at [81, 375] on div "-- 89208 Ehitusplatsi korrashoid" at bounding box center [202, 371] width 373 height 18
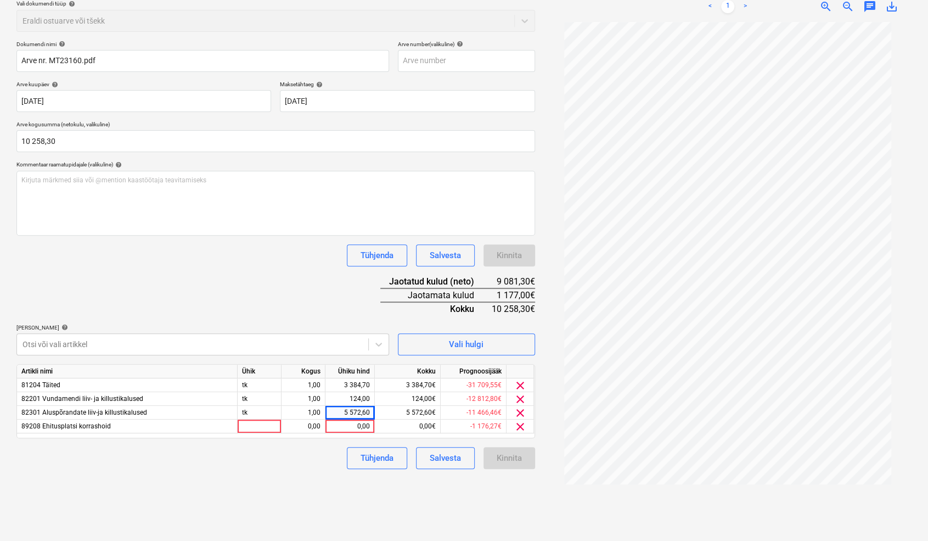
drag, startPoint x: 424, startPoint y: 488, endPoint x: 356, endPoint y: 446, distance: 80.1
click at [424, 487] on div "Failide konteerimine Vali ettevõte Vali ettevõte [PERSON_NAME] uus ettevõte Val…" at bounding box center [275, 230] width 527 height 611
click at [257, 430] on div at bounding box center [260, 426] width 44 height 14
type input "tk"
click at [307, 429] on div "0,00" at bounding box center [303, 426] width 35 height 14
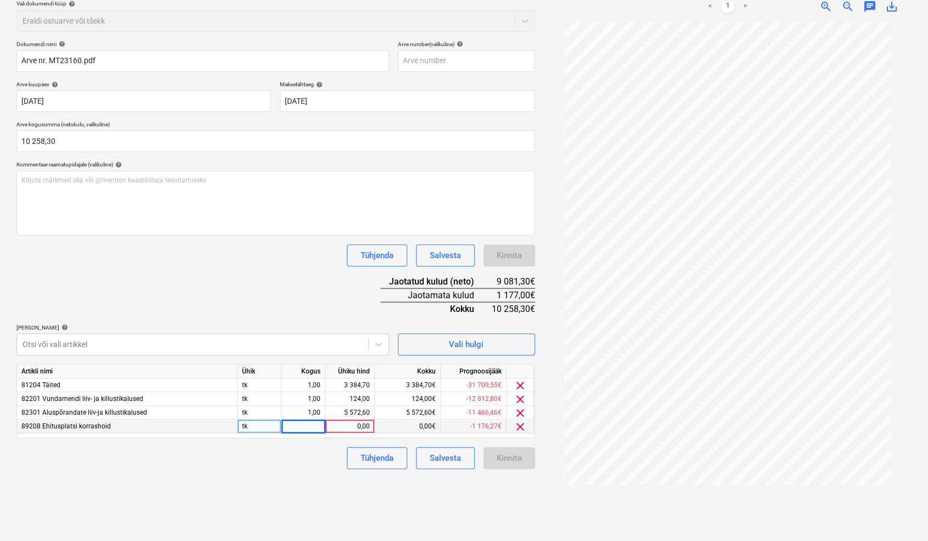
type input "1"
click at [354, 428] on div "0,00" at bounding box center [350, 426] width 40 height 14
type input "159,5"
click at [306, 454] on div "Tühjenda Salvesta Kinnita" at bounding box center [275, 458] width 519 height 22
click at [75, 345] on div at bounding box center [193, 344] width 340 height 11
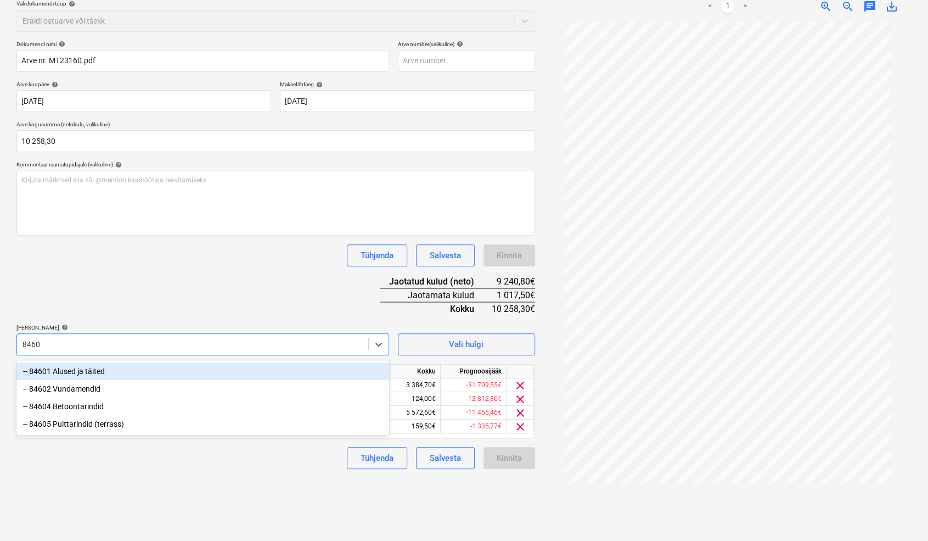
type input "84601"
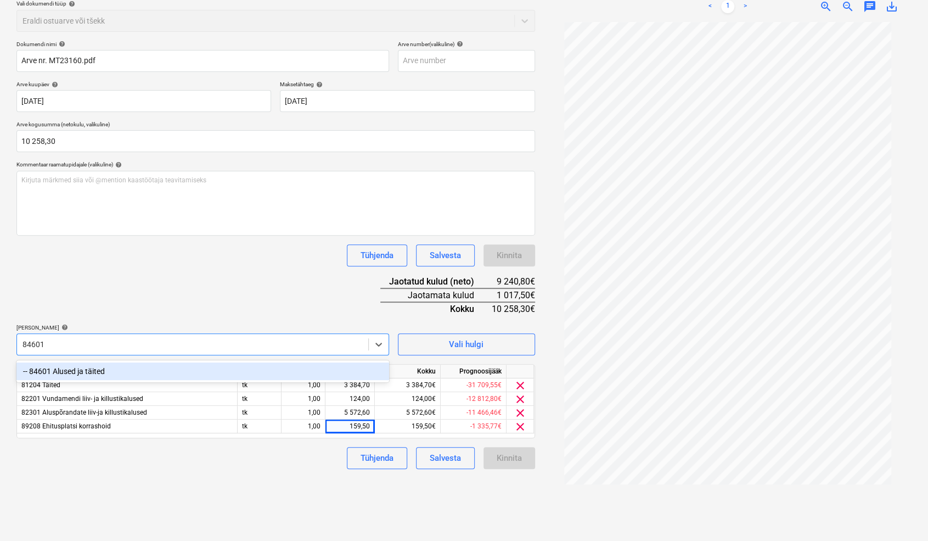
click at [91, 369] on div "-- 84601 Alused ja täited" at bounding box center [202, 371] width 373 height 18
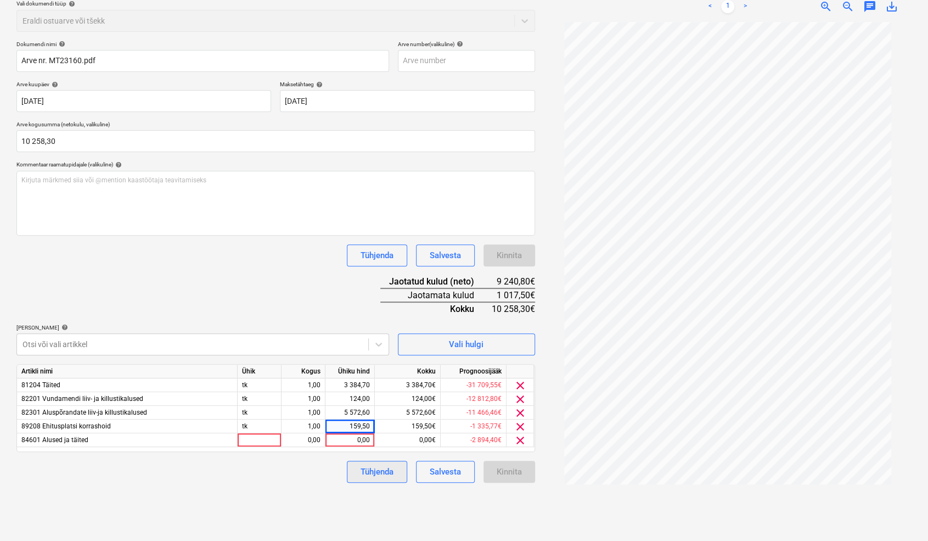
drag, startPoint x: 413, startPoint y: 491, endPoint x: 386, endPoint y: 460, distance: 40.5
click at [413, 490] on div "Failide konteerimine Vali ettevõte Vali ettevõte [PERSON_NAME] uus ettevõte Val…" at bounding box center [275, 230] width 527 height 611
click at [257, 436] on div at bounding box center [260, 440] width 44 height 14
type input "tk"
click at [322, 439] on div "0,00" at bounding box center [304, 440] width 44 height 14
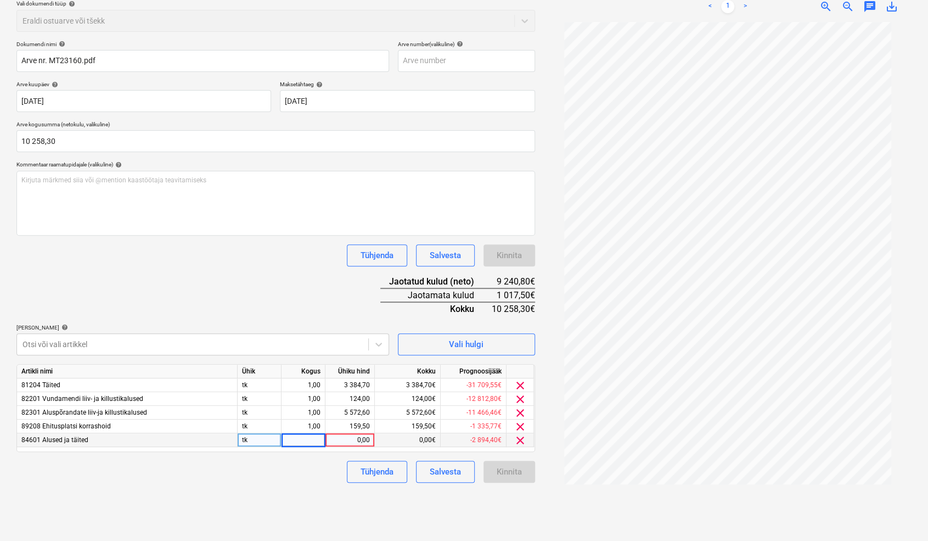
type input "1"
click at [338, 437] on div "0,00" at bounding box center [350, 440] width 40 height 14
type input "960"
click at [259, 481] on div "Tühjenda Salvesta Kinnita" at bounding box center [275, 471] width 519 height 22
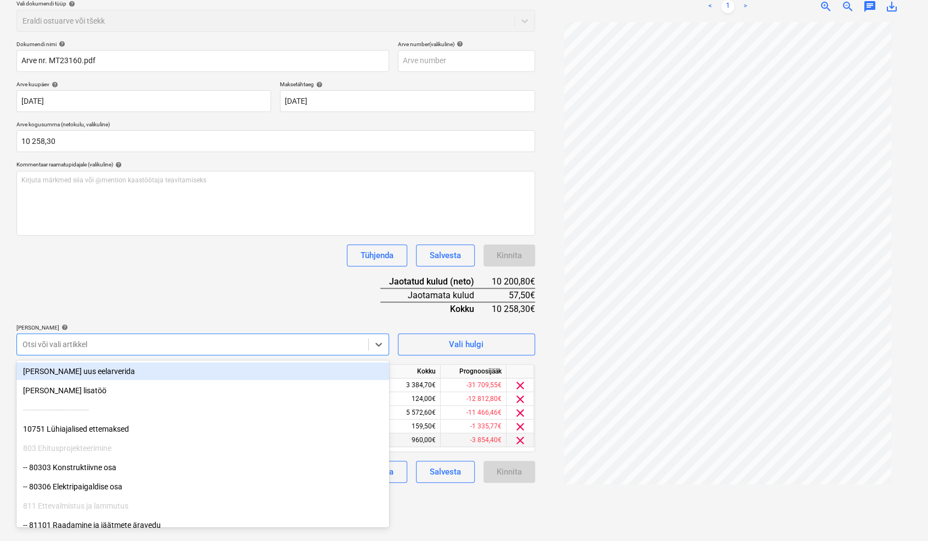
click at [40, 342] on div at bounding box center [193, 344] width 340 height 11
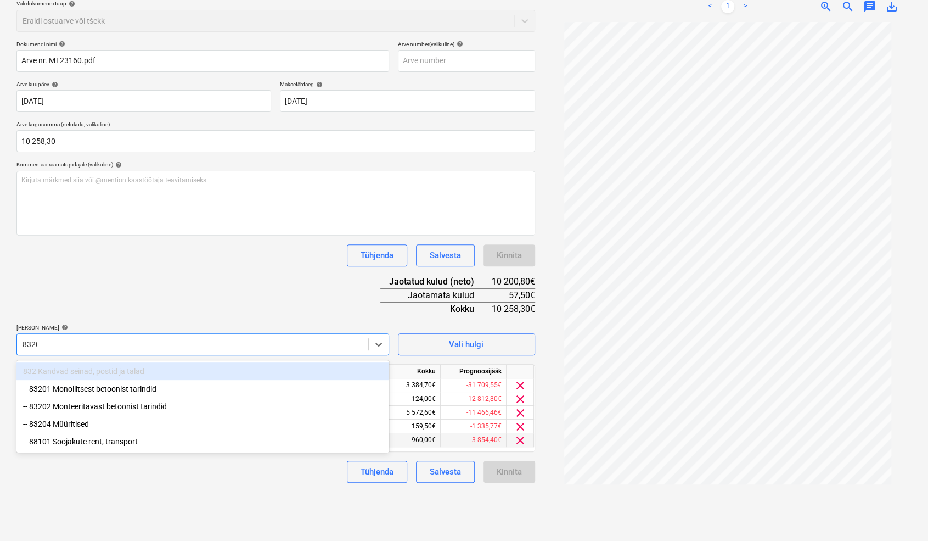
type input "83202"
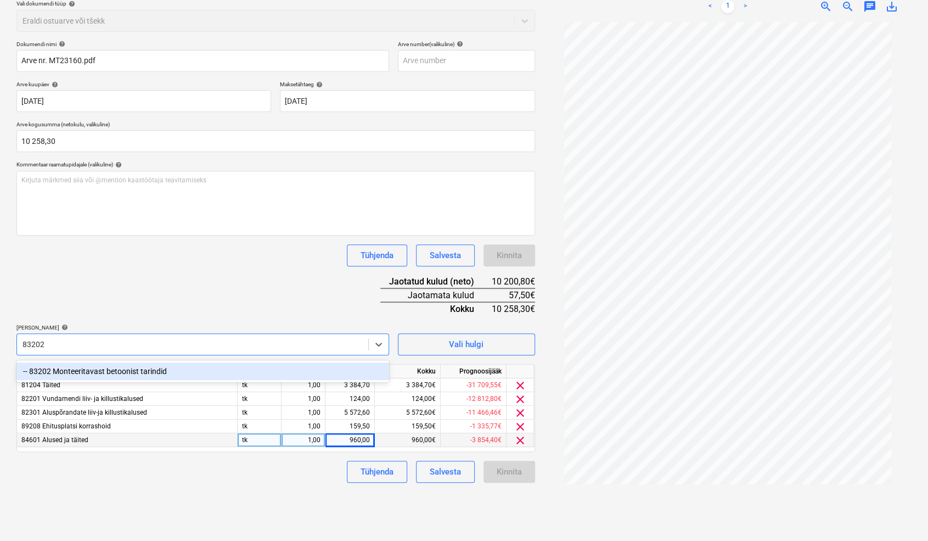
click at [109, 372] on div "-- 83202 Monteeritavast betoonist tarindid" at bounding box center [202, 371] width 373 height 18
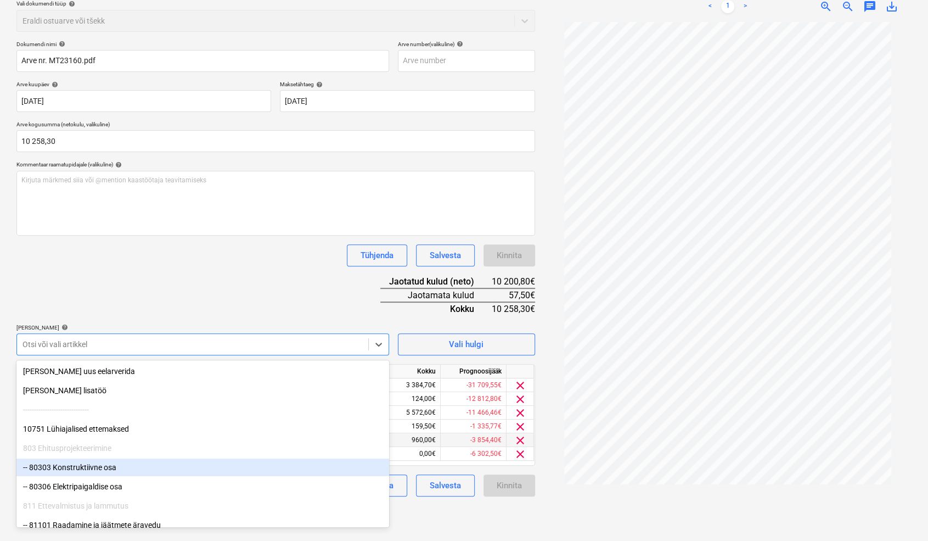
click at [334, 307] on div "Dokumendi nimi help Arve nr. MT23160.pdf Arve number (valikuline) help [PERSON_…" at bounding box center [275, 269] width 519 height 456
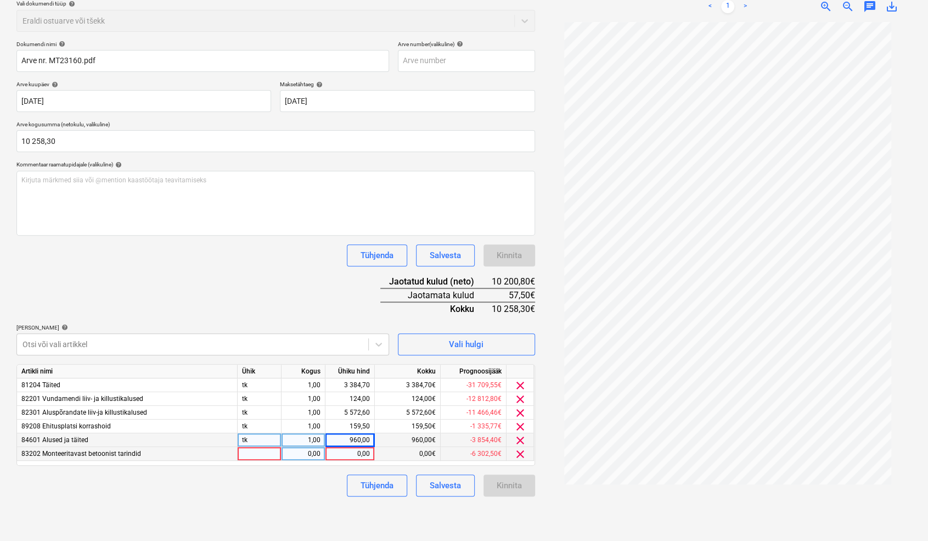
click at [246, 456] on div at bounding box center [260, 454] width 44 height 14
type input "tk"
click at [307, 453] on div "0,00" at bounding box center [303, 454] width 35 height 14
type input "1"
click at [338, 453] on div "0,00" at bounding box center [350, 454] width 40 height 14
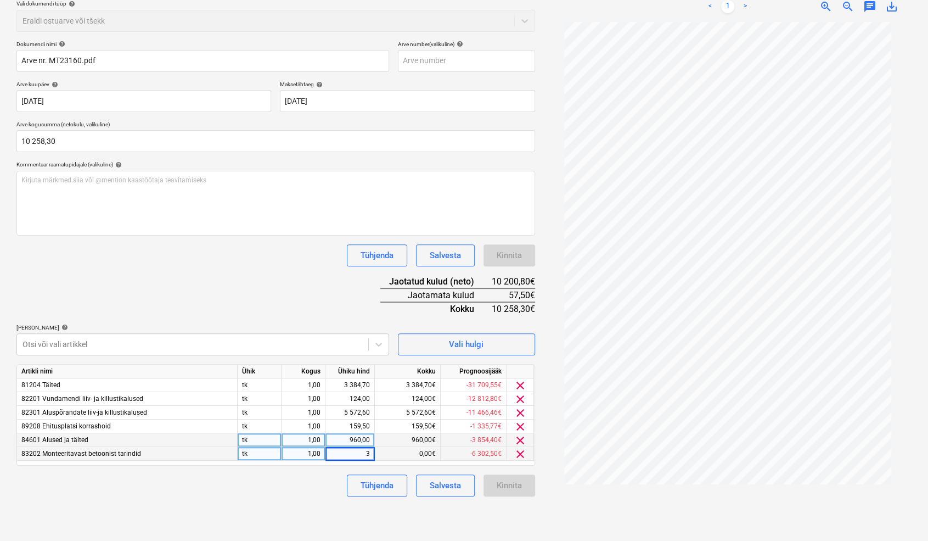
type input "38"
click at [240, 276] on div "Dokumendi nimi help Arve nr. MT23160.pdf Arve number (valikuline) help [PERSON_…" at bounding box center [275, 269] width 519 height 456
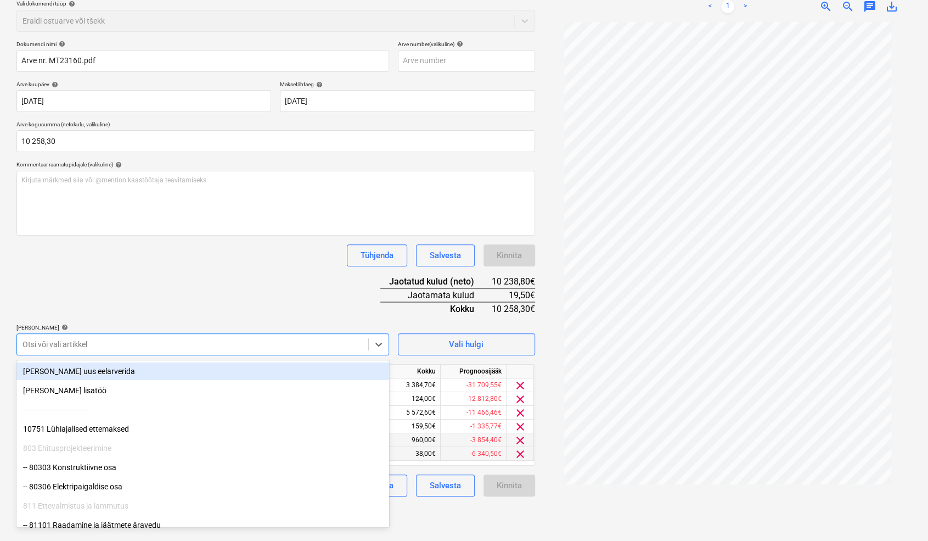
click at [131, 346] on div at bounding box center [193, 344] width 340 height 11
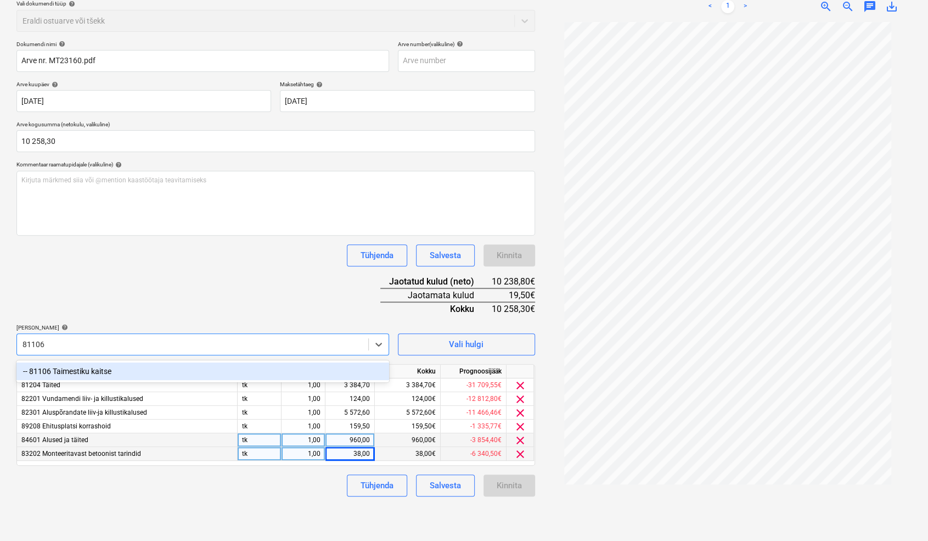
type input "81106"
click at [234, 304] on div "Dokumendi nimi help Arve nr. MT23160.pdf Arve number (valikuline) help [PERSON_…" at bounding box center [275, 269] width 519 height 456
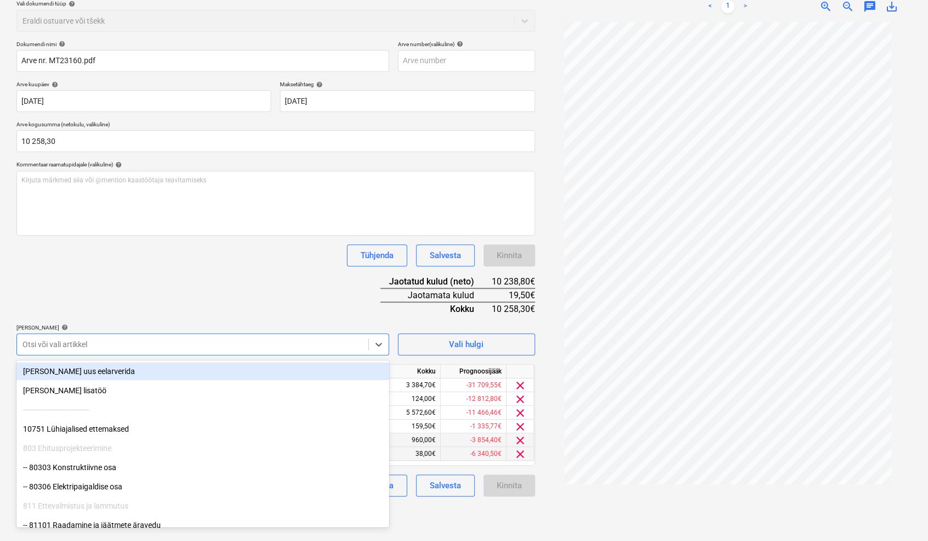
click at [76, 348] on div at bounding box center [193, 344] width 340 height 11
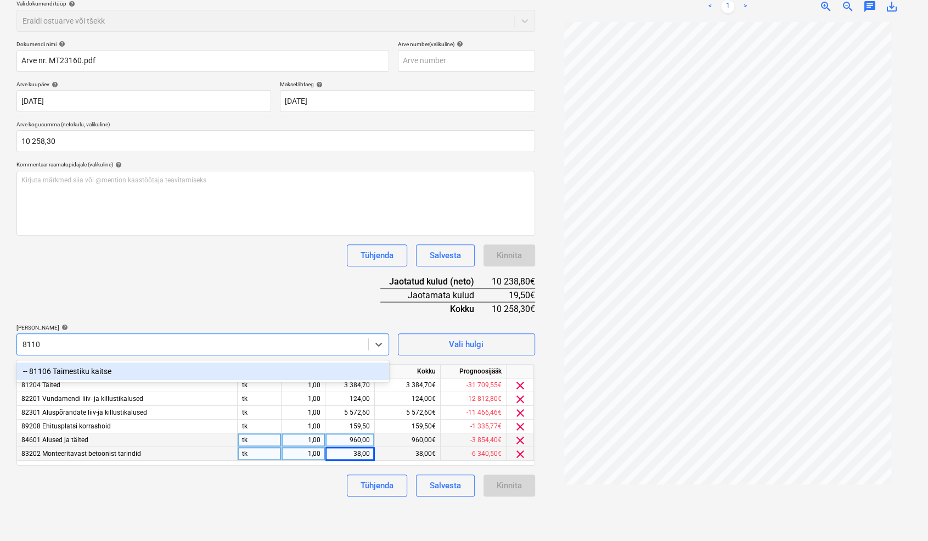
type input "81106"
click at [74, 370] on div "-- 81106 Taimestiku kaitse" at bounding box center [202, 371] width 373 height 18
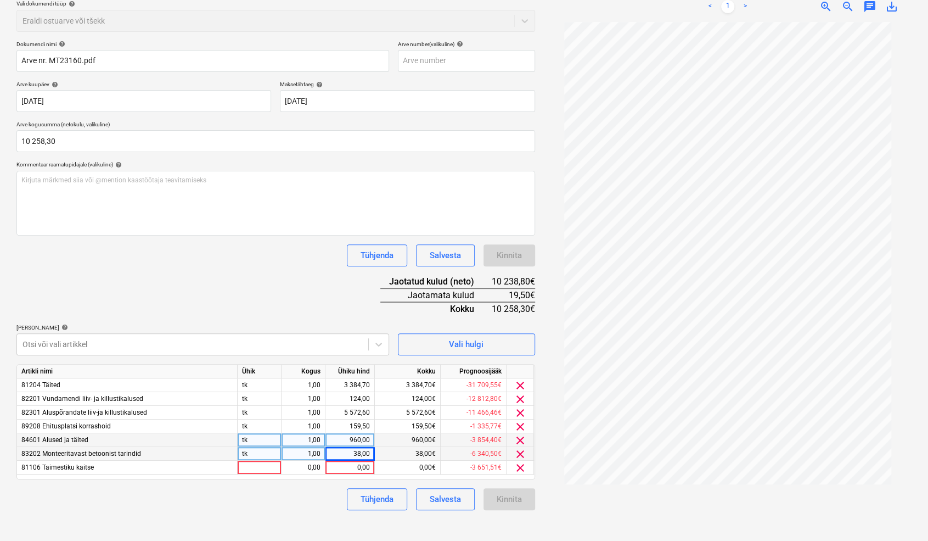
click at [316, 302] on div "Dokumendi nimi help Arve nr. MT23160.pdf Arve number (valikuline) help [PERSON_…" at bounding box center [275, 275] width 519 height 469
click at [252, 466] on div at bounding box center [260, 467] width 44 height 14
type input "tk"
click at [295, 469] on div "0,00" at bounding box center [303, 467] width 35 height 14
type input "1"
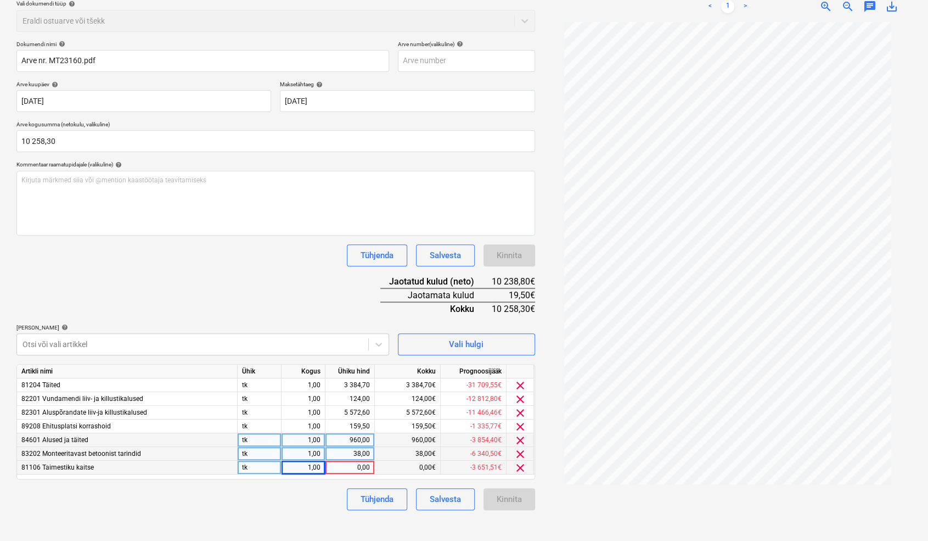
click at [338, 466] on div "0,00" at bounding box center [350, 467] width 40 height 14
type input "19,5"
click at [231, 289] on div "Dokumendi nimi help Arve nr. MT23160.pdf Arve number (valikuline) help [PERSON_…" at bounding box center [275, 275] width 519 height 469
click at [442, 498] on div "Salvesta" at bounding box center [445, 499] width 31 height 14
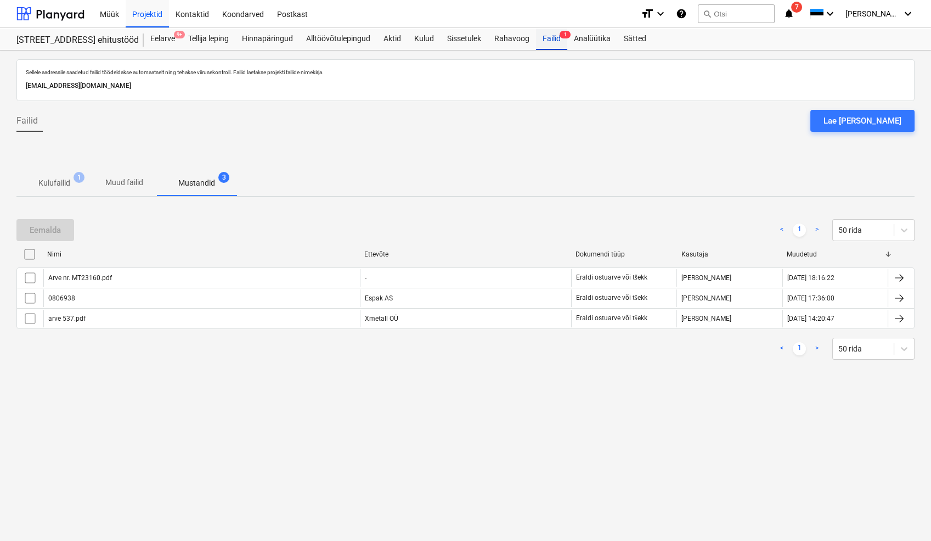
click at [553, 41] on div "Failid 1" at bounding box center [551, 39] width 31 height 22
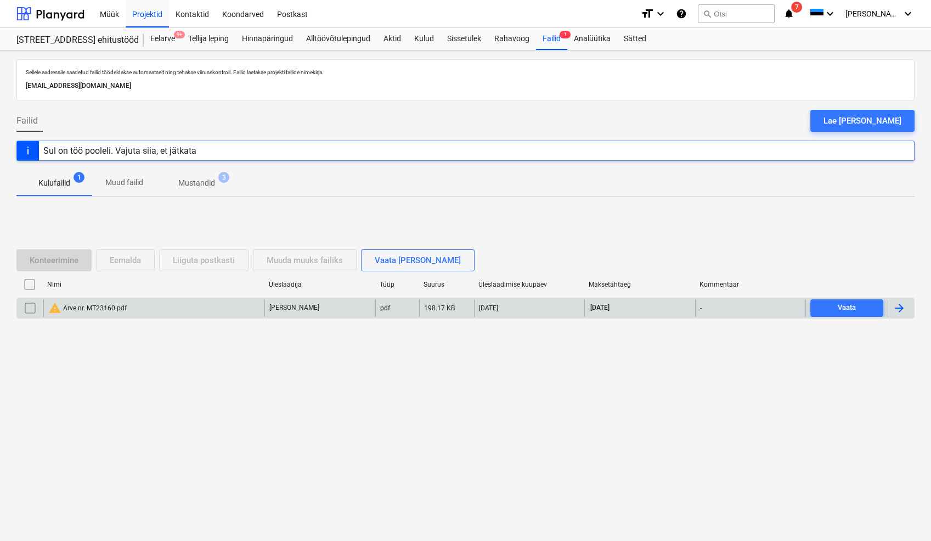
click at [32, 310] on input "checkbox" at bounding box center [30, 308] width 18 height 18
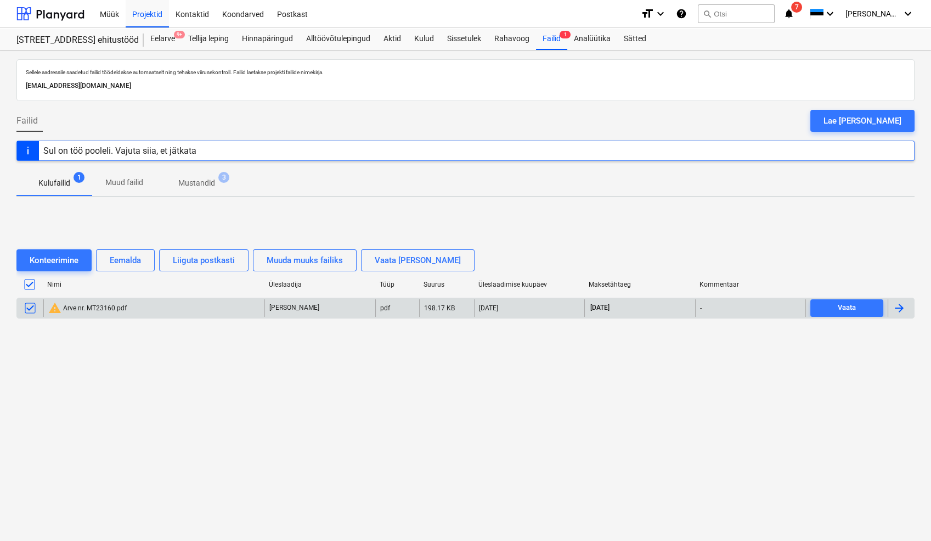
click at [97, 309] on div "warning Arve nr. MT23160.pdf" at bounding box center [87, 307] width 78 height 13
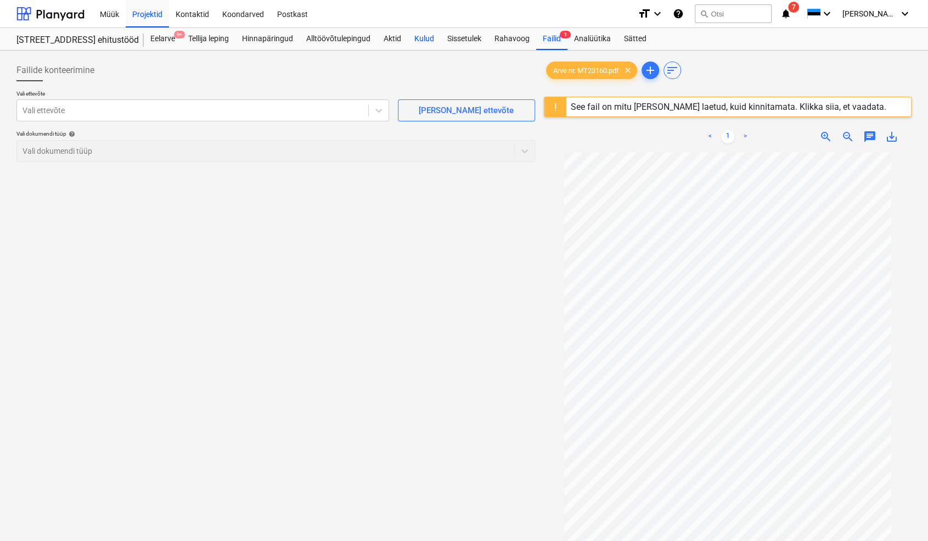
click at [422, 37] on div "Kulud" at bounding box center [424, 39] width 33 height 22
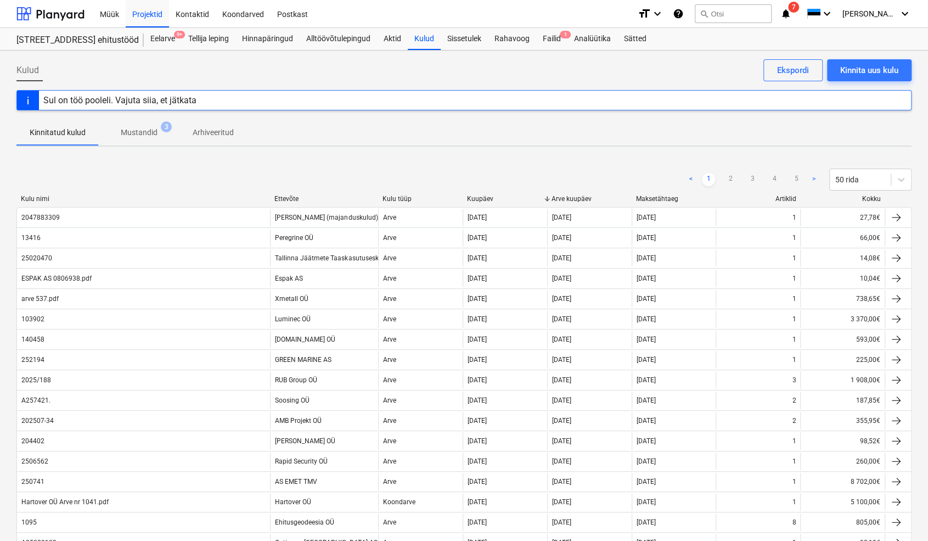
click at [131, 132] on p "Mustandid" at bounding box center [139, 133] width 37 height 12
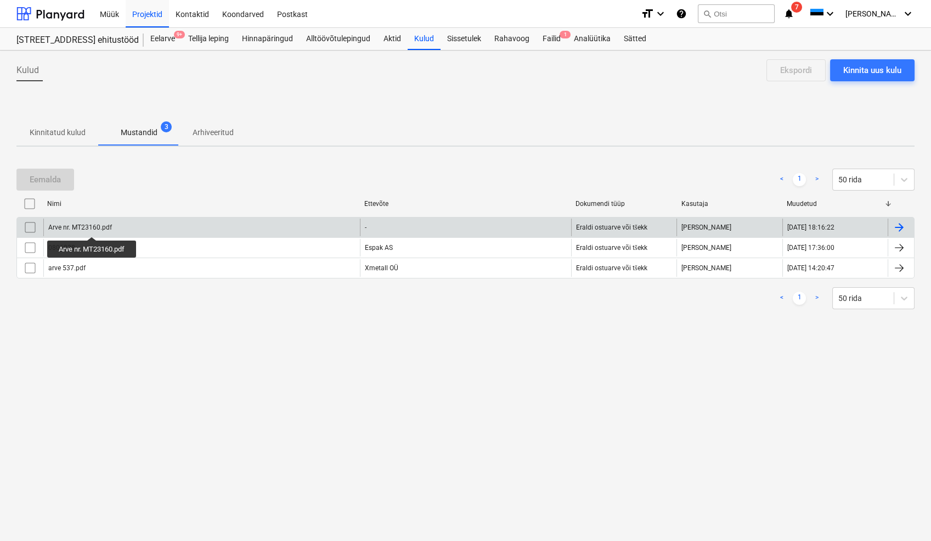
click at [93, 227] on div "Arve nr. MT23160.pdf" at bounding box center [80, 227] width 64 height 8
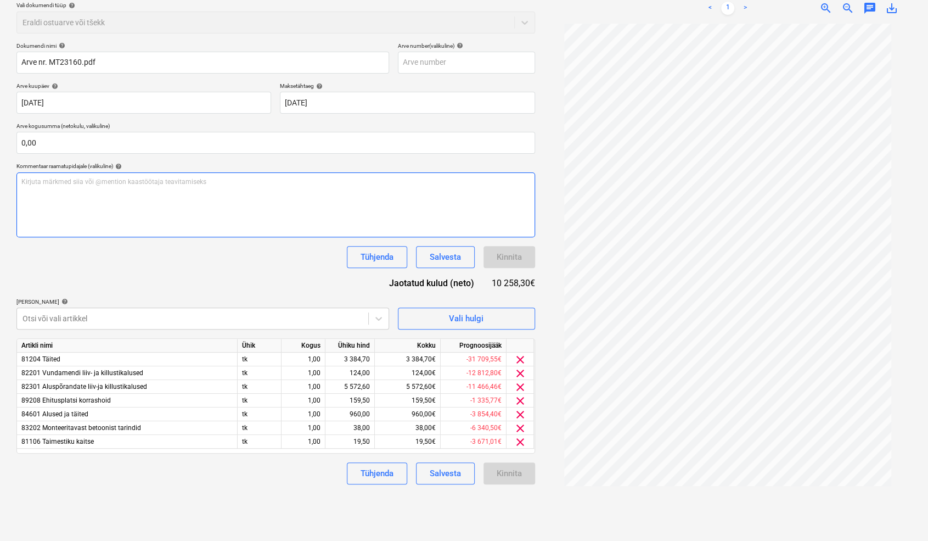
scroll to position [130, 0]
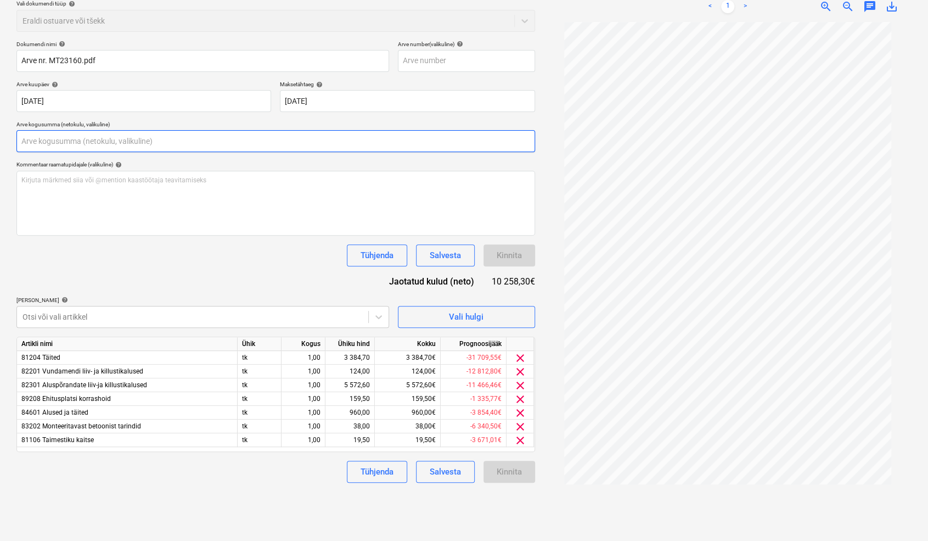
click at [45, 140] on input "text" at bounding box center [275, 141] width 519 height 22
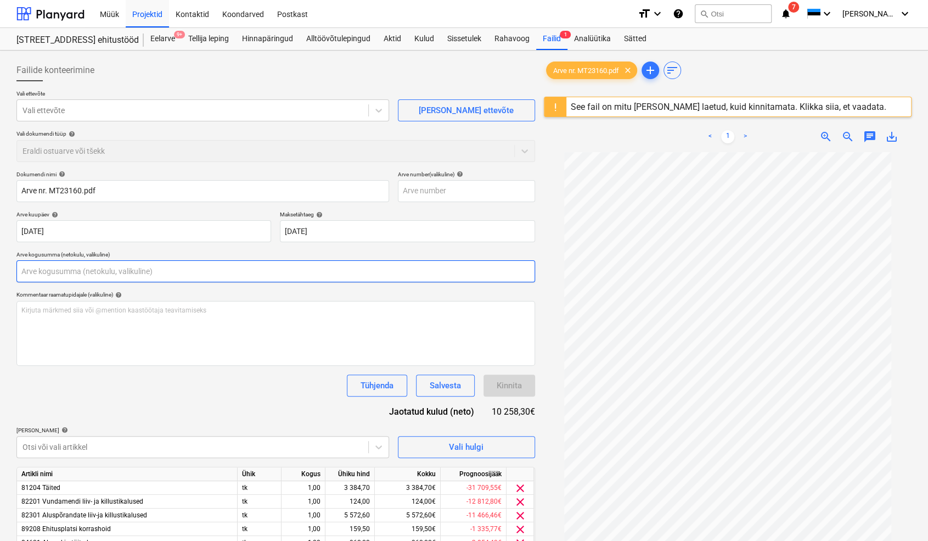
scroll to position [0, 0]
type input "0,00"
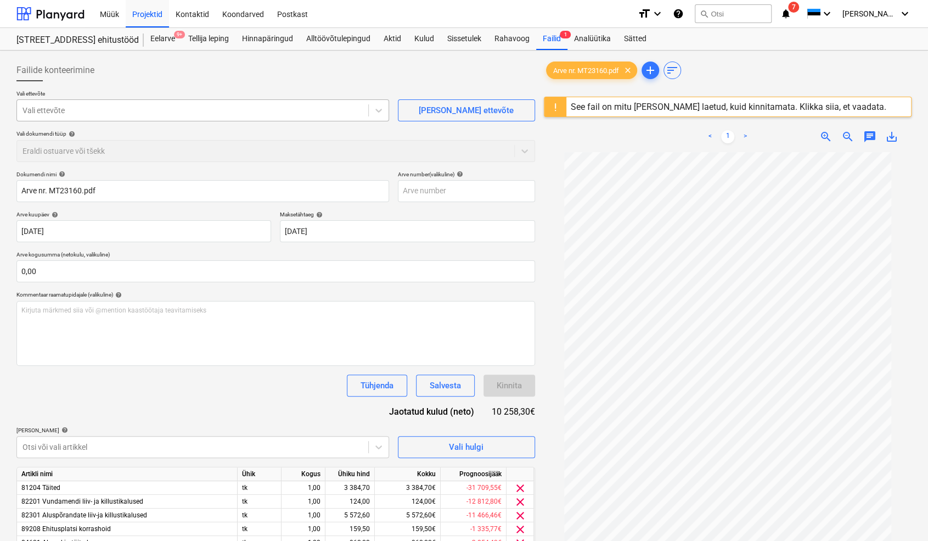
click at [61, 110] on div at bounding box center [193, 110] width 340 height 11
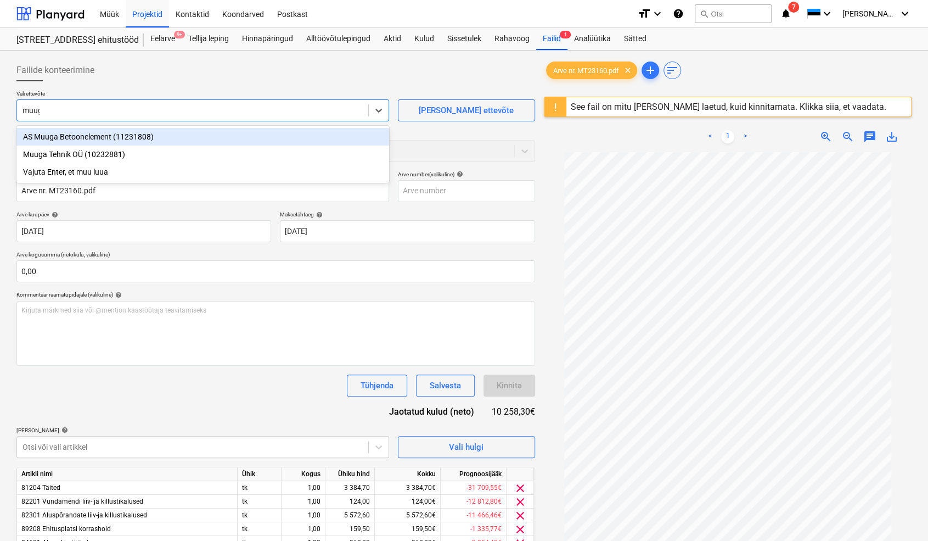
type input "muuga"
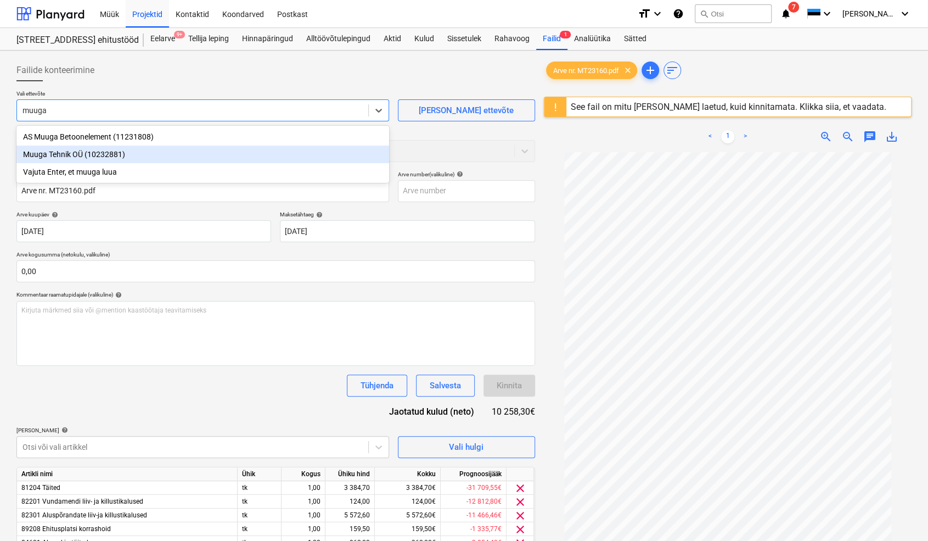
click at [64, 152] on div "Muuga Tehnik OÜ (10232881)" at bounding box center [202, 154] width 373 height 18
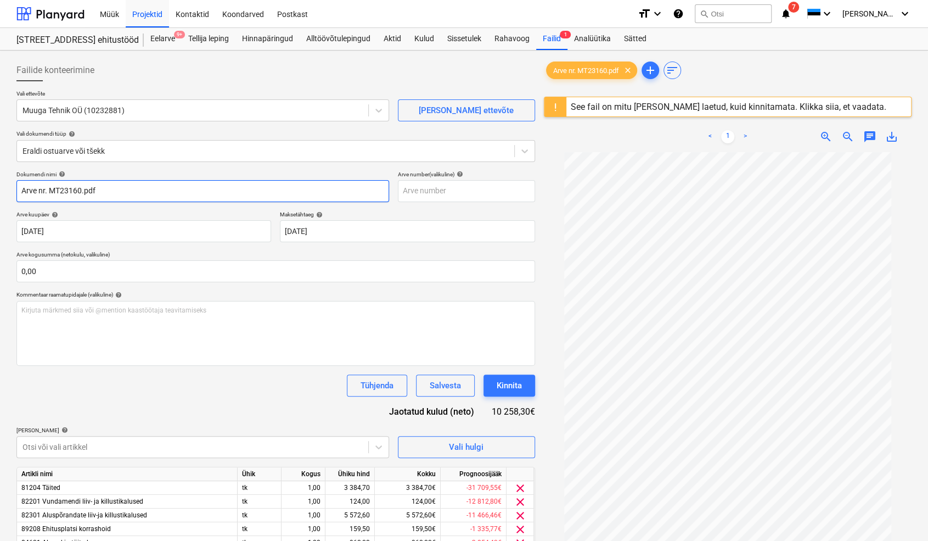
drag, startPoint x: 50, startPoint y: 191, endPoint x: 7, endPoint y: 191, distance: 43.4
click at [7, 191] on div "Failide konteerimine Vali ettevõte Muuga Tehnik OÜ (10232881) [PERSON_NAME] uus…" at bounding box center [464, 360] width 928 height 620
drag, startPoint x: 77, startPoint y: 191, endPoint x: 54, endPoint y: 191, distance: 22.5
click at [54, 191] on input "MT23160.pdf" at bounding box center [202, 191] width 373 height 22
type input "MT23160"
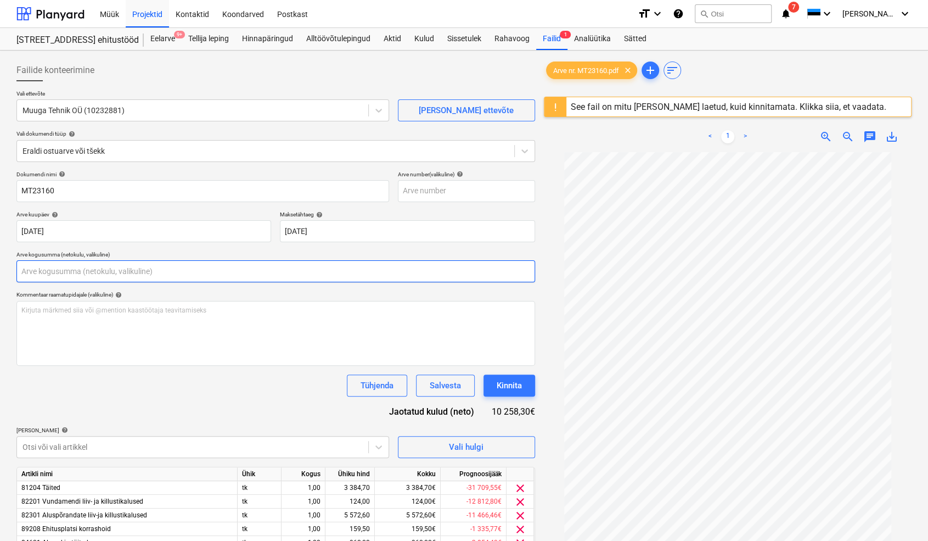
click at [63, 267] on input "text" at bounding box center [275, 271] width 519 height 22
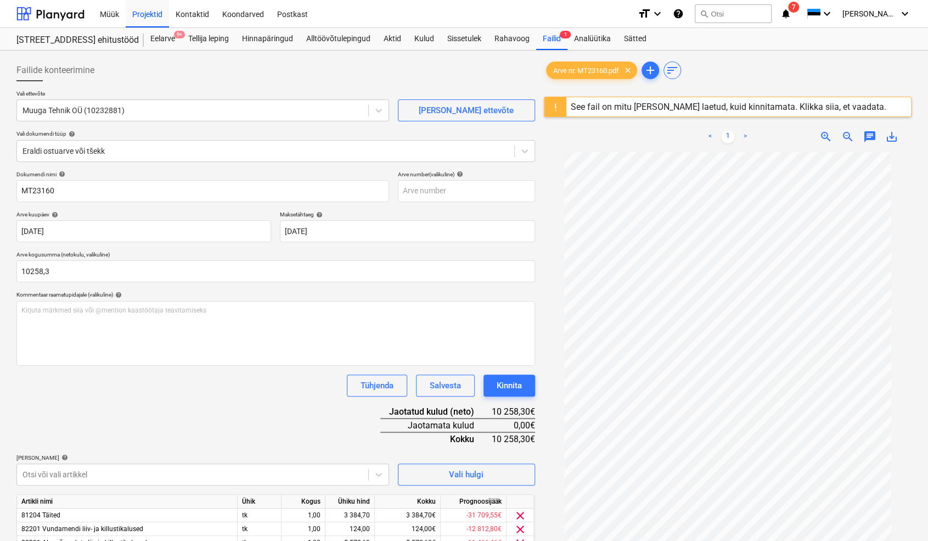
type input "10 258,30"
click at [124, 419] on div "Dokumendi nimi help MT23160 Arve number (valikuline) help Arve kuupäev help [DA…" at bounding box center [275, 405] width 519 height 469
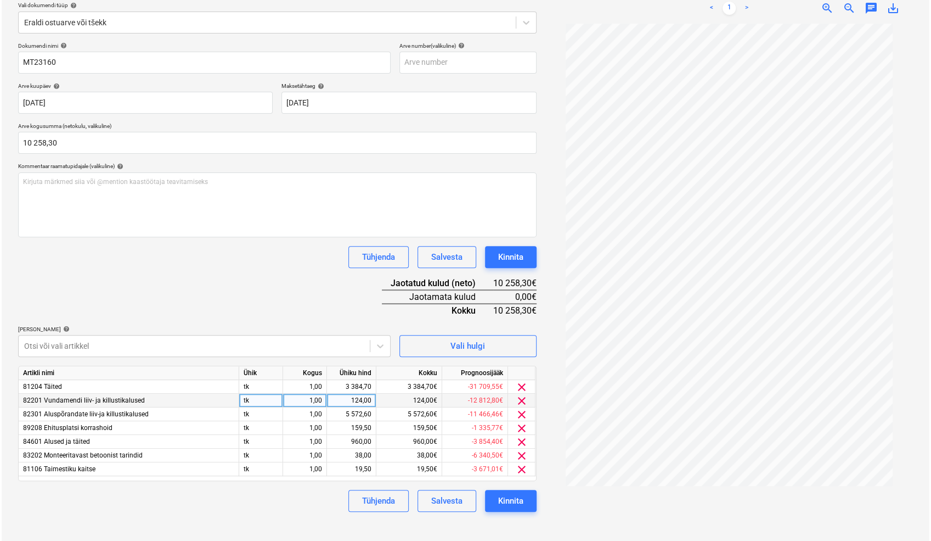
scroll to position [130, 0]
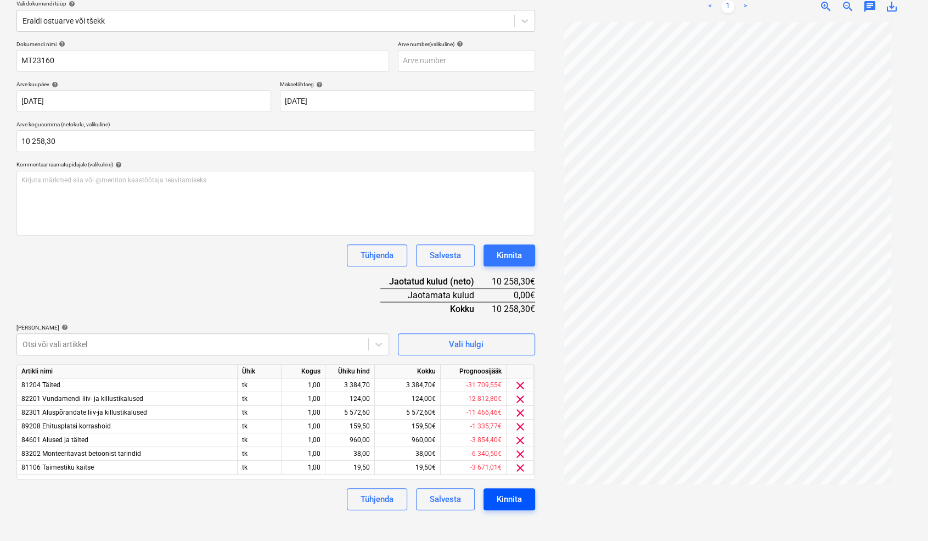
click at [518, 499] on div "Kinnita" at bounding box center [509, 499] width 25 height 14
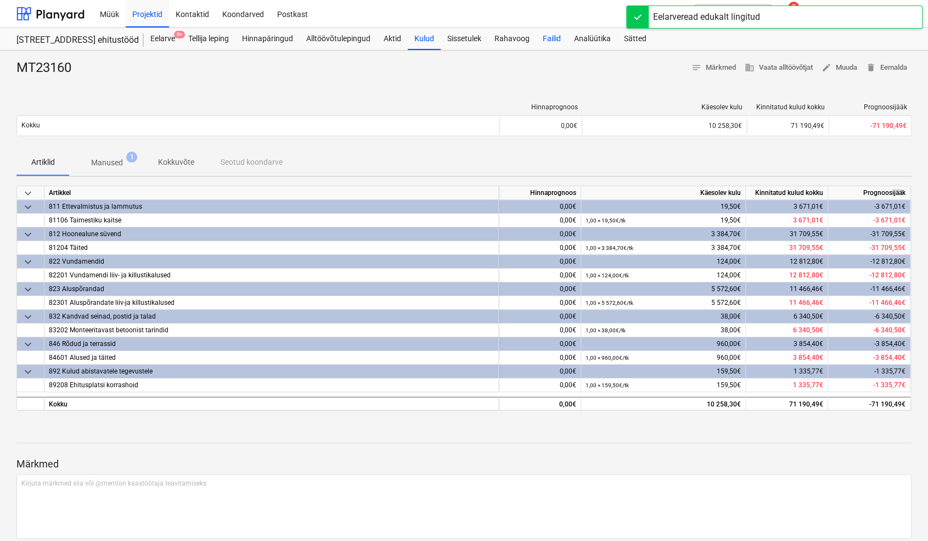
drag, startPoint x: 553, startPoint y: 38, endPoint x: 536, endPoint y: 46, distance: 18.7
click at [553, 38] on div "Failid" at bounding box center [551, 39] width 31 height 22
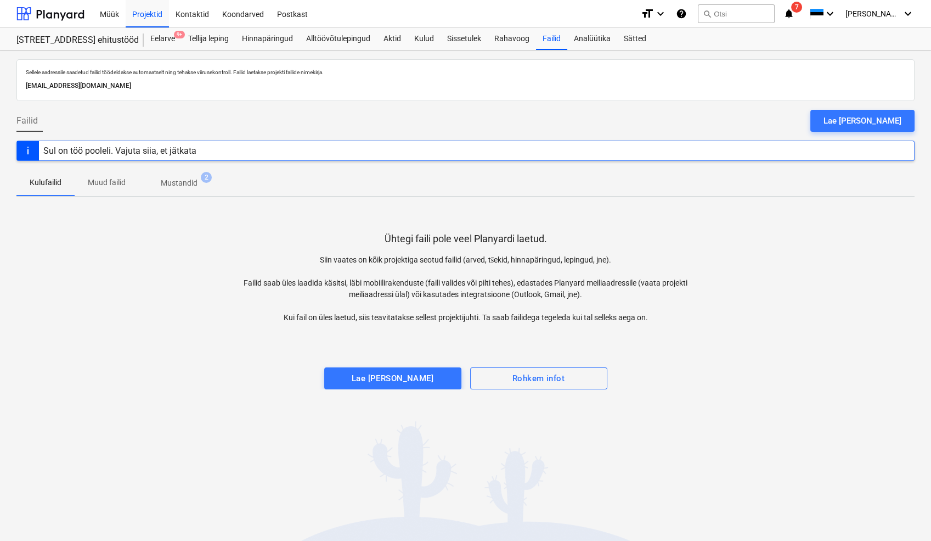
click at [195, 183] on p "Mustandid" at bounding box center [179, 183] width 37 height 12
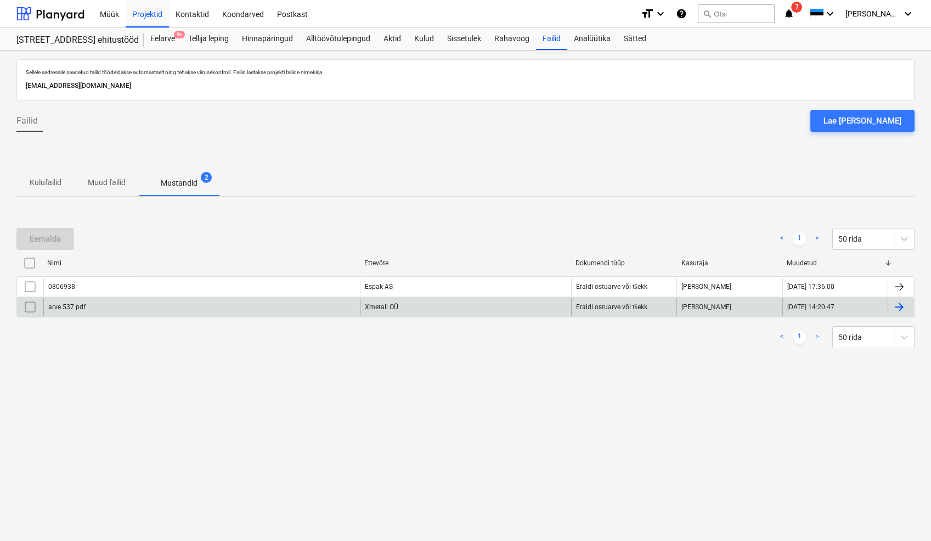
click at [27, 307] on input "checkbox" at bounding box center [30, 307] width 18 height 18
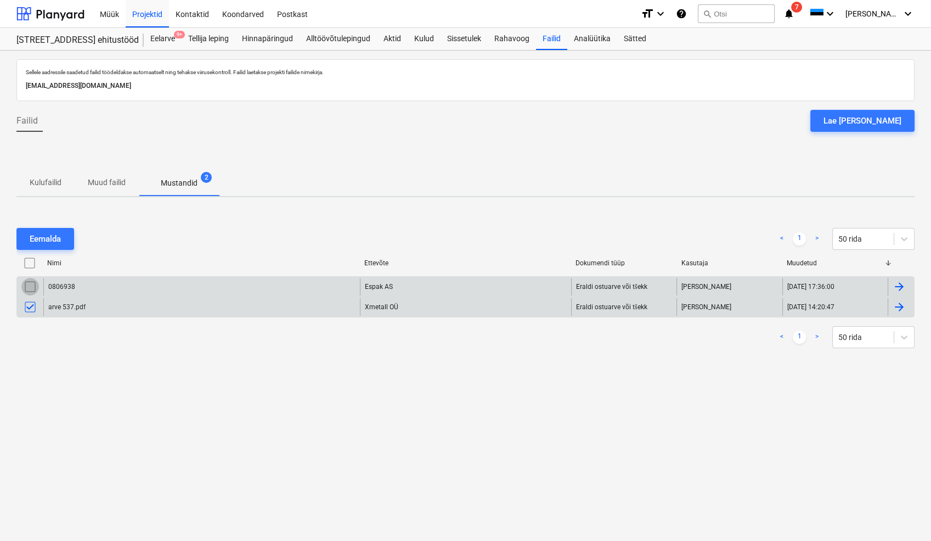
click at [33, 287] on input "checkbox" at bounding box center [30, 287] width 18 height 18
click at [29, 288] on input "checkbox" at bounding box center [30, 287] width 18 height 18
click at [58, 240] on div "Eemalda" at bounding box center [45, 239] width 31 height 14
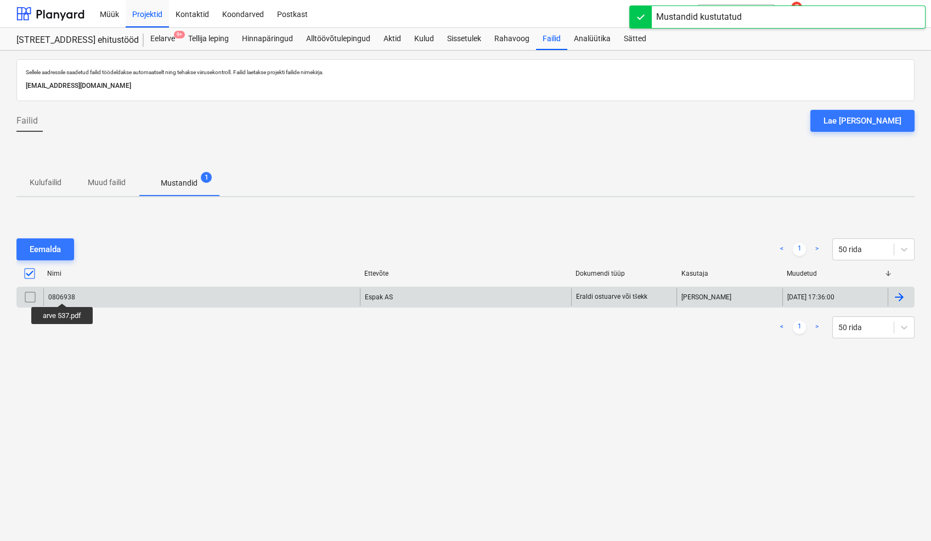
click at [63, 293] on div "0806938" at bounding box center [61, 297] width 27 height 8
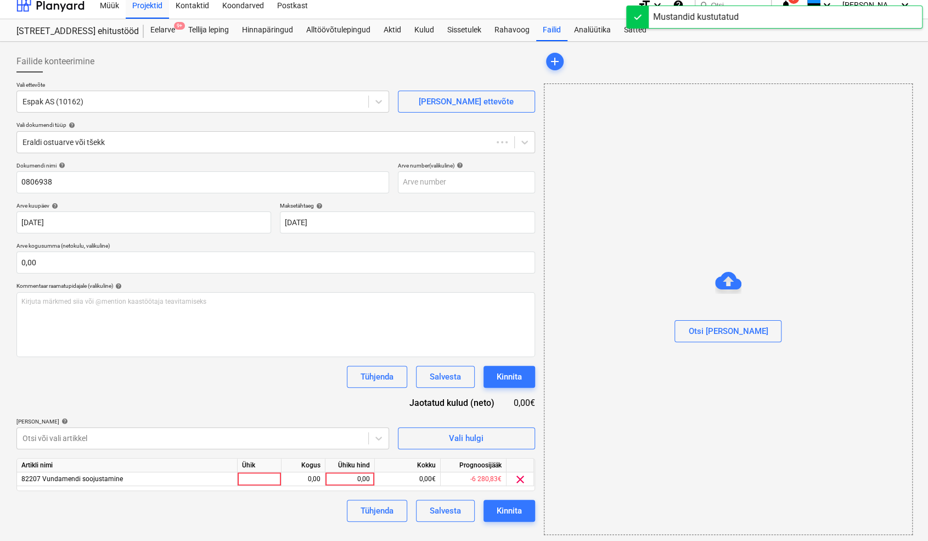
scroll to position [11, 0]
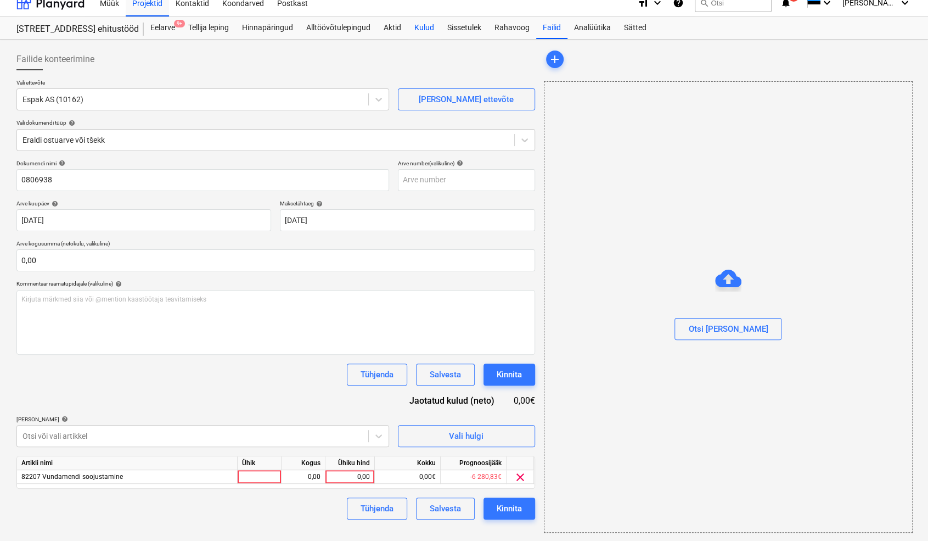
click at [425, 30] on div "Kulud" at bounding box center [424, 28] width 33 height 22
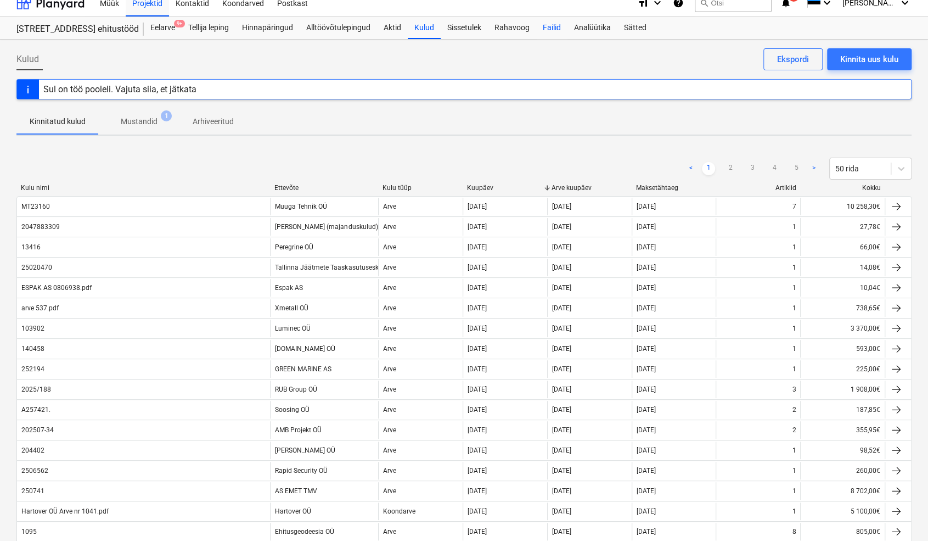
click at [553, 32] on div "Failid" at bounding box center [551, 28] width 31 height 22
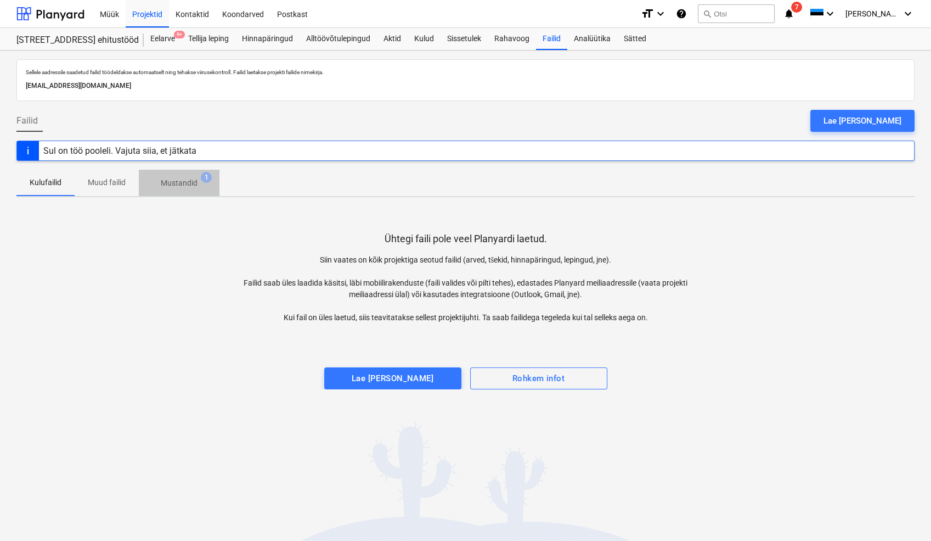
click at [179, 184] on p "Mustandid" at bounding box center [179, 183] width 37 height 12
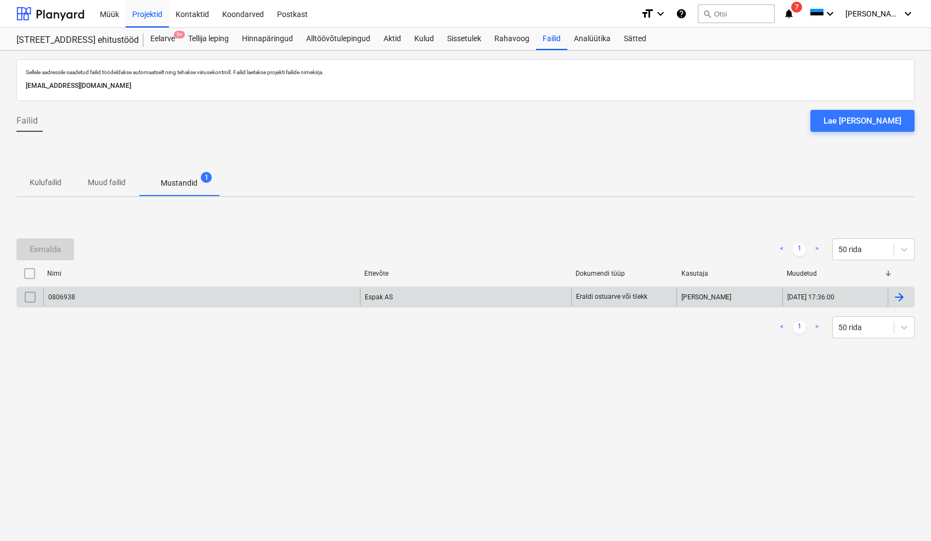
click at [32, 297] on input "checkbox" at bounding box center [30, 297] width 18 height 18
click at [56, 243] on div "Eemalda" at bounding box center [45, 249] width 31 height 14
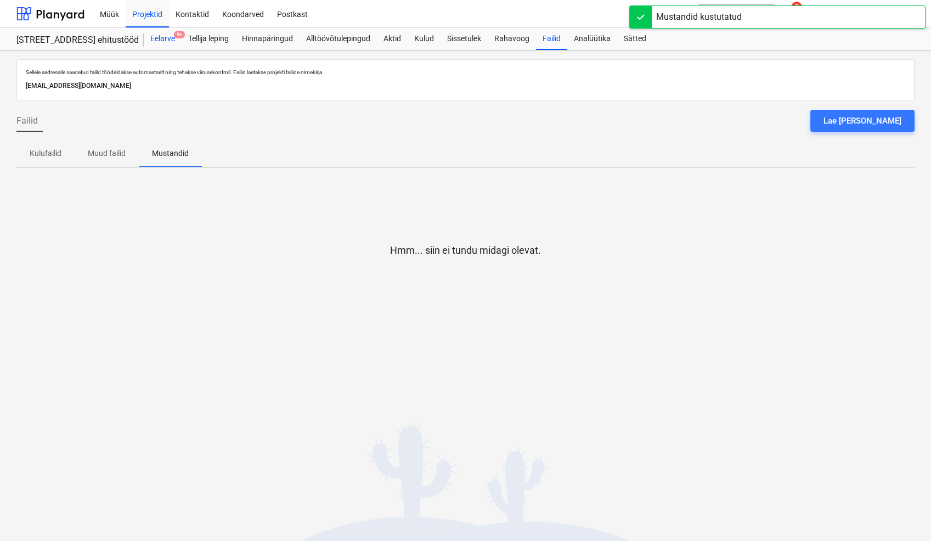
click at [169, 38] on div "Eelarve 9+" at bounding box center [163, 39] width 38 height 22
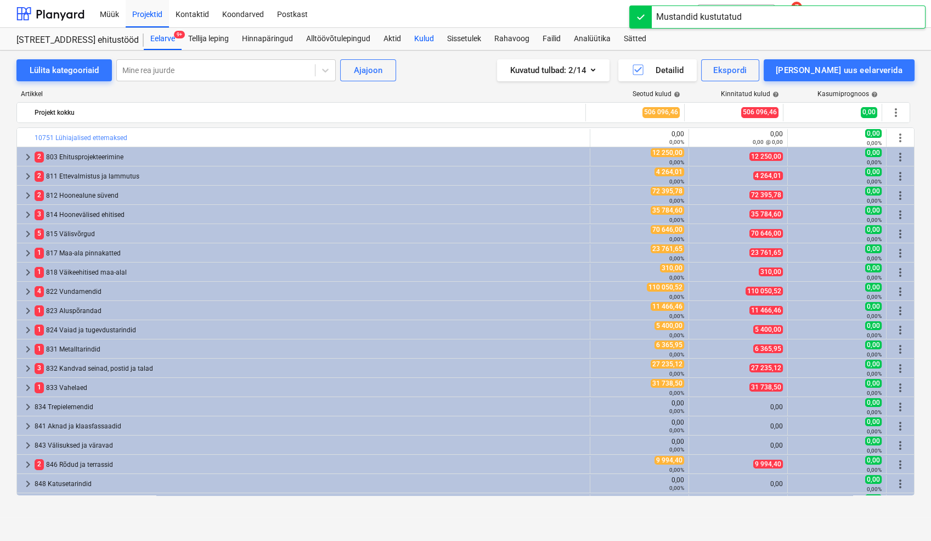
click at [430, 38] on div "Kulud" at bounding box center [424, 39] width 33 height 22
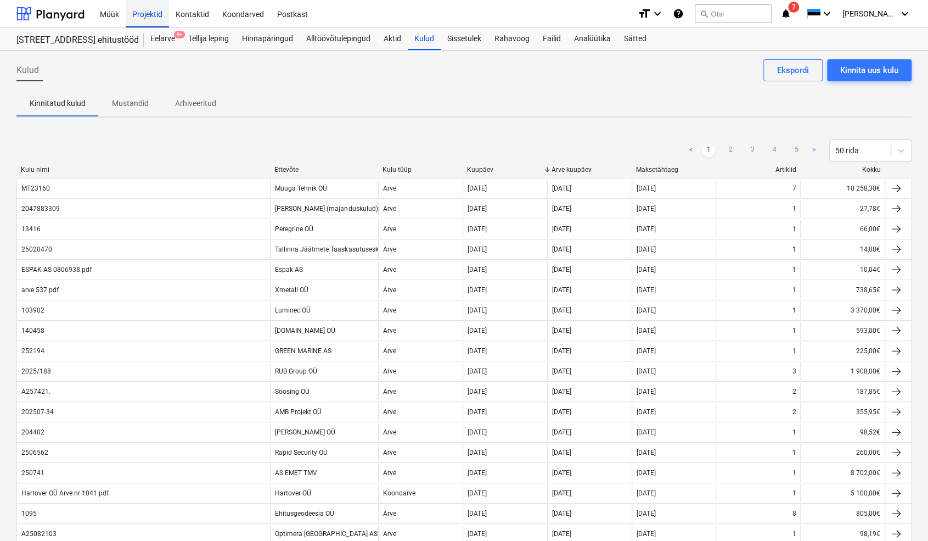
click at [148, 12] on div "Projektid" at bounding box center [147, 13] width 43 height 28
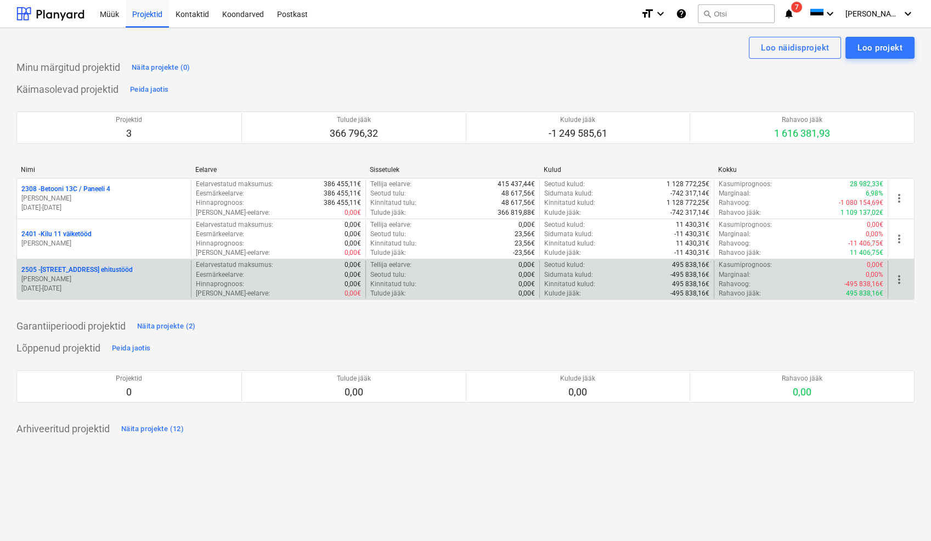
click at [46, 267] on p "2505 - [STREET_ADDRESS] ehitustööd" at bounding box center [76, 269] width 111 height 9
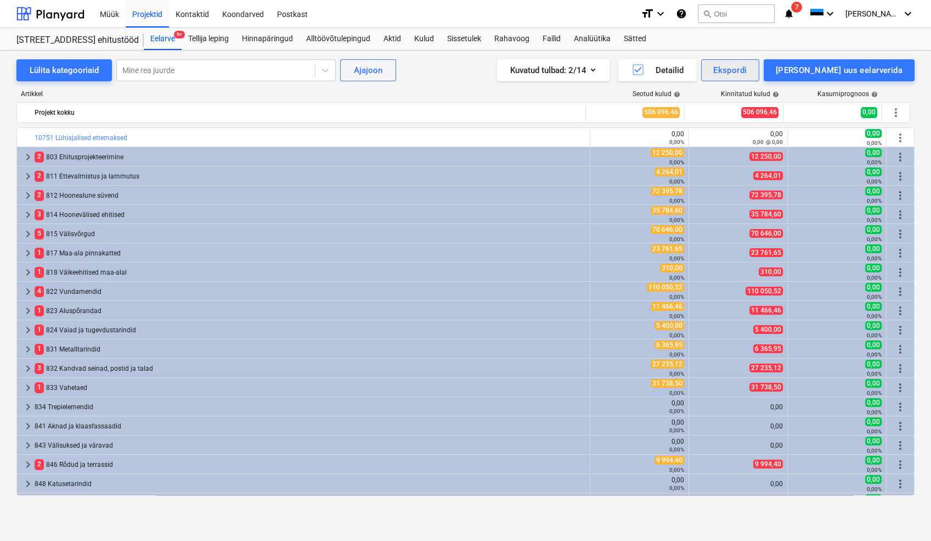
click at [660, 69] on div "Ekspordi" at bounding box center [730, 70] width 33 height 14
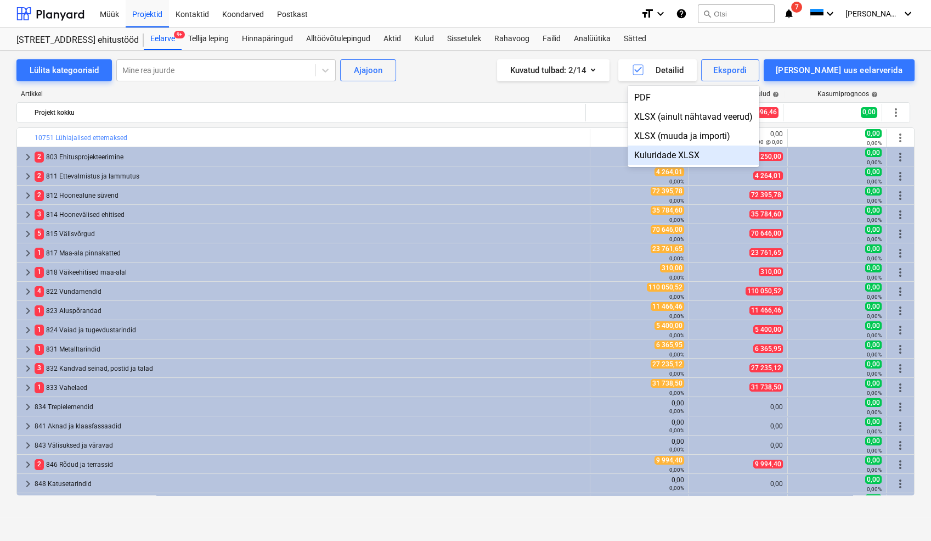
click at [660, 157] on div "Kuluridade XLSX" at bounding box center [694, 154] width 132 height 19
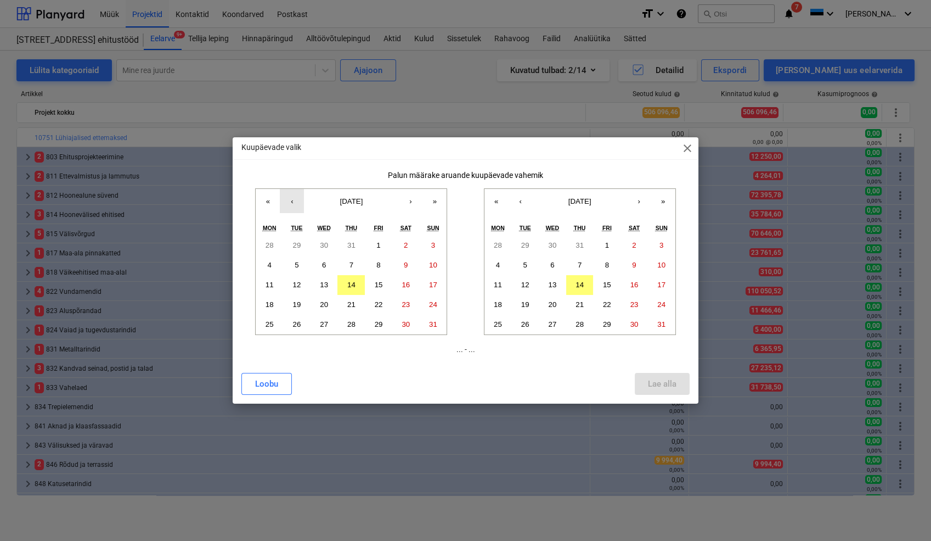
click at [289, 201] on button "‹" at bounding box center [292, 201] width 24 height 24
click at [296, 244] on abbr "1" at bounding box center [297, 245] width 4 height 8
click at [350, 324] on abbr "31" at bounding box center [351, 324] width 8 height 8
click at [297, 245] on abbr "1" at bounding box center [297, 245] width 4 height 8
click at [519, 199] on button "‹" at bounding box center [521, 201] width 24 height 24
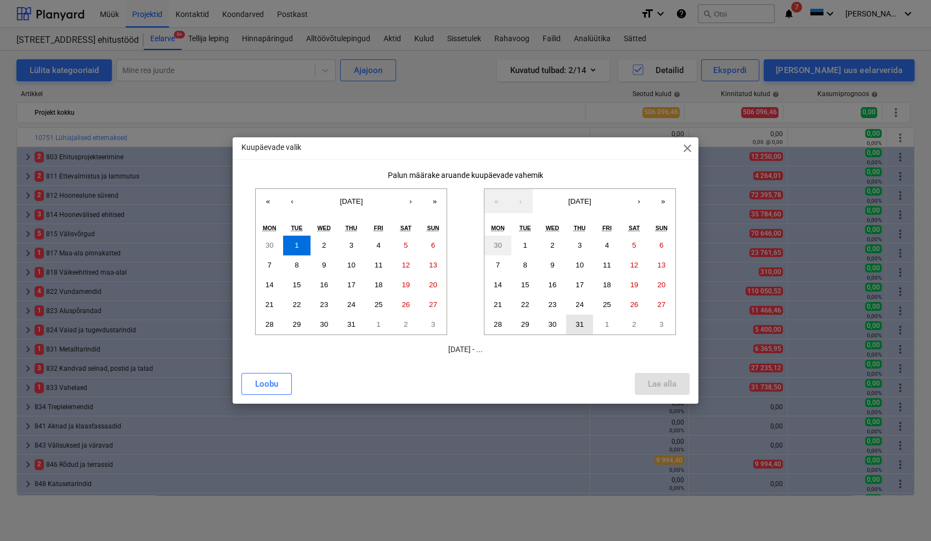
click at [583, 319] on button "31" at bounding box center [579, 324] width 27 height 20
click at [660, 384] on div "Lae alla" at bounding box center [662, 384] width 29 height 14
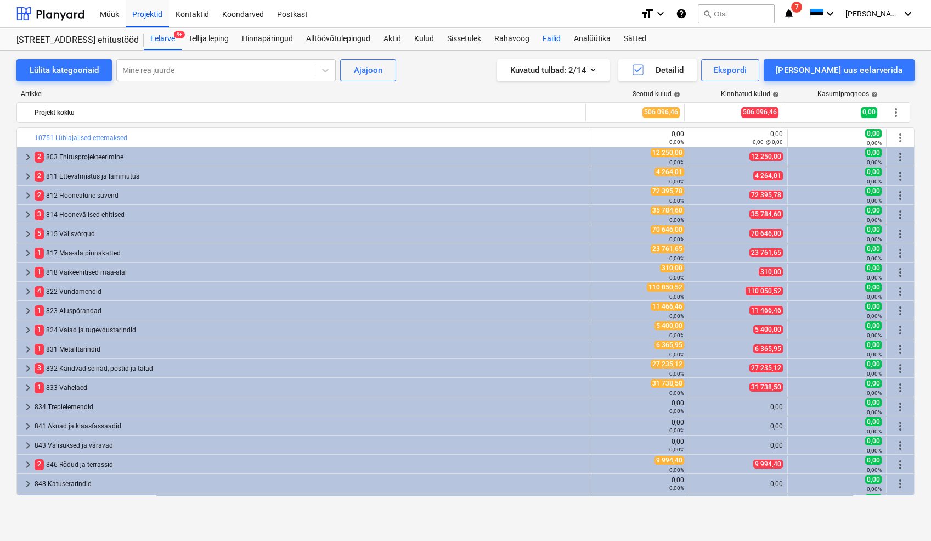
click at [553, 36] on div "Failid" at bounding box center [551, 39] width 31 height 22
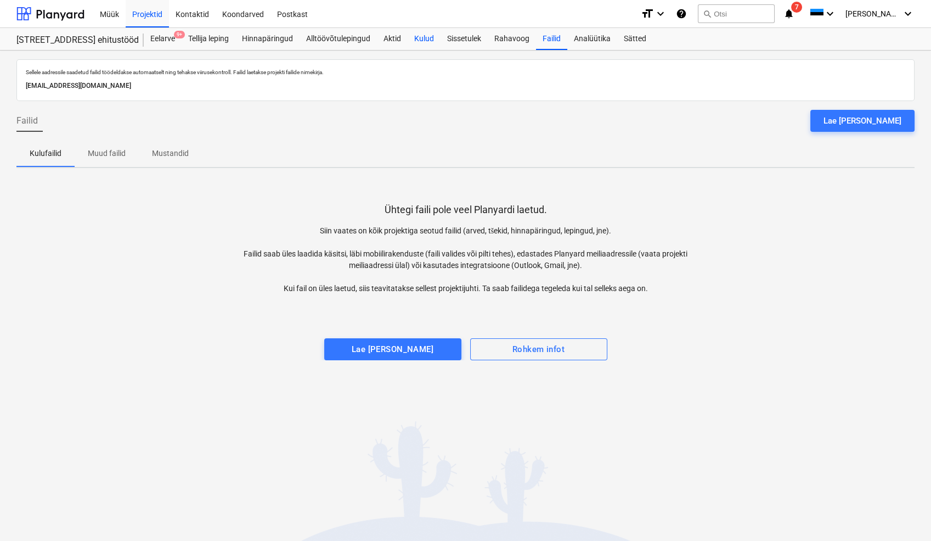
click at [427, 40] on div "Kulud" at bounding box center [424, 39] width 33 height 22
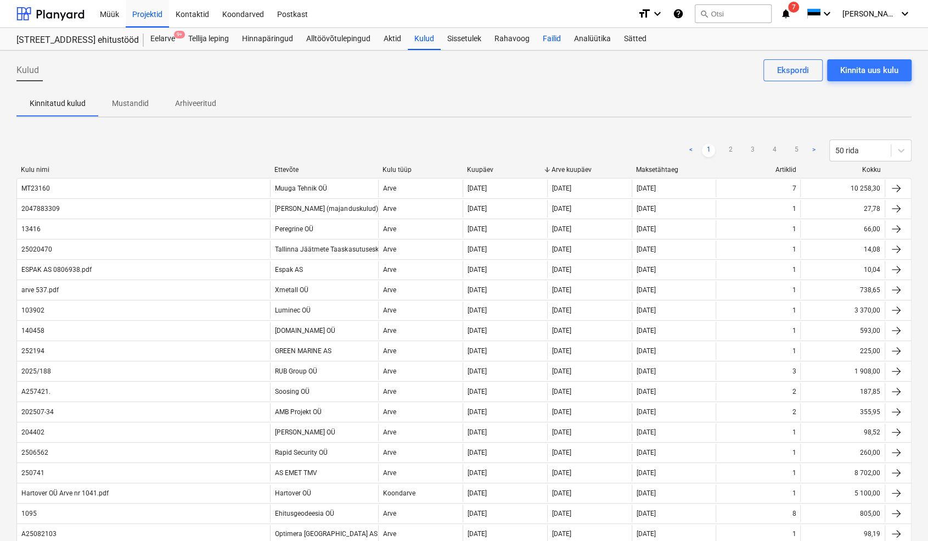
click at [549, 40] on div "Failid" at bounding box center [551, 39] width 31 height 22
